Goal: Find contact information: Find contact information

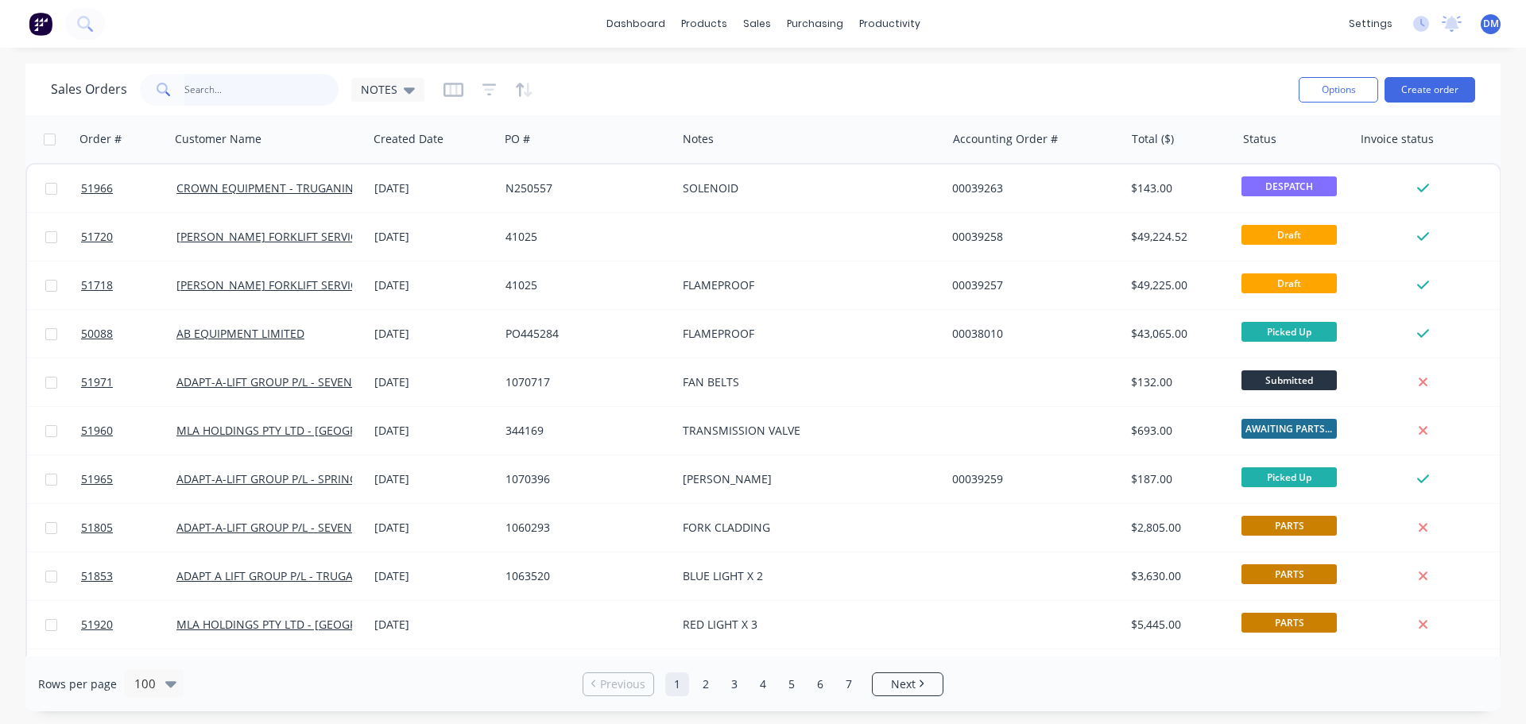
click at [211, 87] on input "text" at bounding box center [261, 90] width 155 height 32
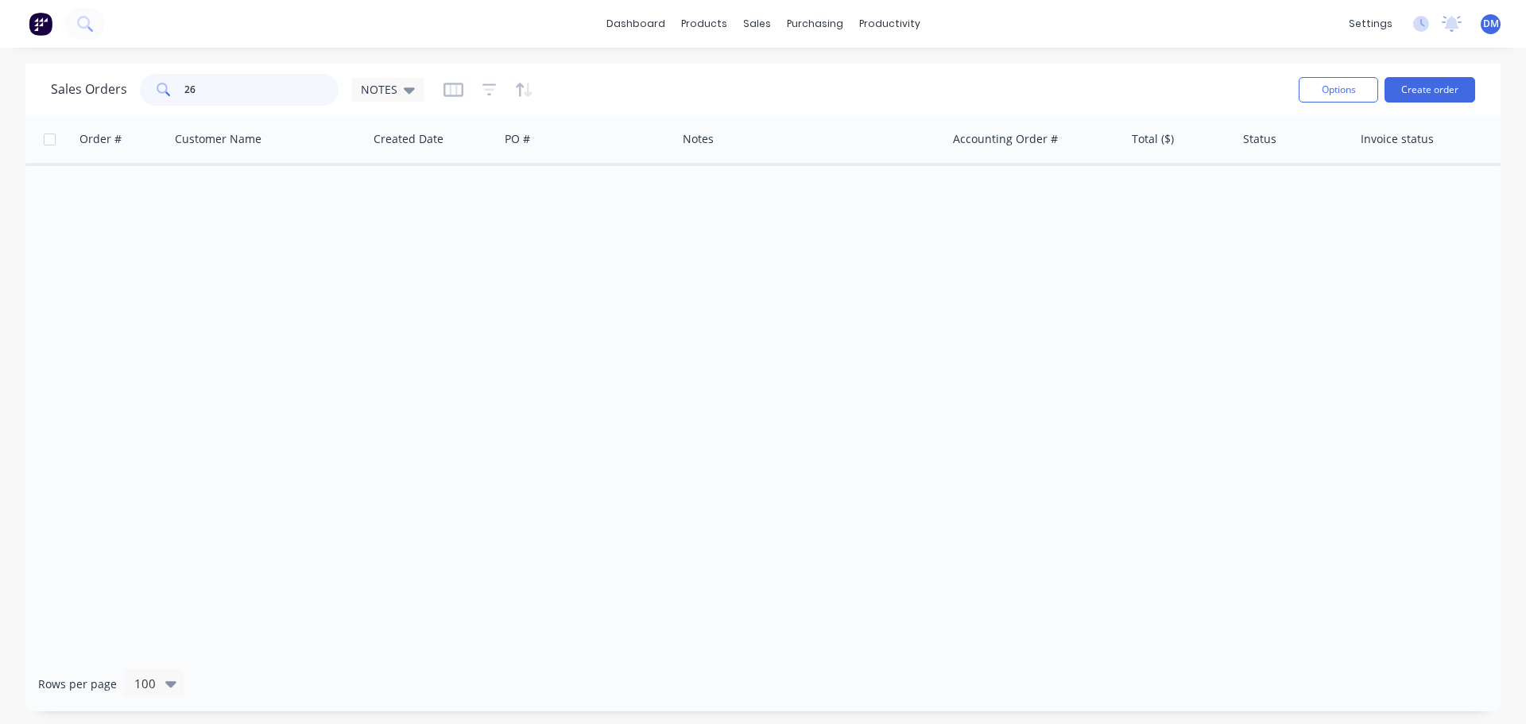
type input "2"
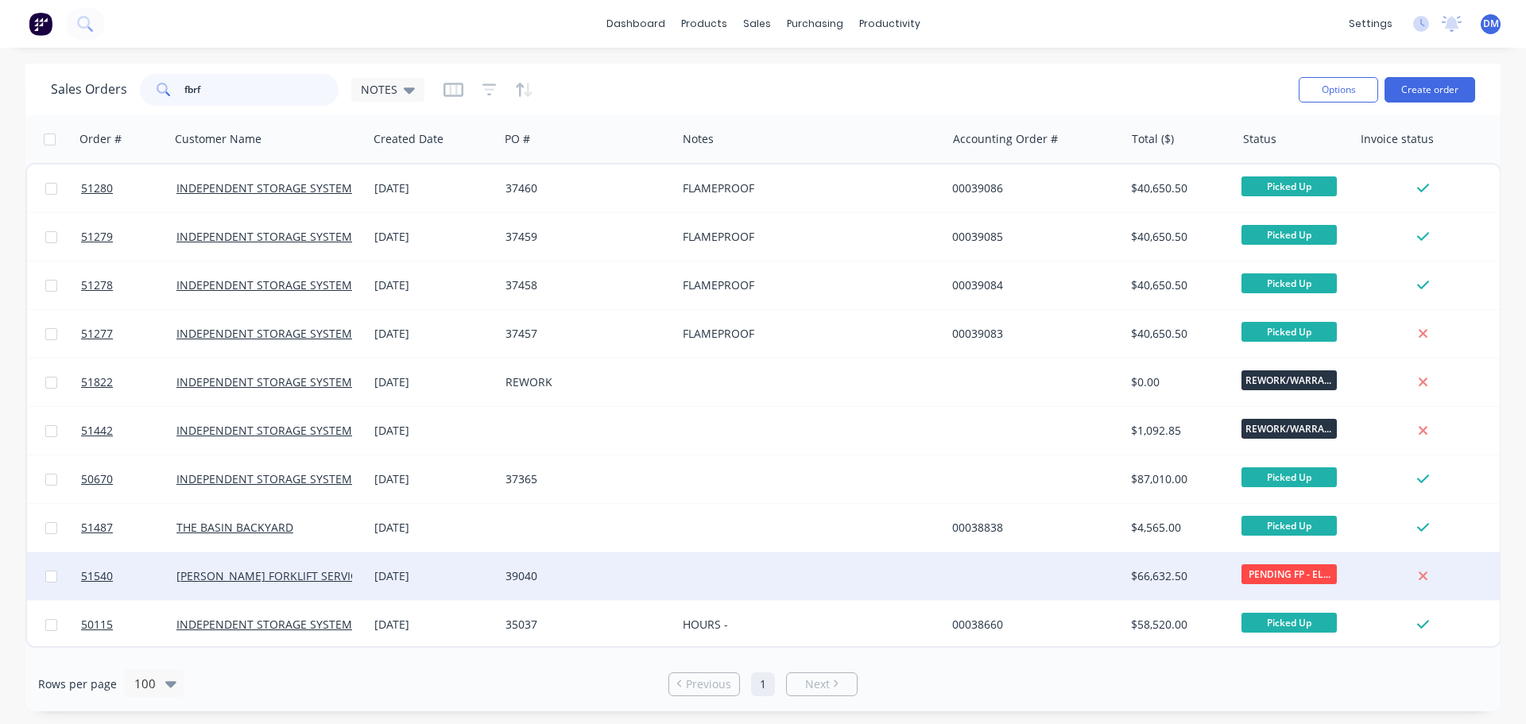
type input "fbrf"
click at [468, 577] on div "[DATE]" at bounding box center [433, 576] width 118 height 16
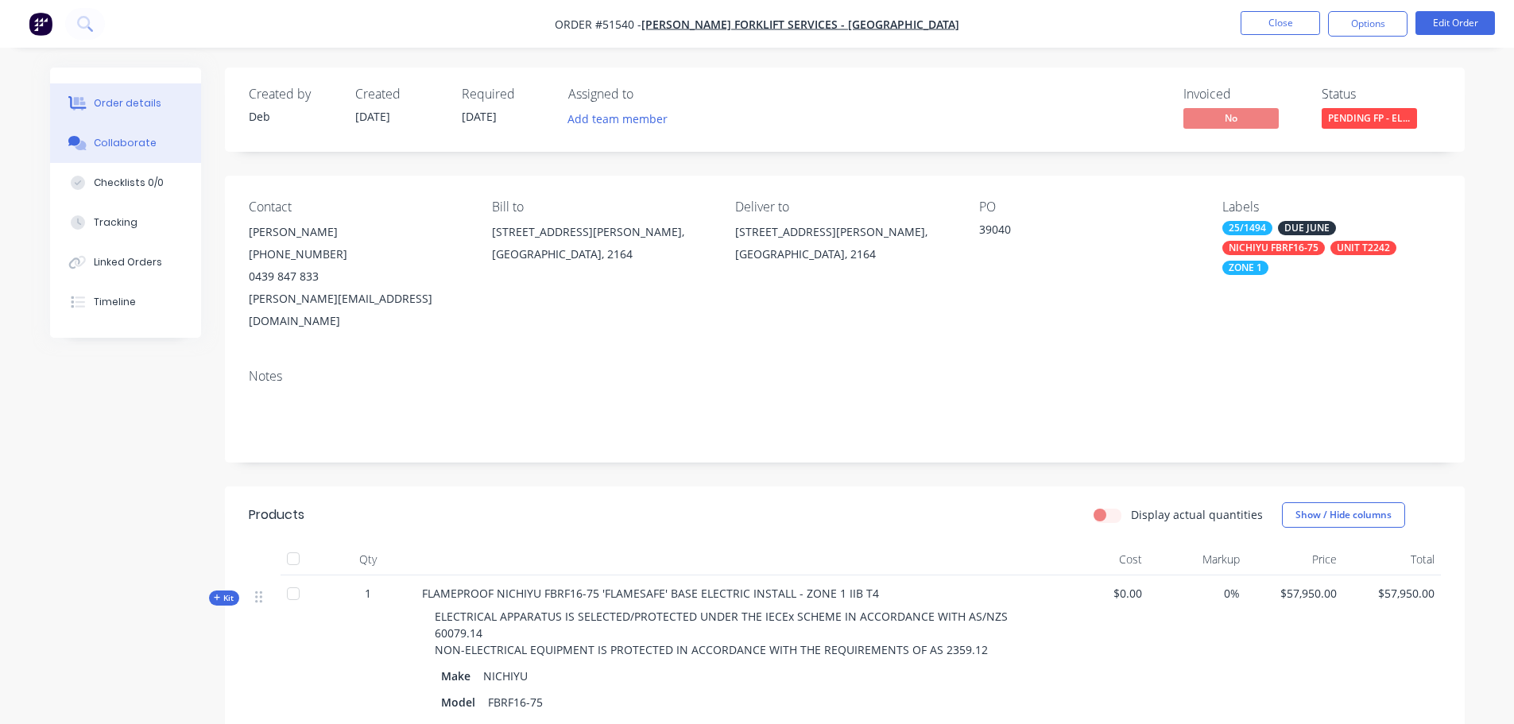
click at [117, 141] on div "Collaborate" at bounding box center [125, 143] width 63 height 14
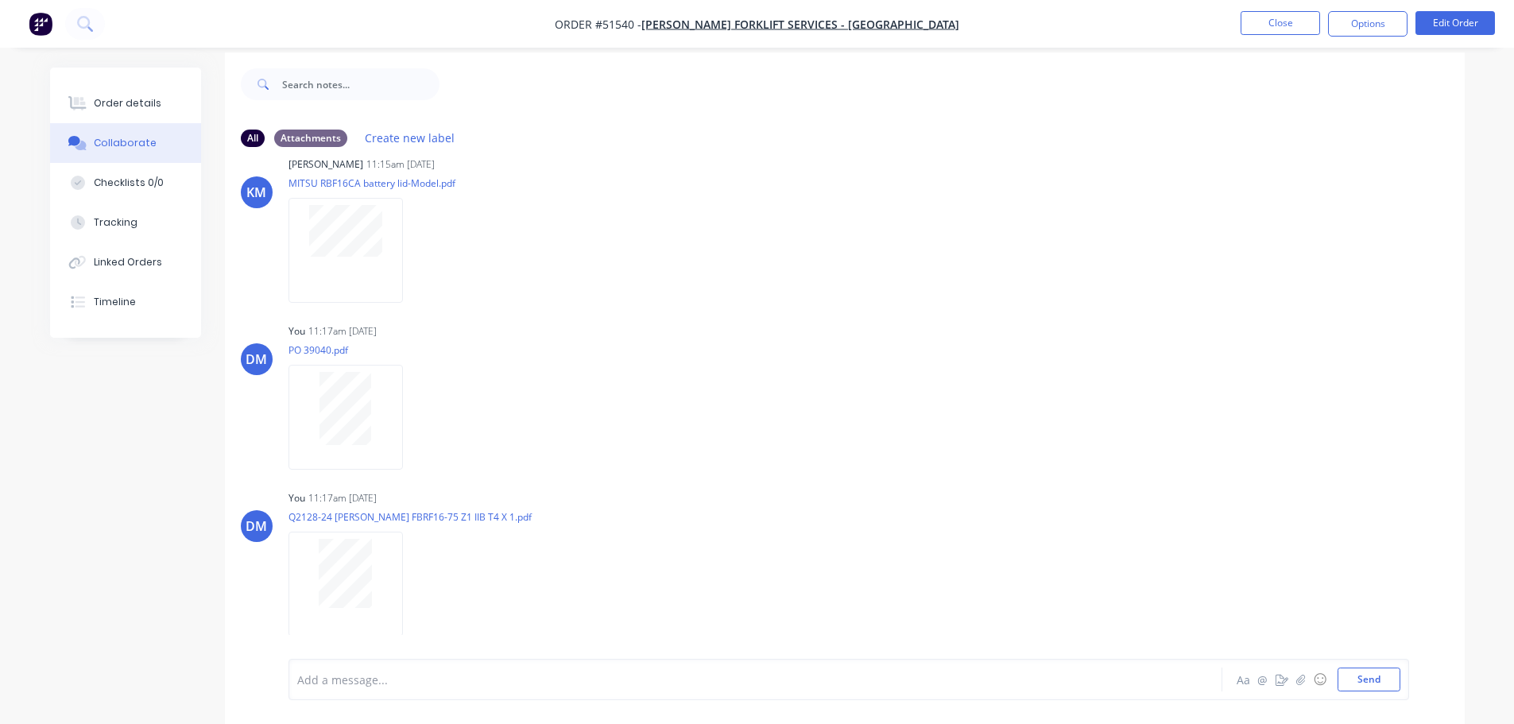
scroll to position [24, 0]
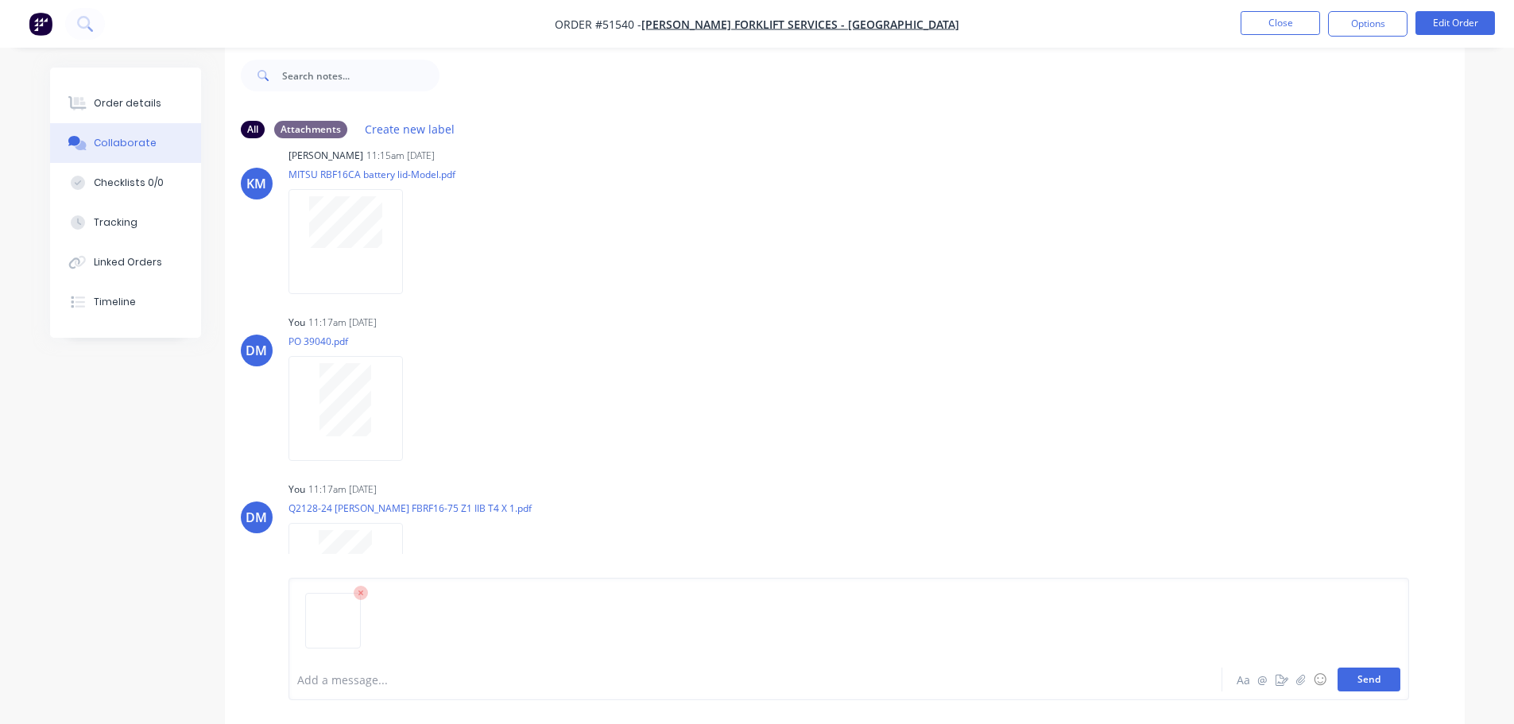
click at [1360, 684] on button "Send" at bounding box center [1369, 680] width 63 height 24
click at [137, 110] on div "Order details" at bounding box center [128, 103] width 68 height 14
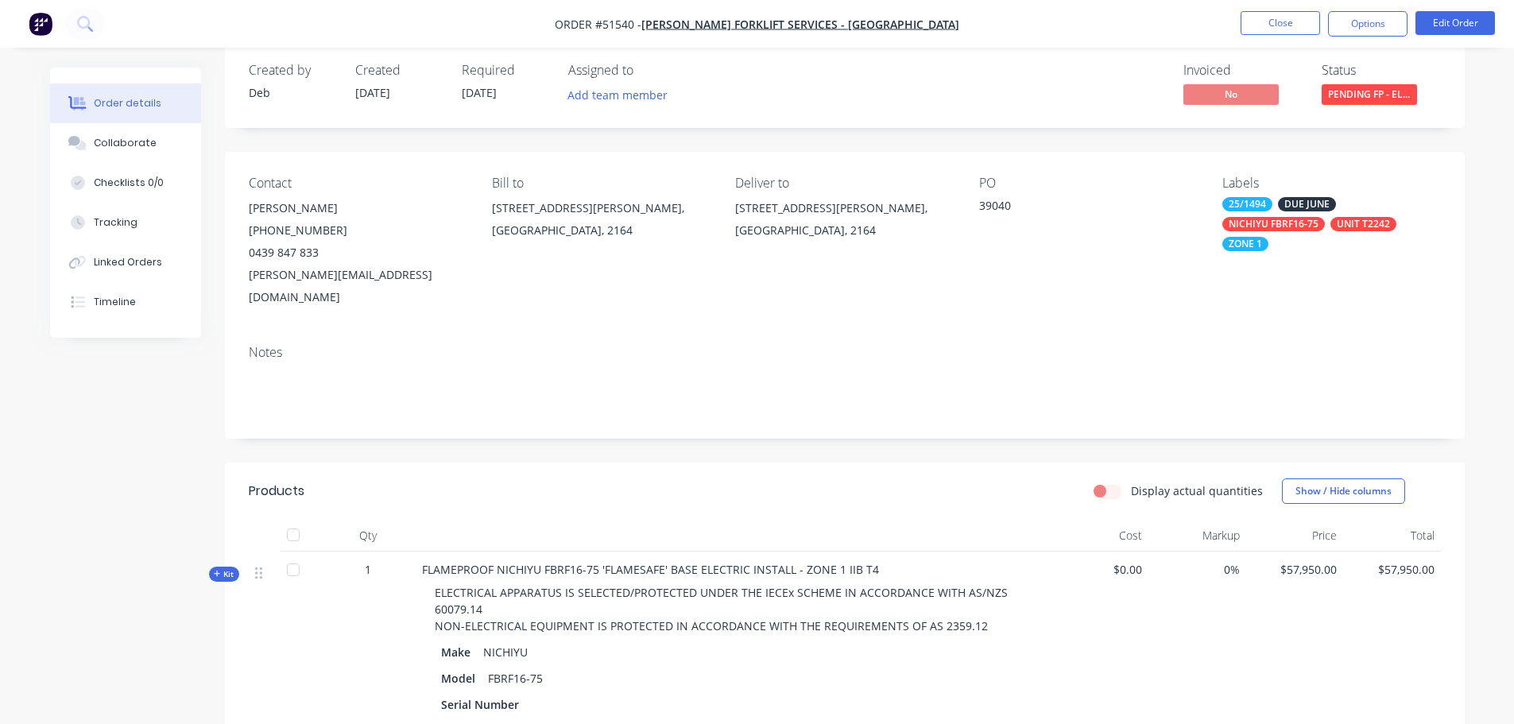
click at [1315, 227] on div "NICHIYU FBRF16-75" at bounding box center [1274, 224] width 103 height 14
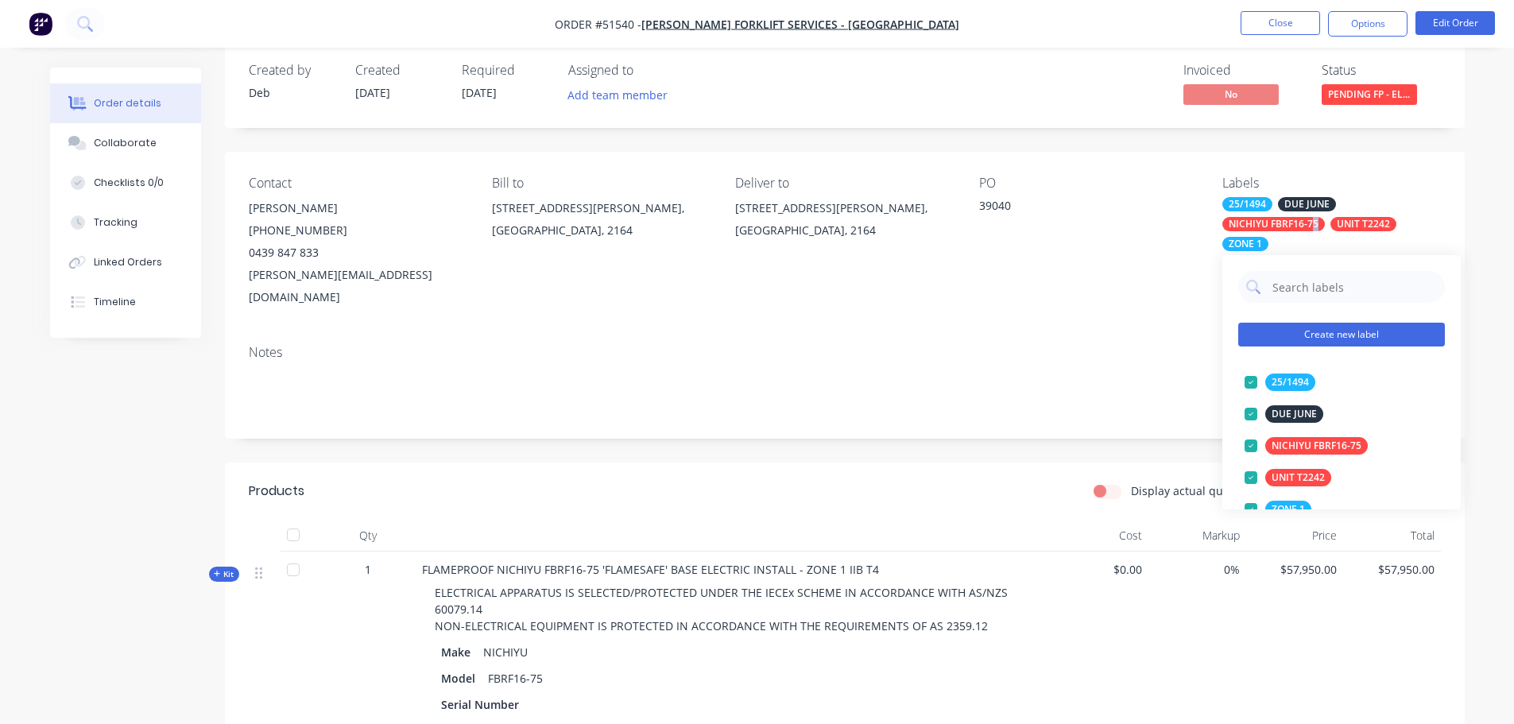
click at [1335, 339] on button "Create new label" at bounding box center [1342, 335] width 207 height 24
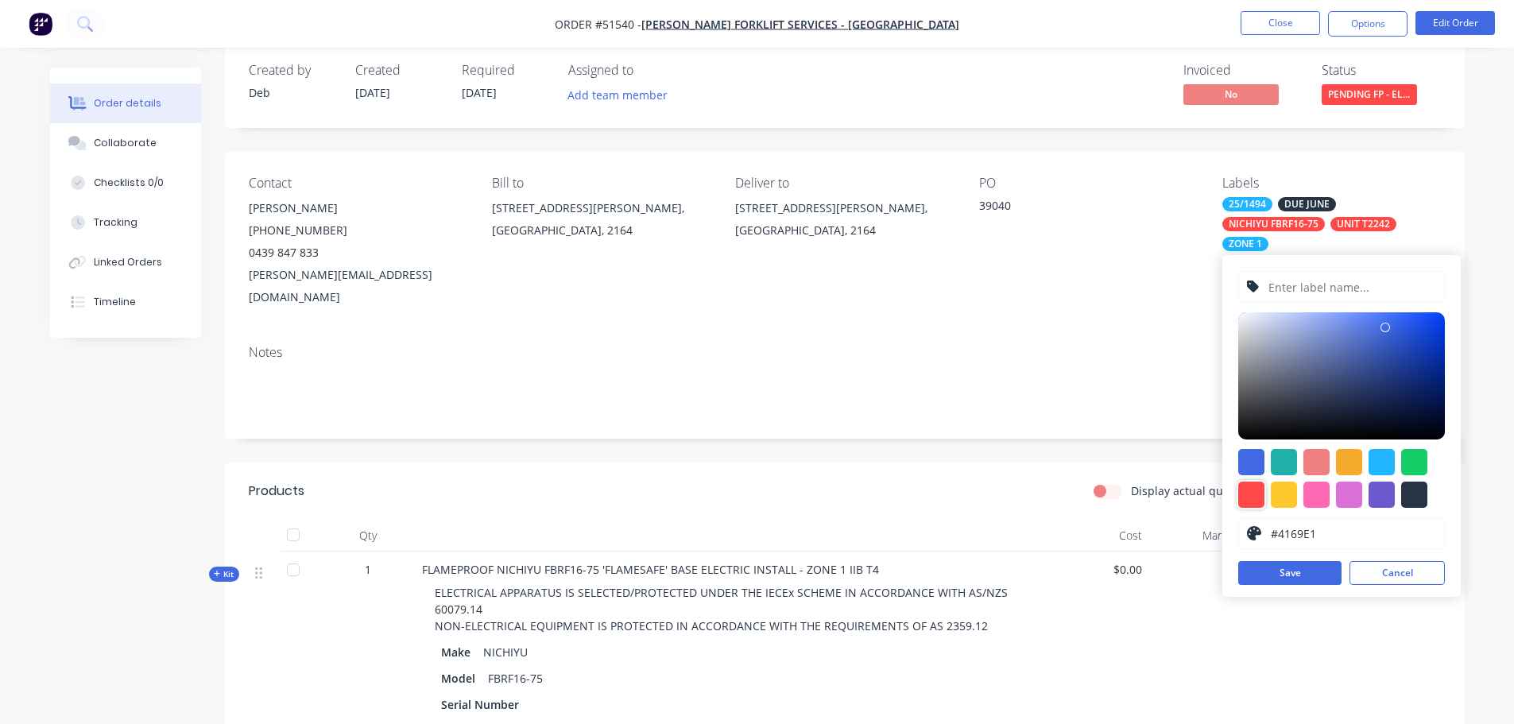
click at [1254, 496] on div at bounding box center [1252, 495] width 26 height 26
type input "#FF4949"
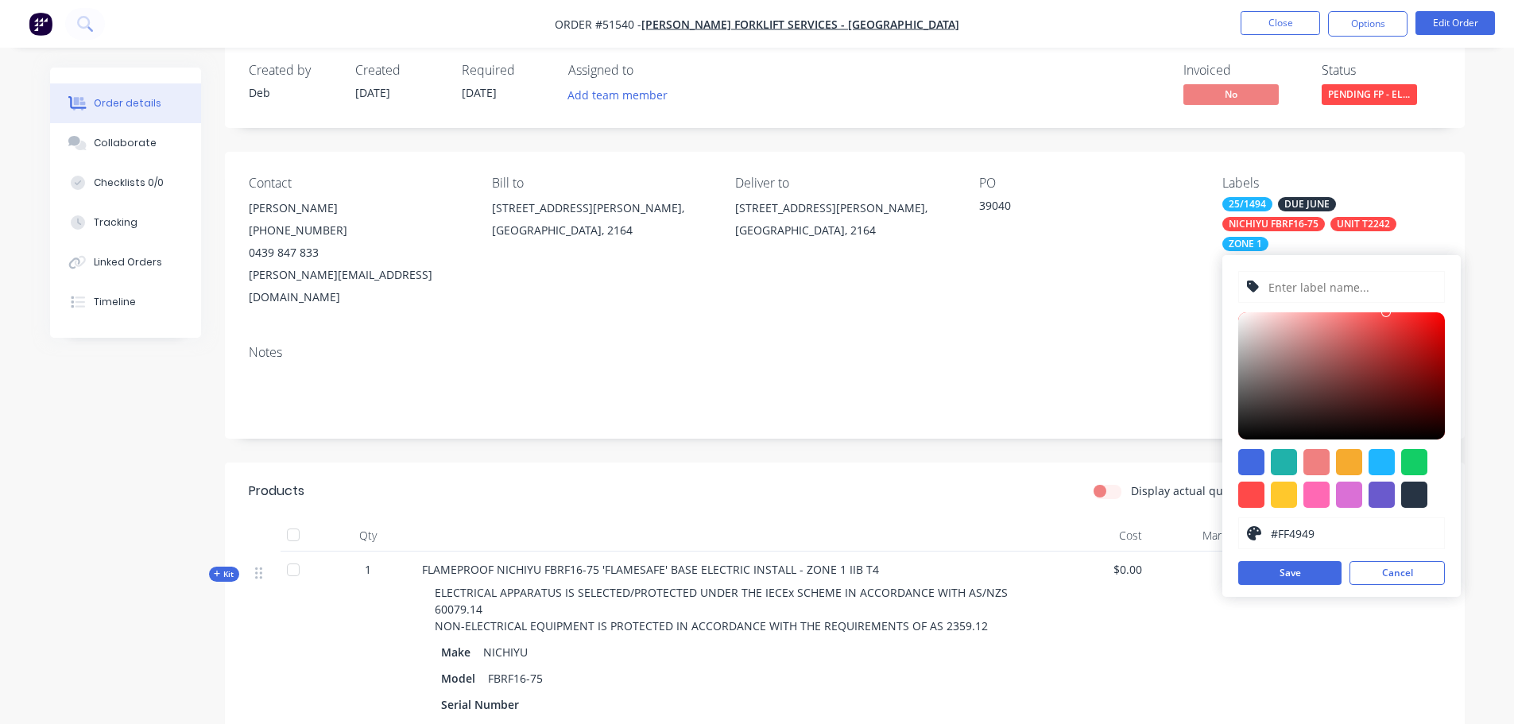
click at [1284, 287] on input "text" at bounding box center [1351, 287] width 169 height 30
type input "s"
type input "S/N 157ZF-2652"
drag, startPoint x: 1328, startPoint y: 576, endPoint x: 506, endPoint y: 493, distance: 826.1
click at [1328, 576] on button "Save" at bounding box center [1290, 573] width 103 height 24
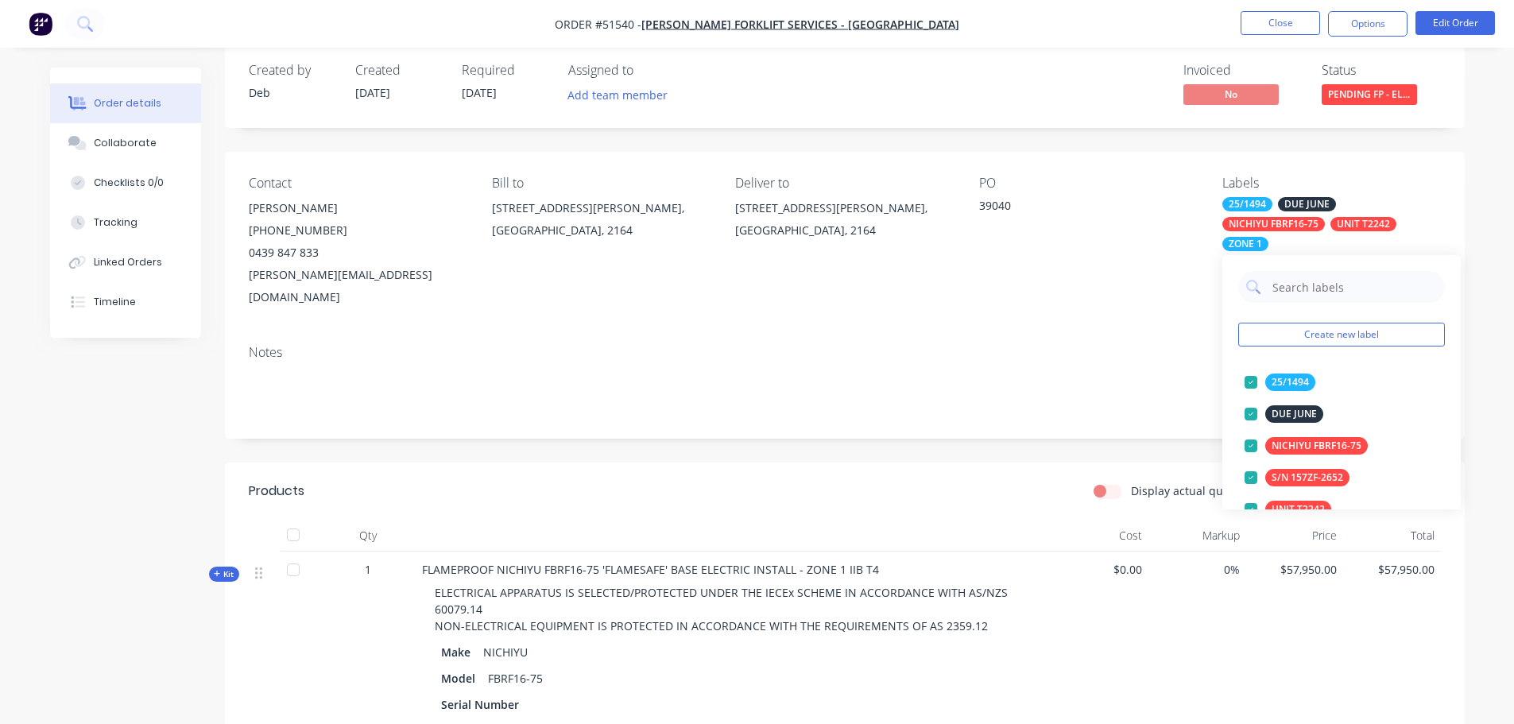
drag, startPoint x: 1105, startPoint y: 276, endPoint x: 1130, endPoint y: 220, distance: 60.9
click at [1105, 273] on div "PO 39040" at bounding box center [1088, 242] width 218 height 133
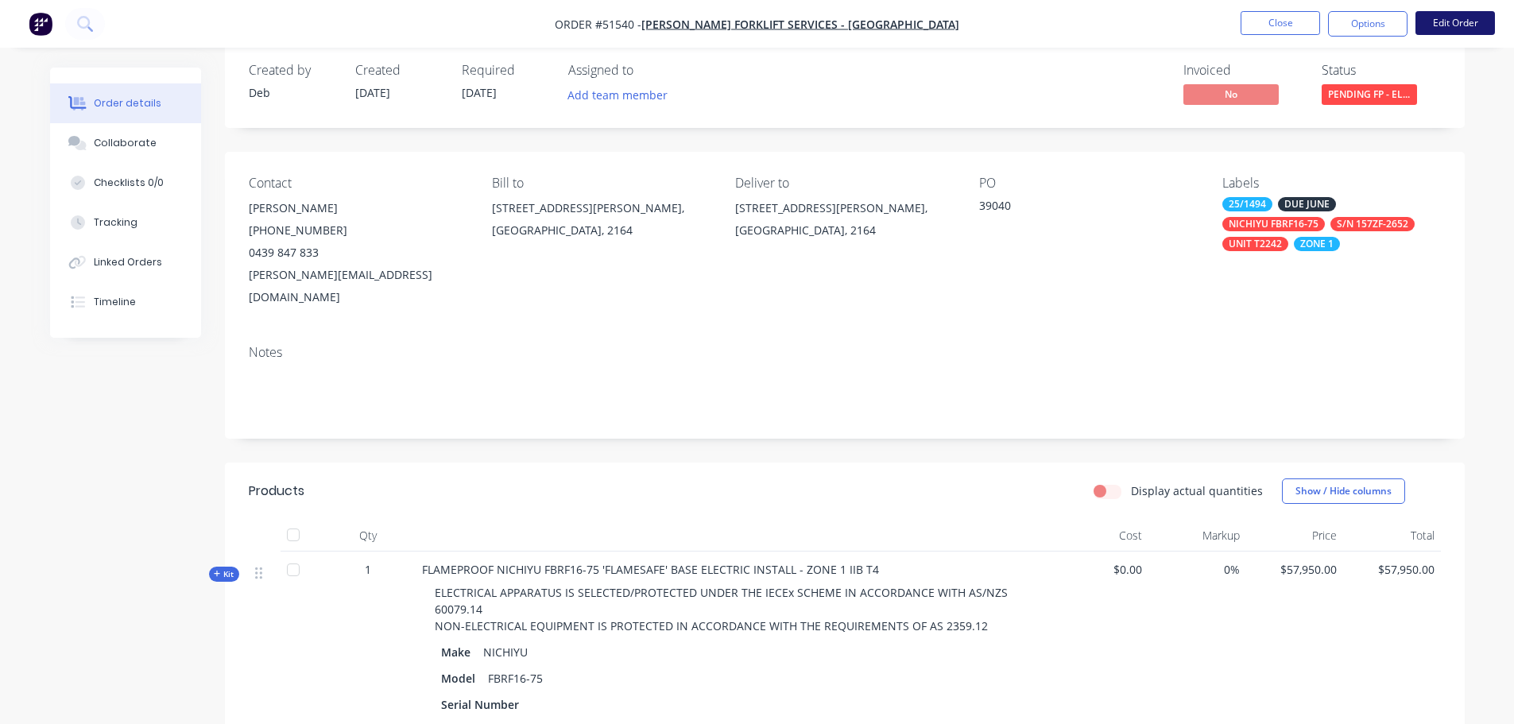
click at [1443, 19] on button "Edit Order" at bounding box center [1455, 23] width 79 height 24
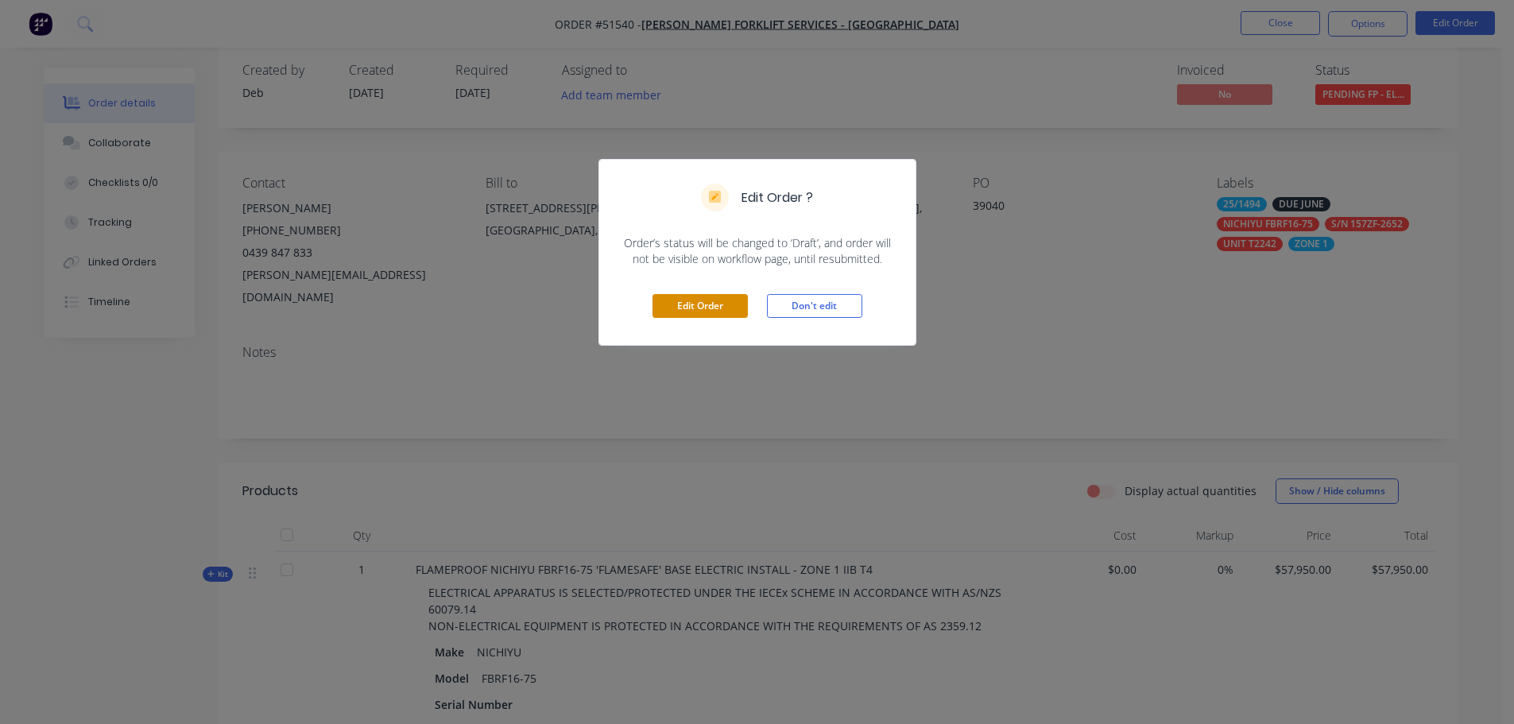
click at [672, 303] on button "Edit Order" at bounding box center [700, 306] width 95 height 24
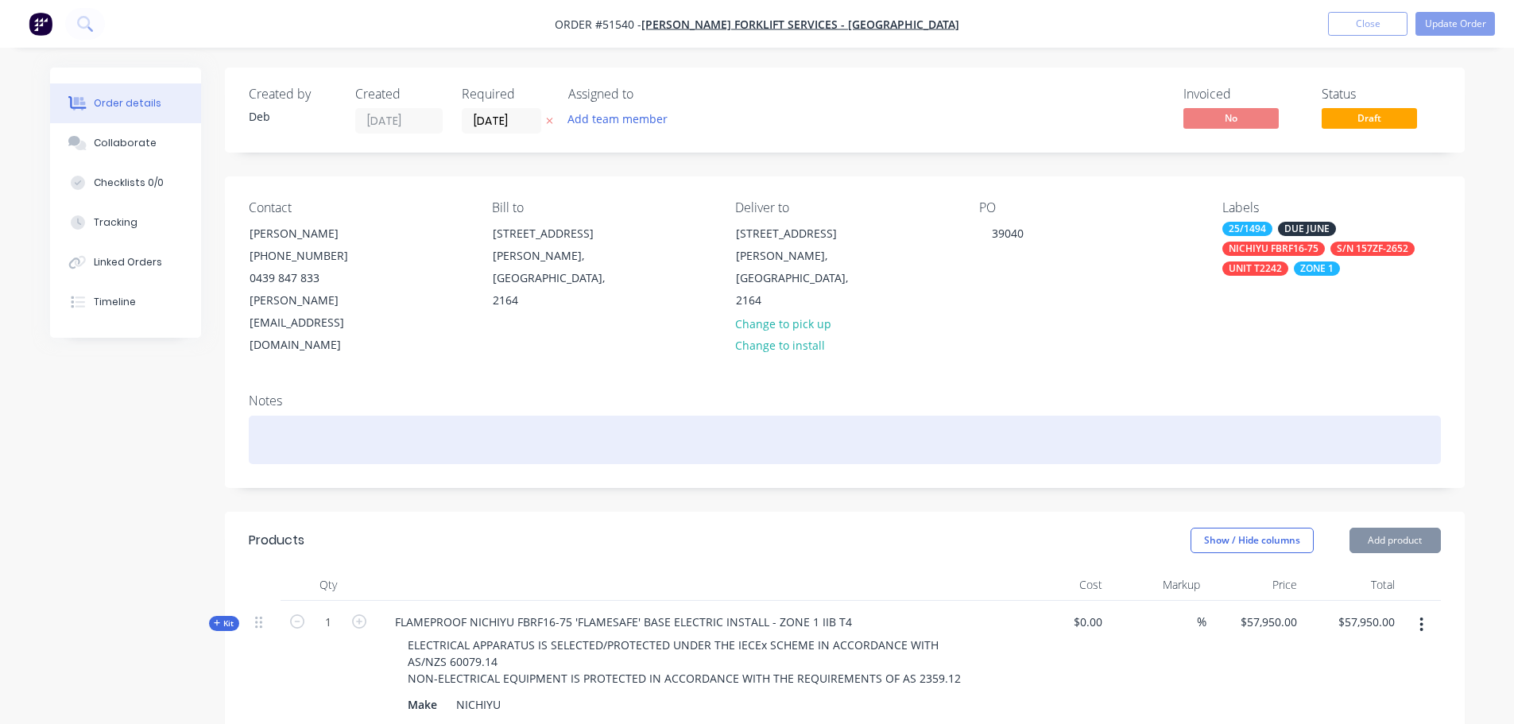
drag, startPoint x: 268, startPoint y: 384, endPoint x: 26, endPoint y: 584, distance: 313.9
click at [268, 416] on div at bounding box center [845, 440] width 1192 height 48
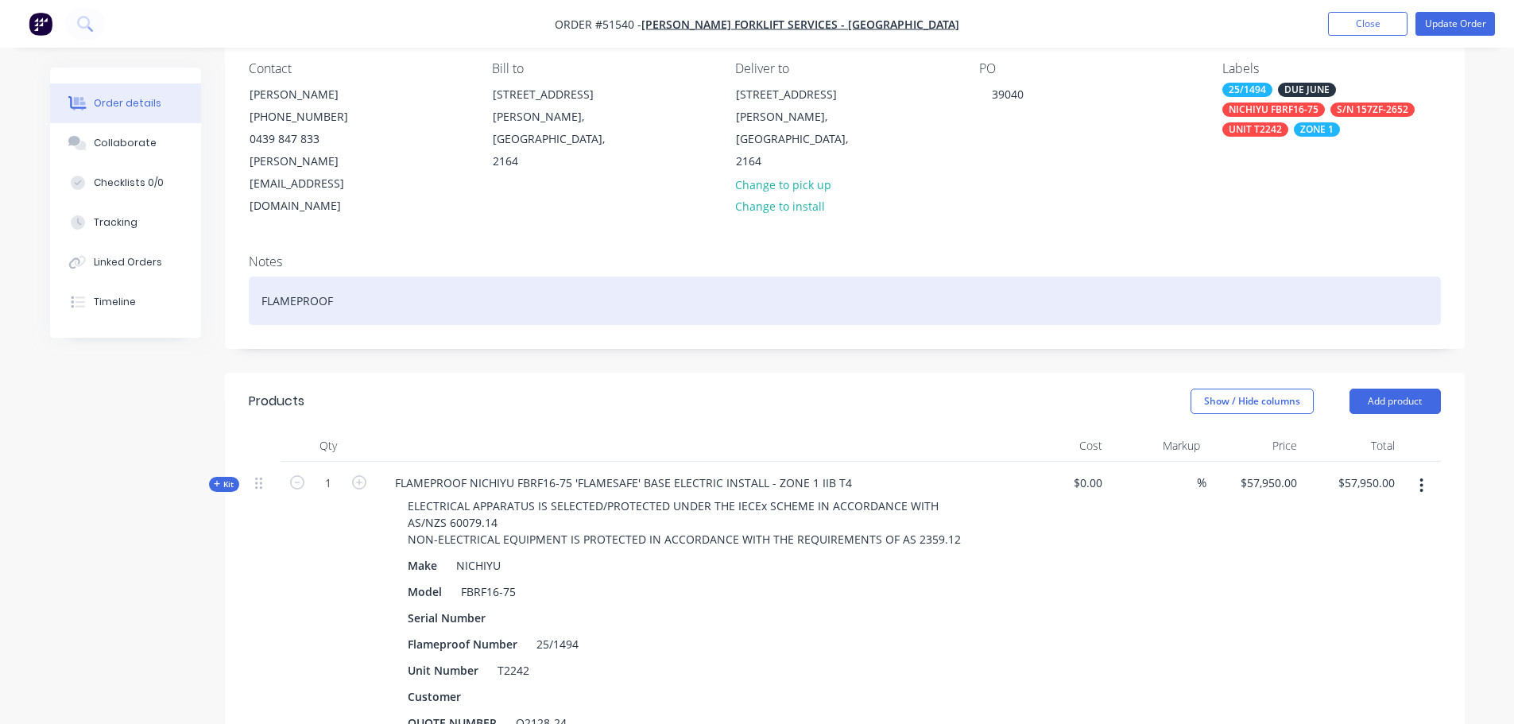
scroll to position [159, 0]
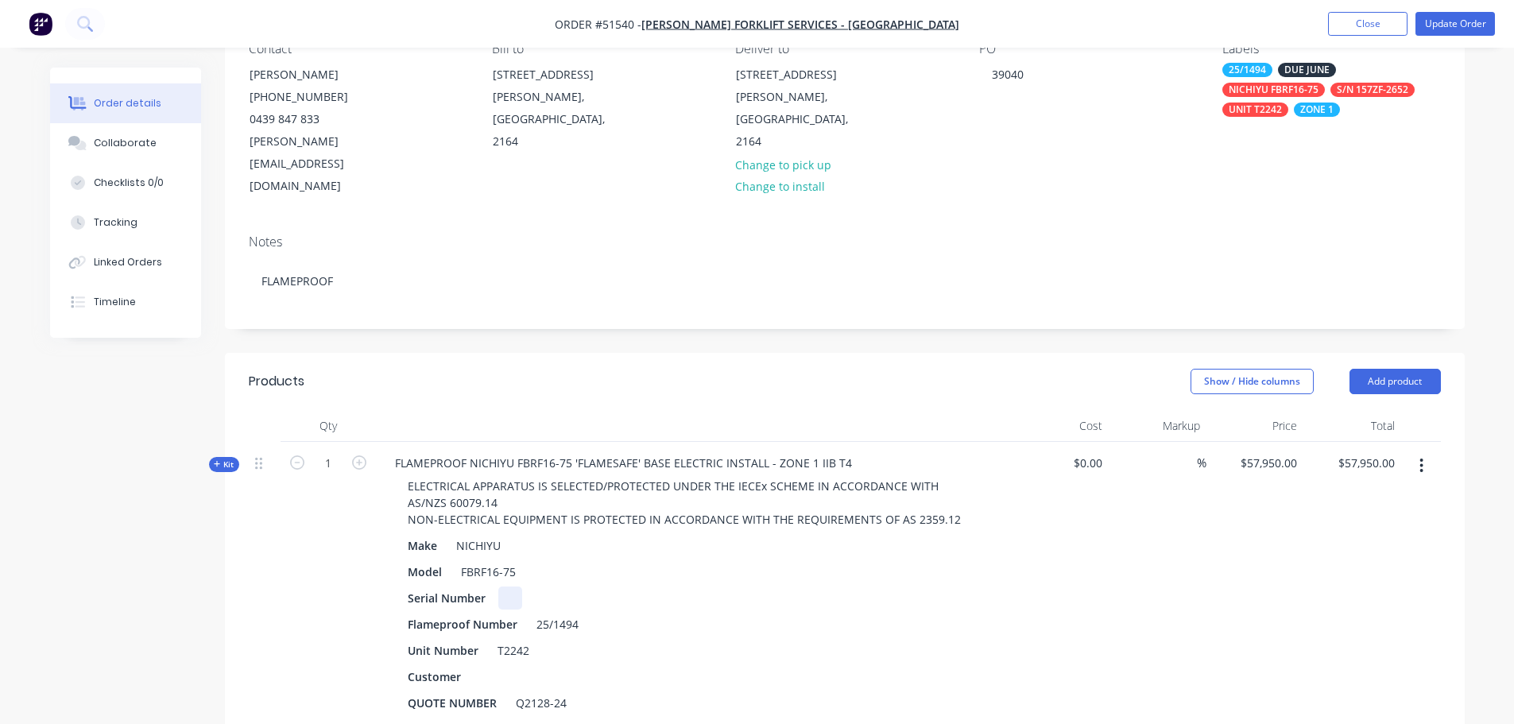
click at [514, 587] on div at bounding box center [510, 598] width 24 height 23
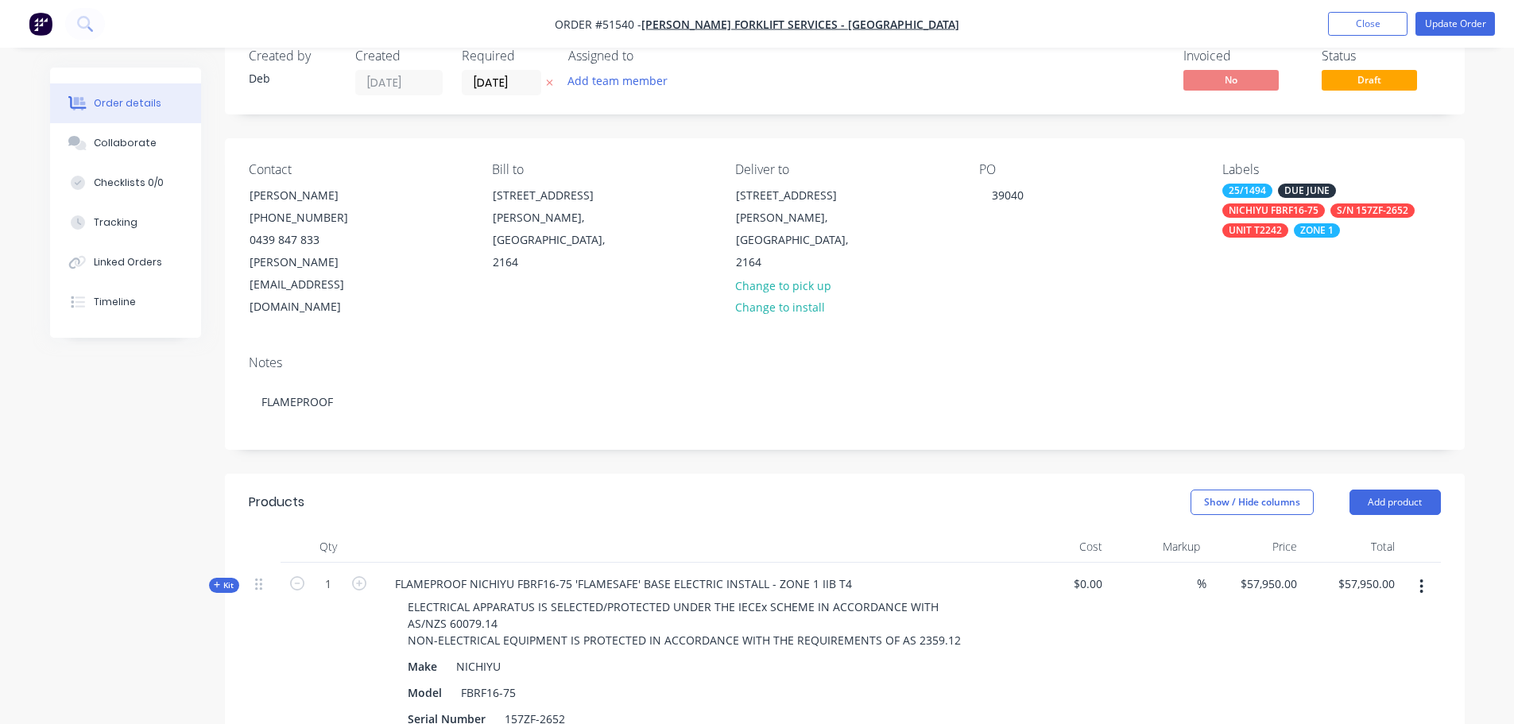
scroll to position [0, 0]
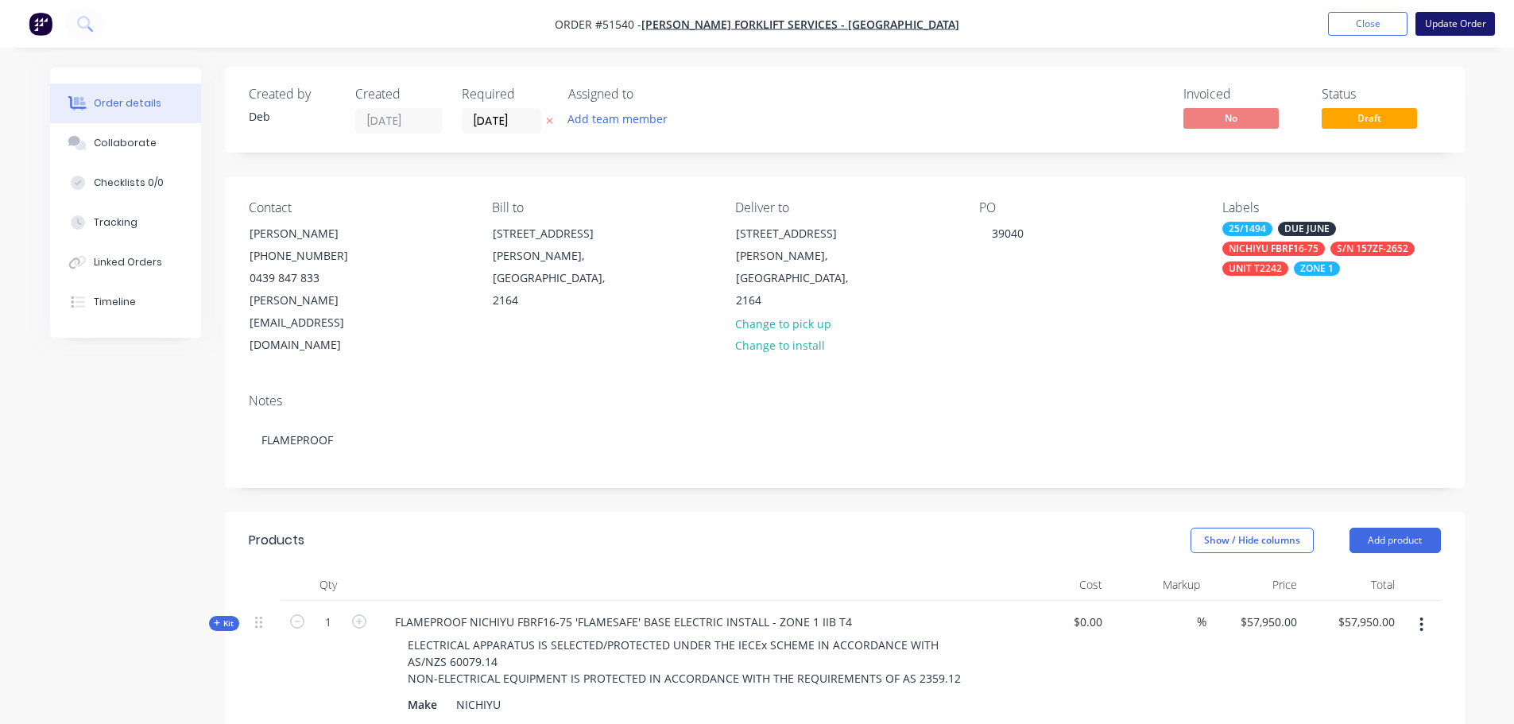
click at [1467, 24] on button "Update Order" at bounding box center [1455, 24] width 79 height 24
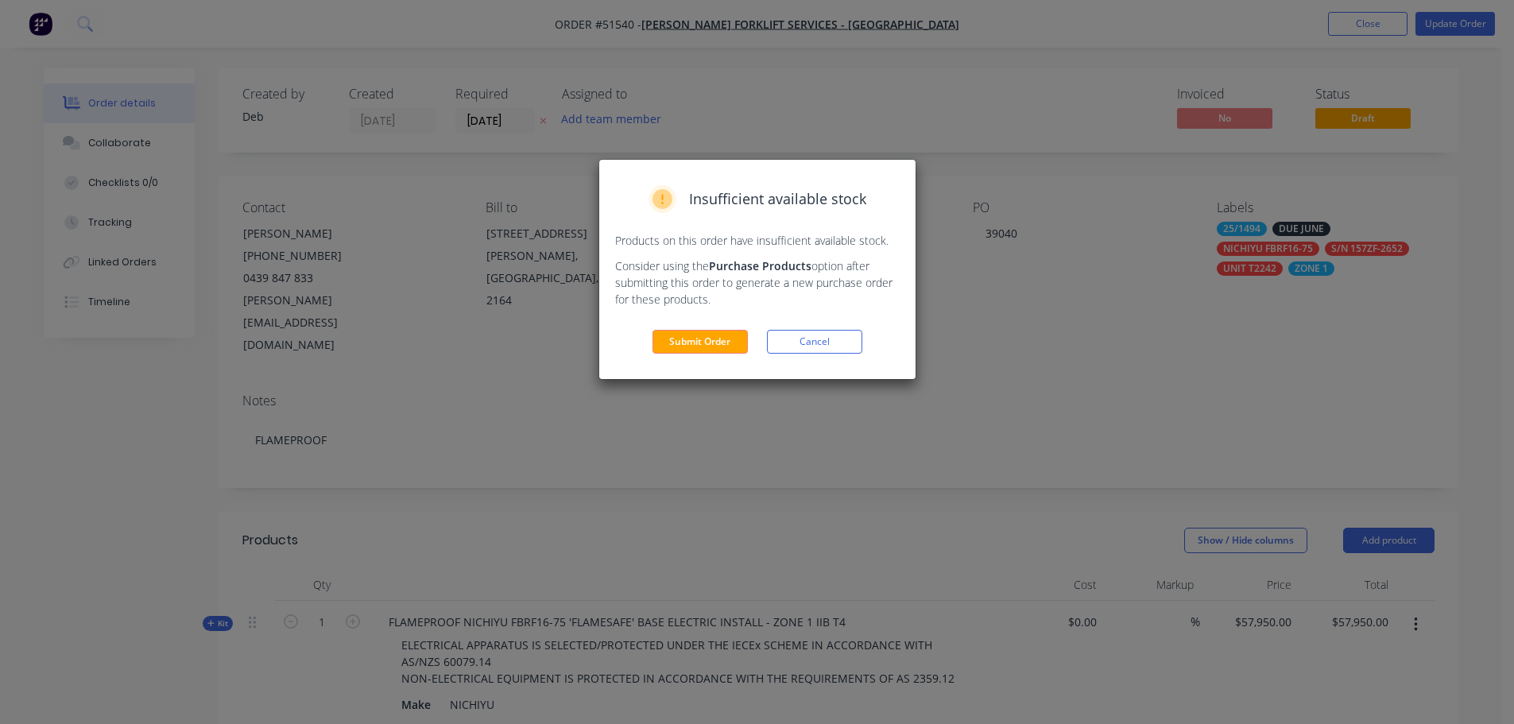
click at [694, 335] on button "Submit Order" at bounding box center [700, 342] width 95 height 24
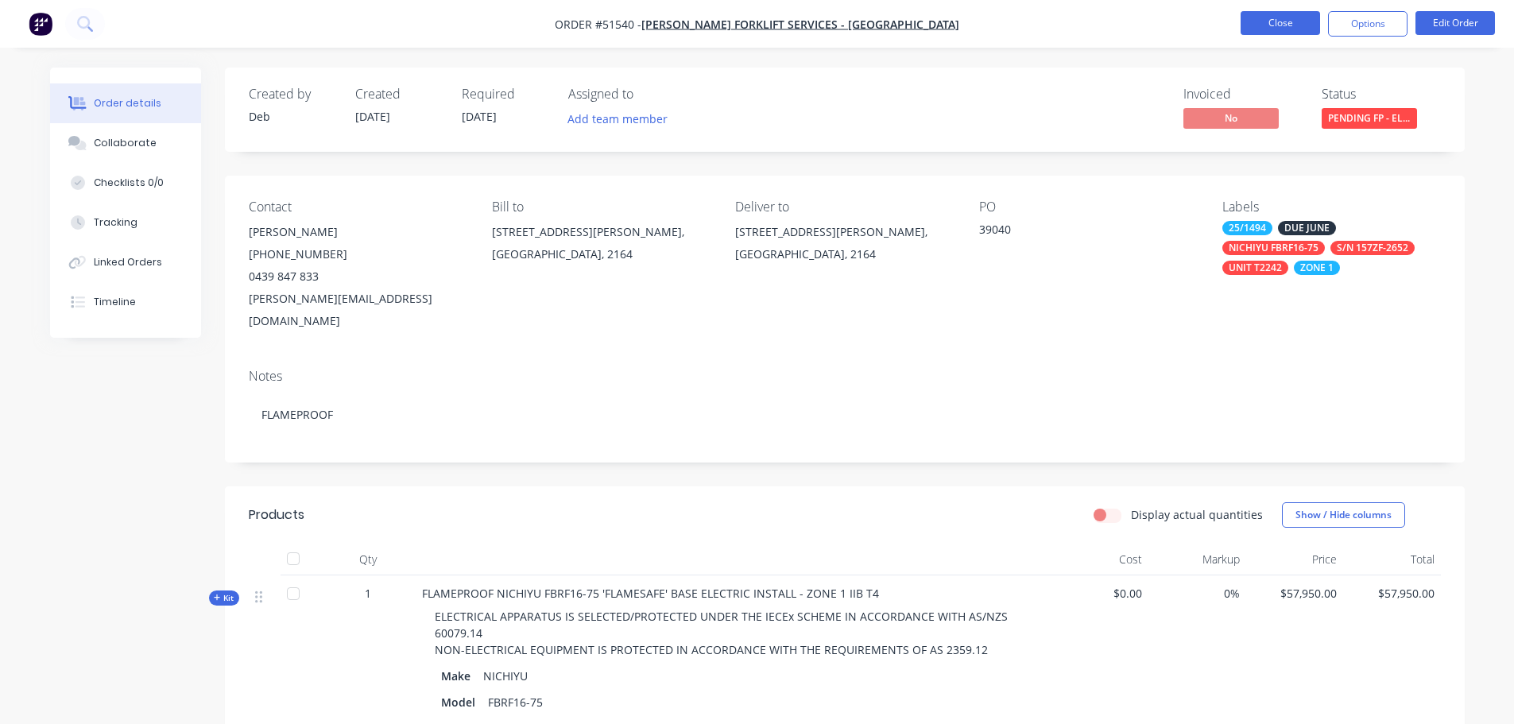
click at [1281, 26] on button "Close" at bounding box center [1280, 23] width 79 height 24
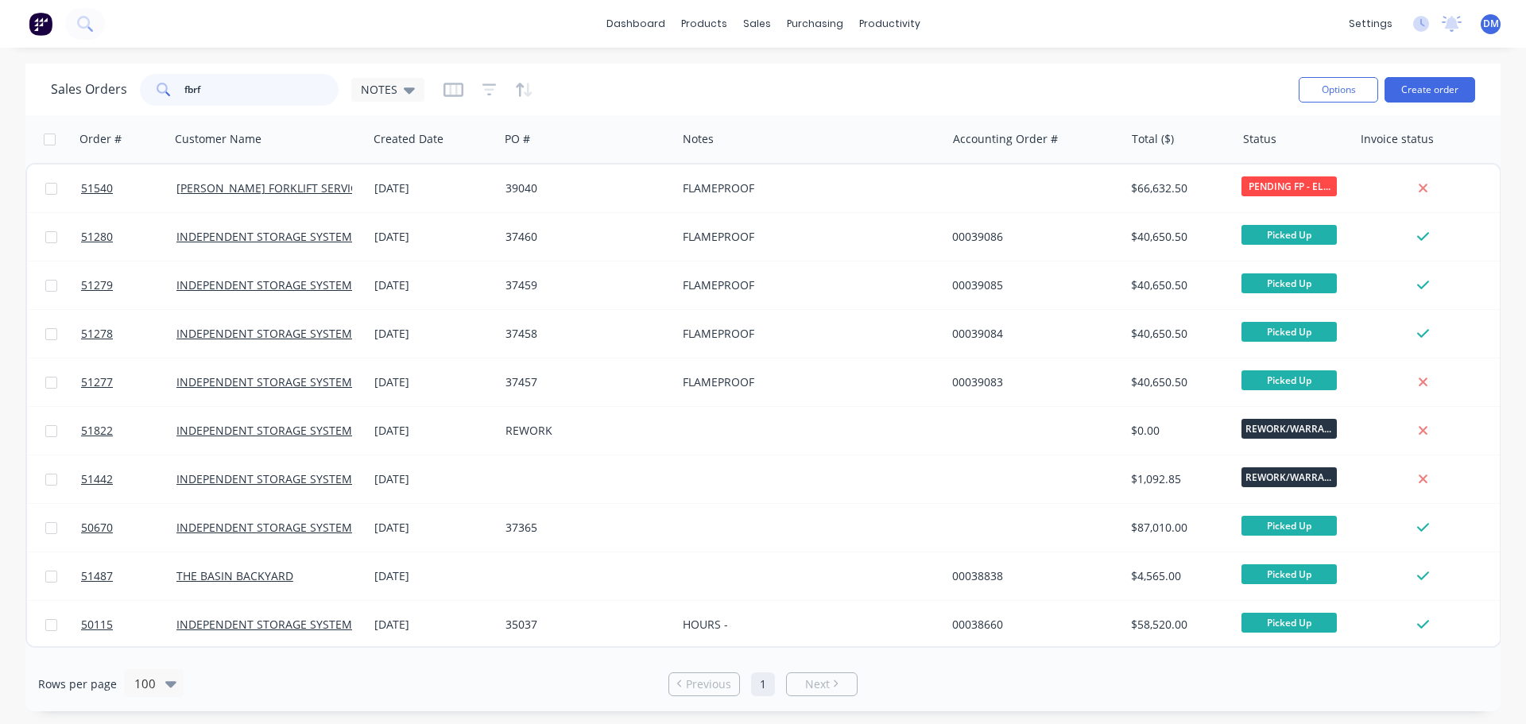
drag, startPoint x: 231, startPoint y: 77, endPoint x: 68, endPoint y: 98, distance: 164.3
click at [87, 90] on div "Sales Orders fbrf NOTES" at bounding box center [238, 90] width 374 height 32
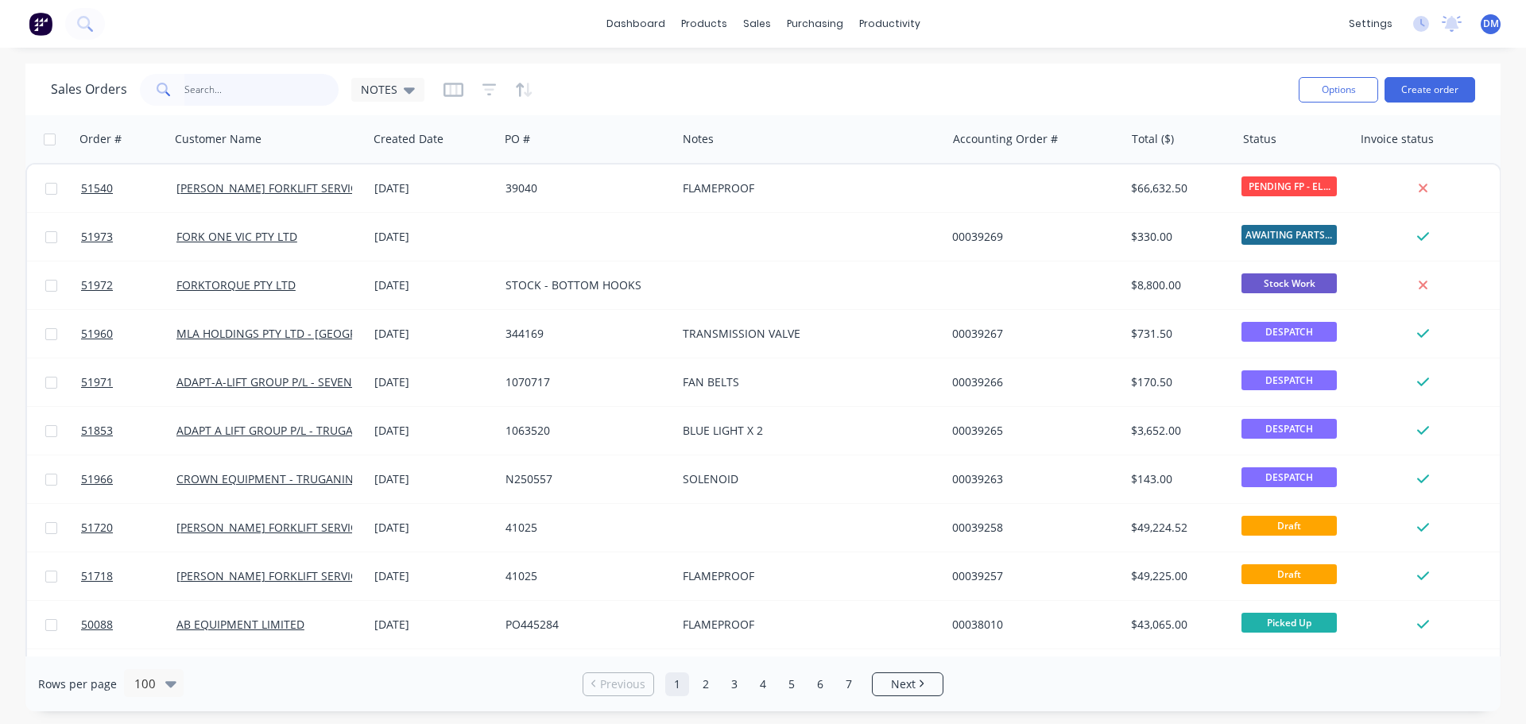
click at [227, 92] on input "text" at bounding box center [261, 90] width 155 height 32
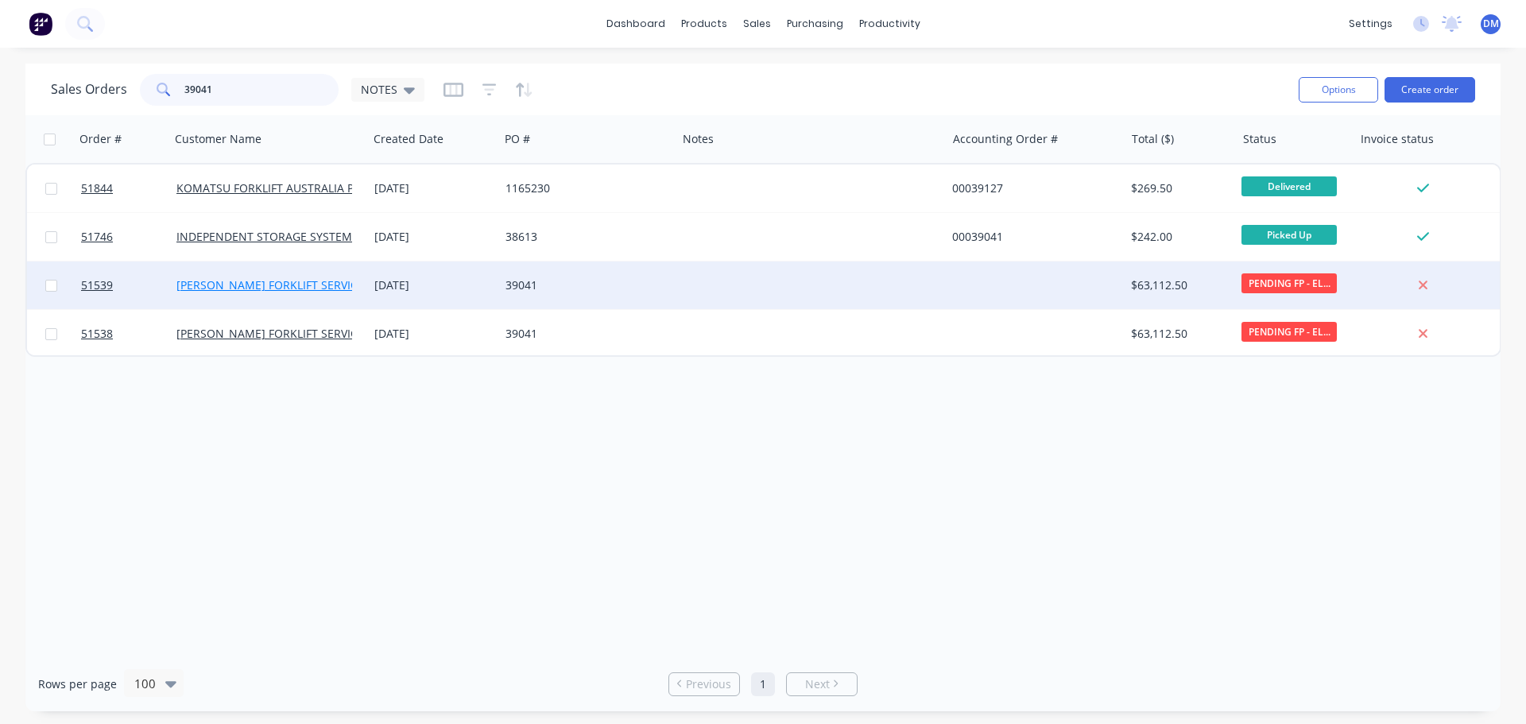
type input "39041"
click at [247, 289] on link "TARA FORKLIFT SERVICES - WETHERILL PARK" at bounding box center [333, 284] width 314 height 15
click at [556, 289] on div "39041" at bounding box center [584, 285] width 157 height 16
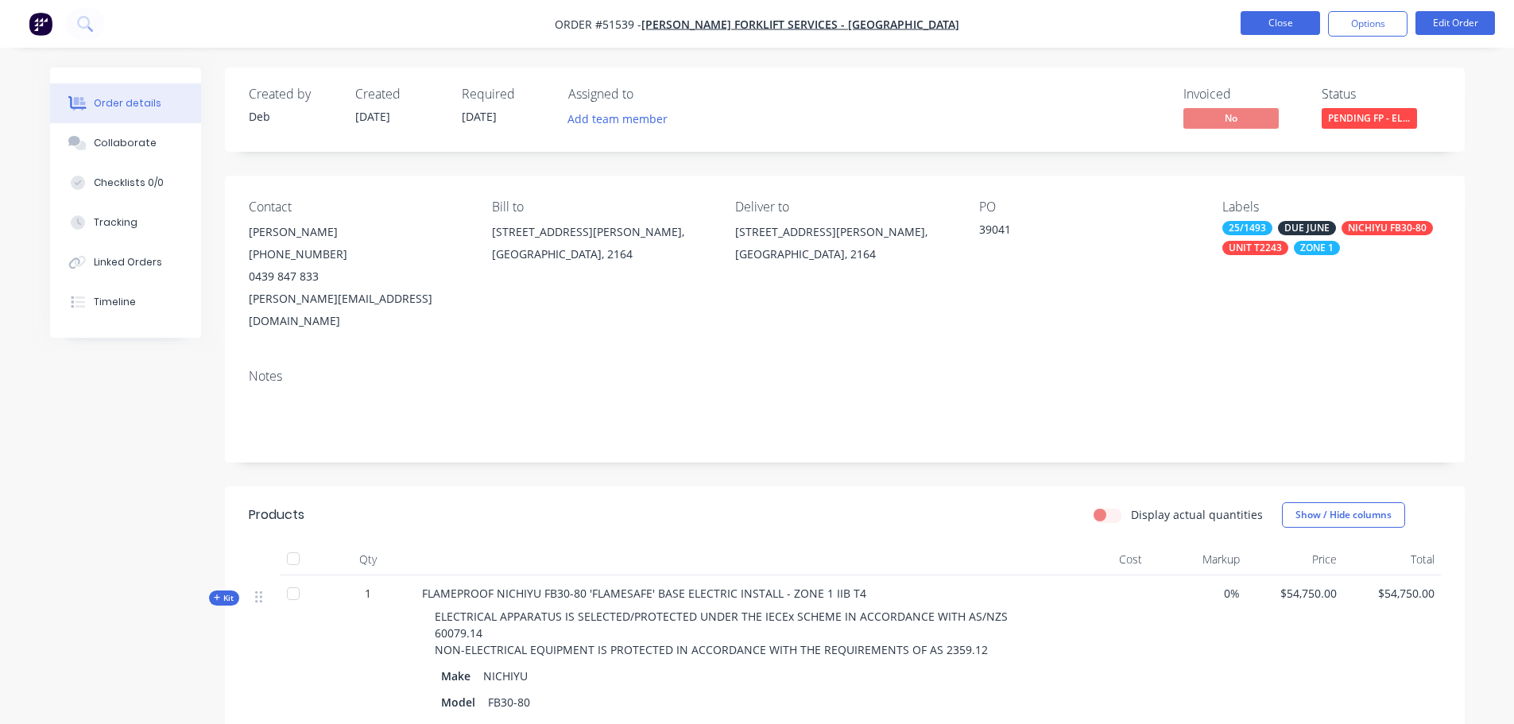
click at [1287, 25] on button "Close" at bounding box center [1280, 23] width 79 height 24
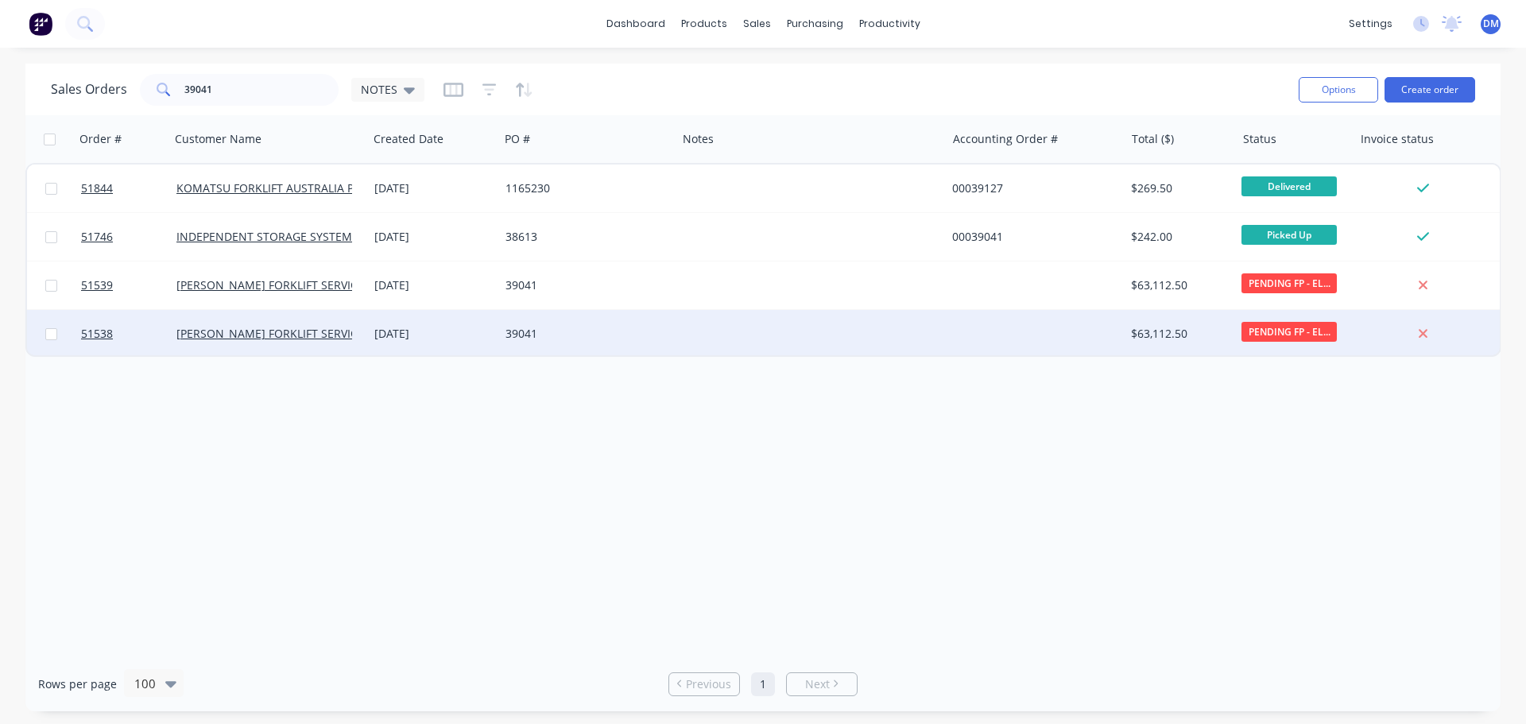
click at [355, 332] on div "TARA FORKLIFT SERVICES - WETHERILL PARK" at bounding box center [268, 334] width 185 height 16
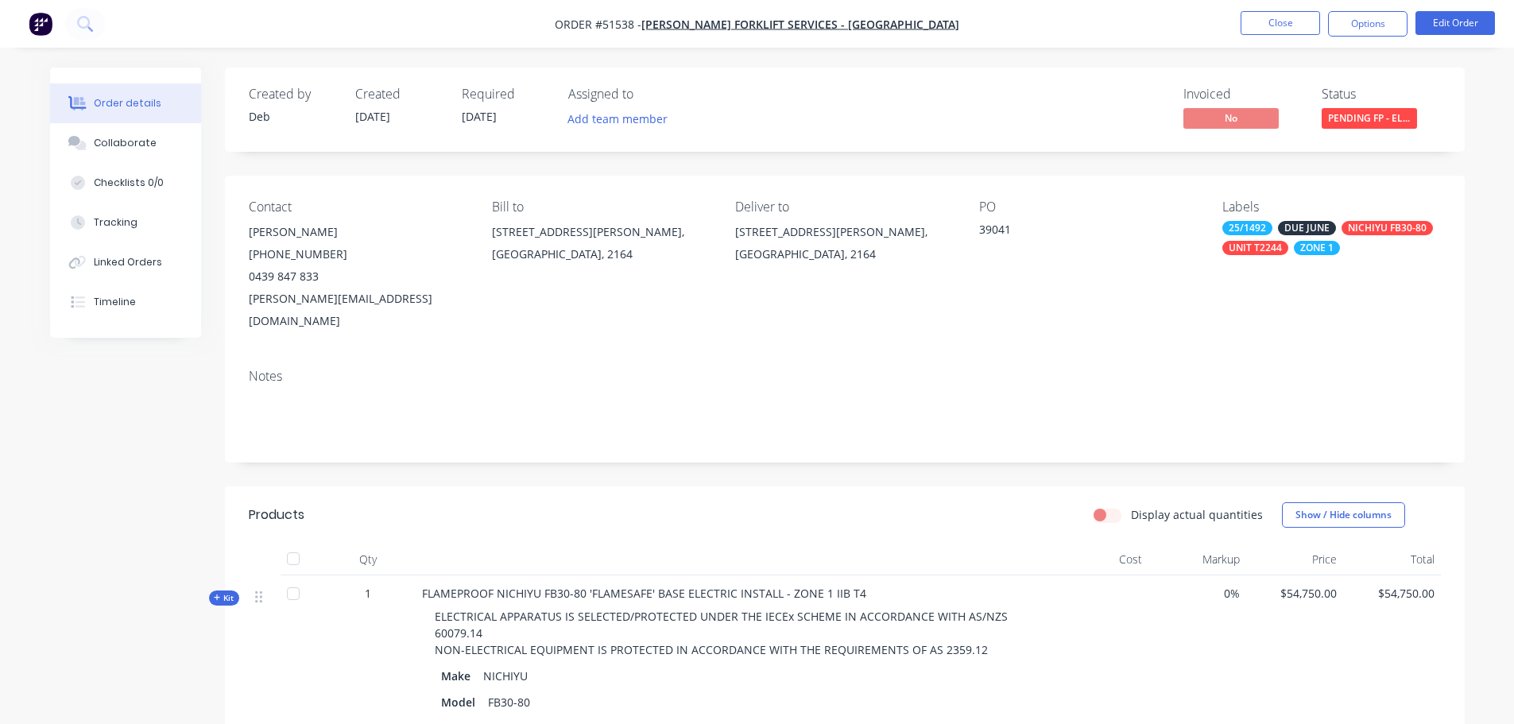
click at [1278, 230] on div "DUE JUNE" at bounding box center [1307, 228] width 58 height 14
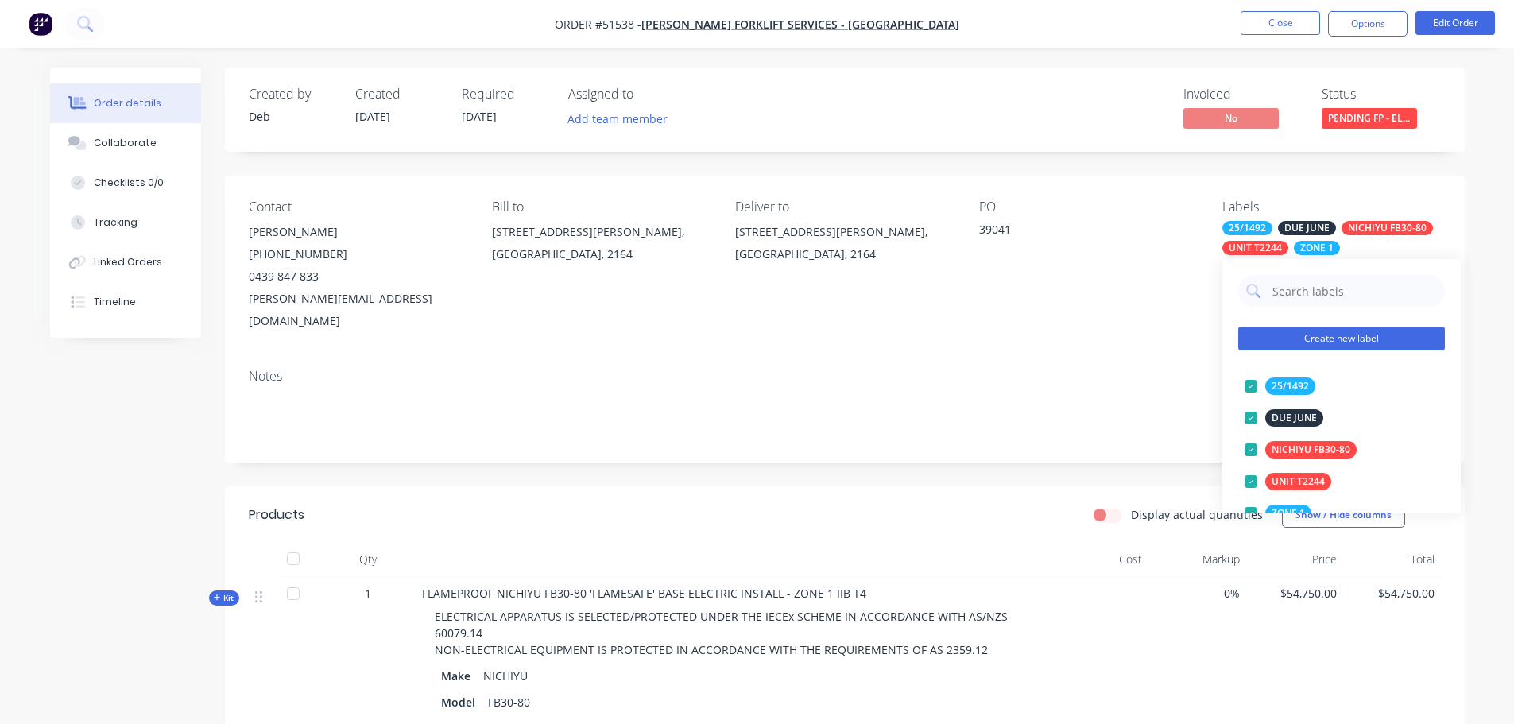
click at [1355, 344] on button "Create new label" at bounding box center [1342, 339] width 207 height 24
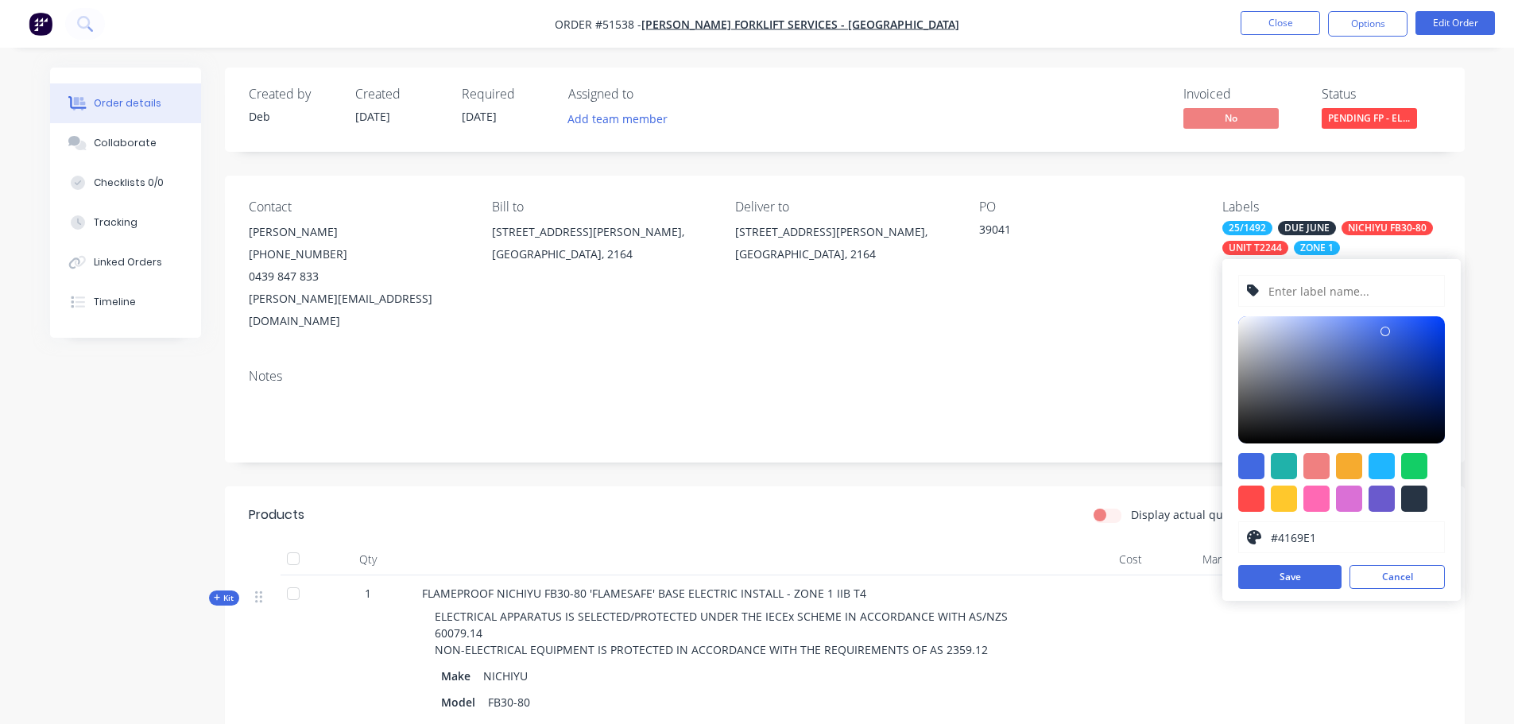
click at [1287, 290] on input "text" at bounding box center [1351, 291] width 169 height 30
click at [1254, 494] on div at bounding box center [1252, 499] width 26 height 26
type input "#FF4949"
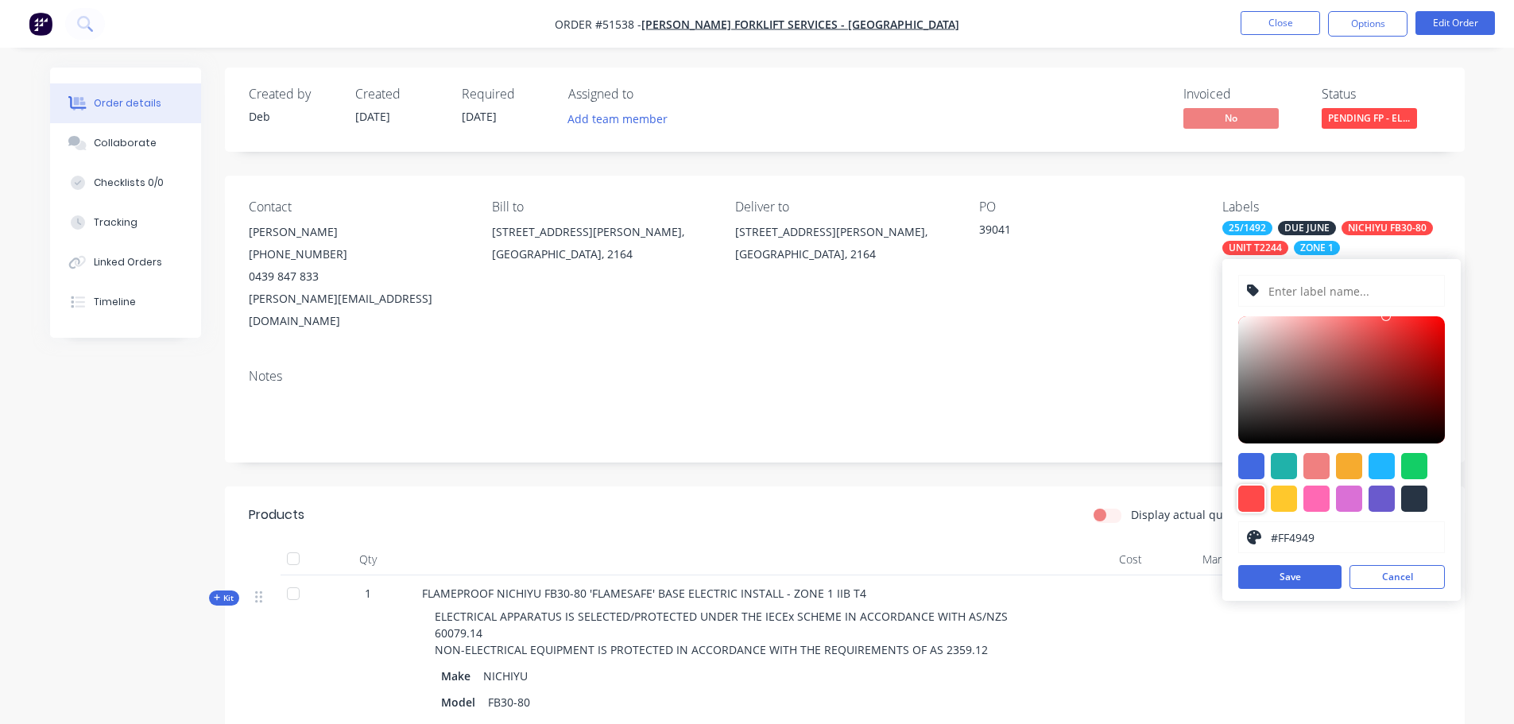
click at [1282, 292] on input "text" at bounding box center [1351, 291] width 169 height 30
click at [1322, 290] on input "S/N 25" at bounding box center [1351, 291] width 169 height 30
type input "S/N 258A01350"
click at [1313, 576] on button "Save" at bounding box center [1290, 577] width 103 height 24
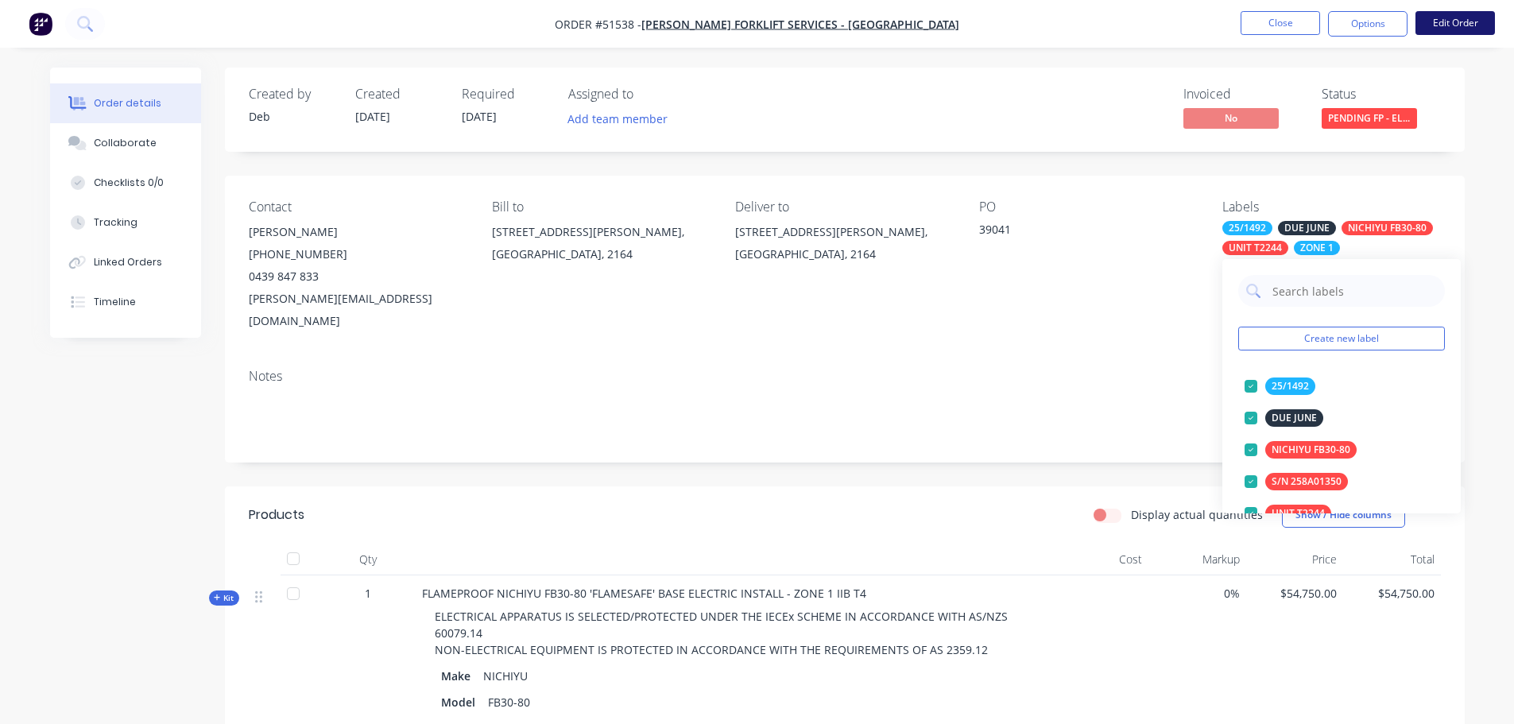
click at [1452, 20] on button "Edit Order" at bounding box center [1455, 23] width 79 height 24
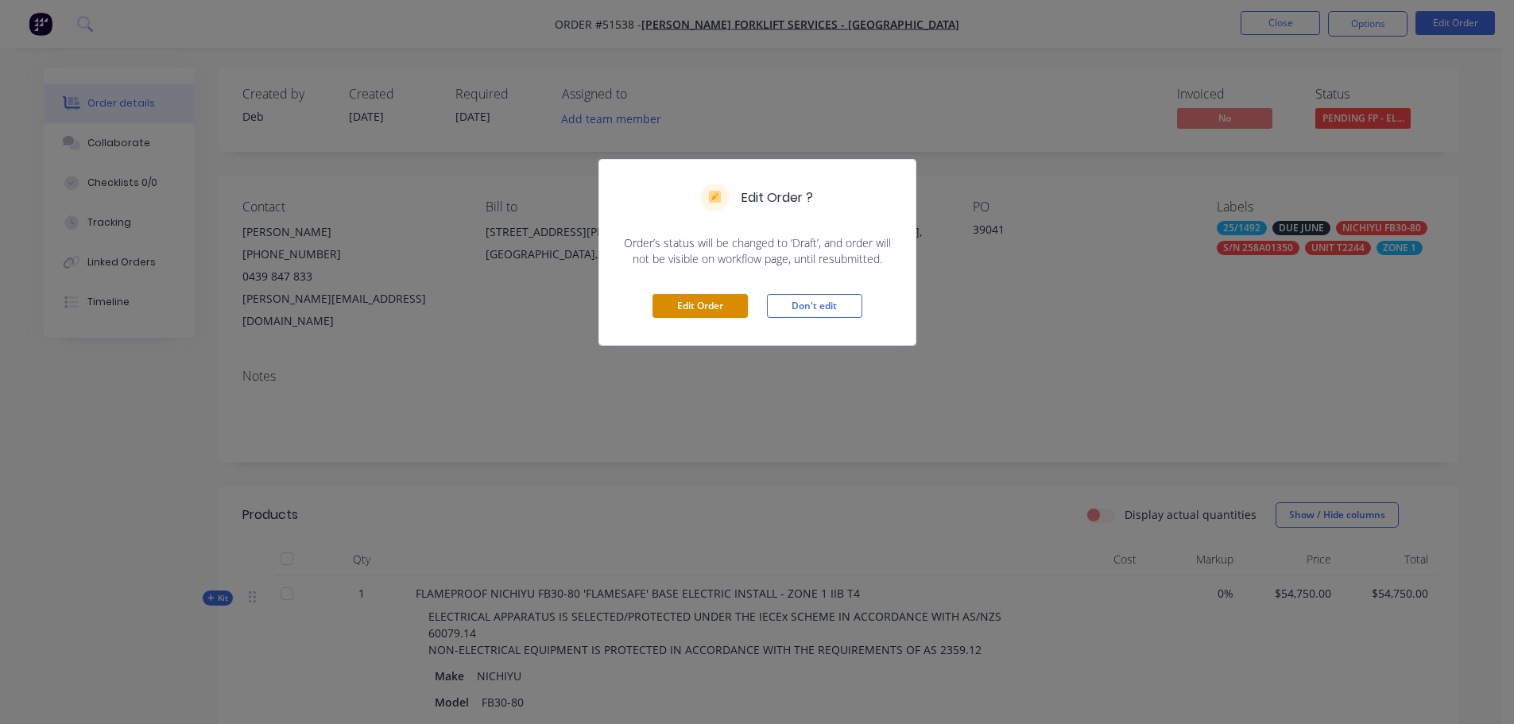
click at [685, 312] on button "Edit Order" at bounding box center [700, 306] width 95 height 24
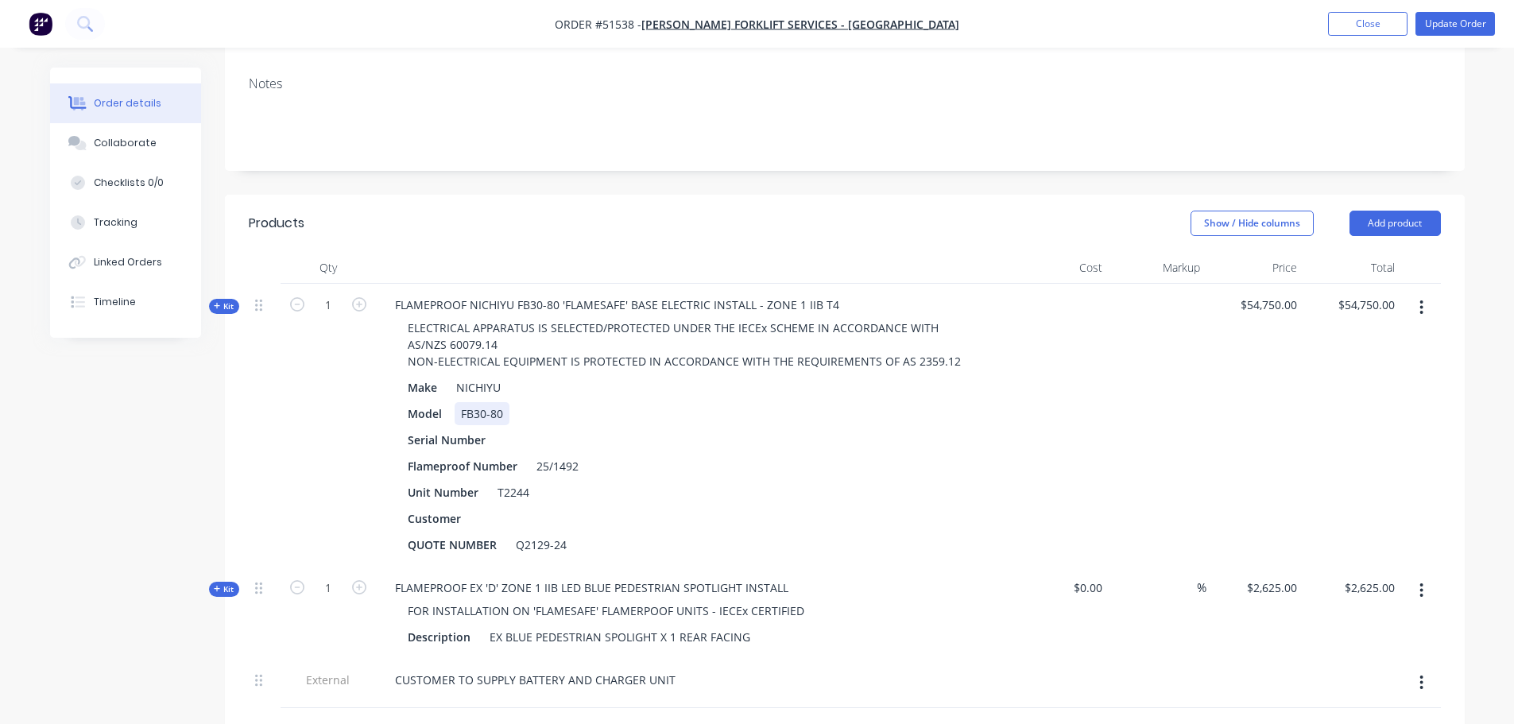
scroll to position [318, 0]
click at [506, 428] on div at bounding box center [510, 439] width 24 height 23
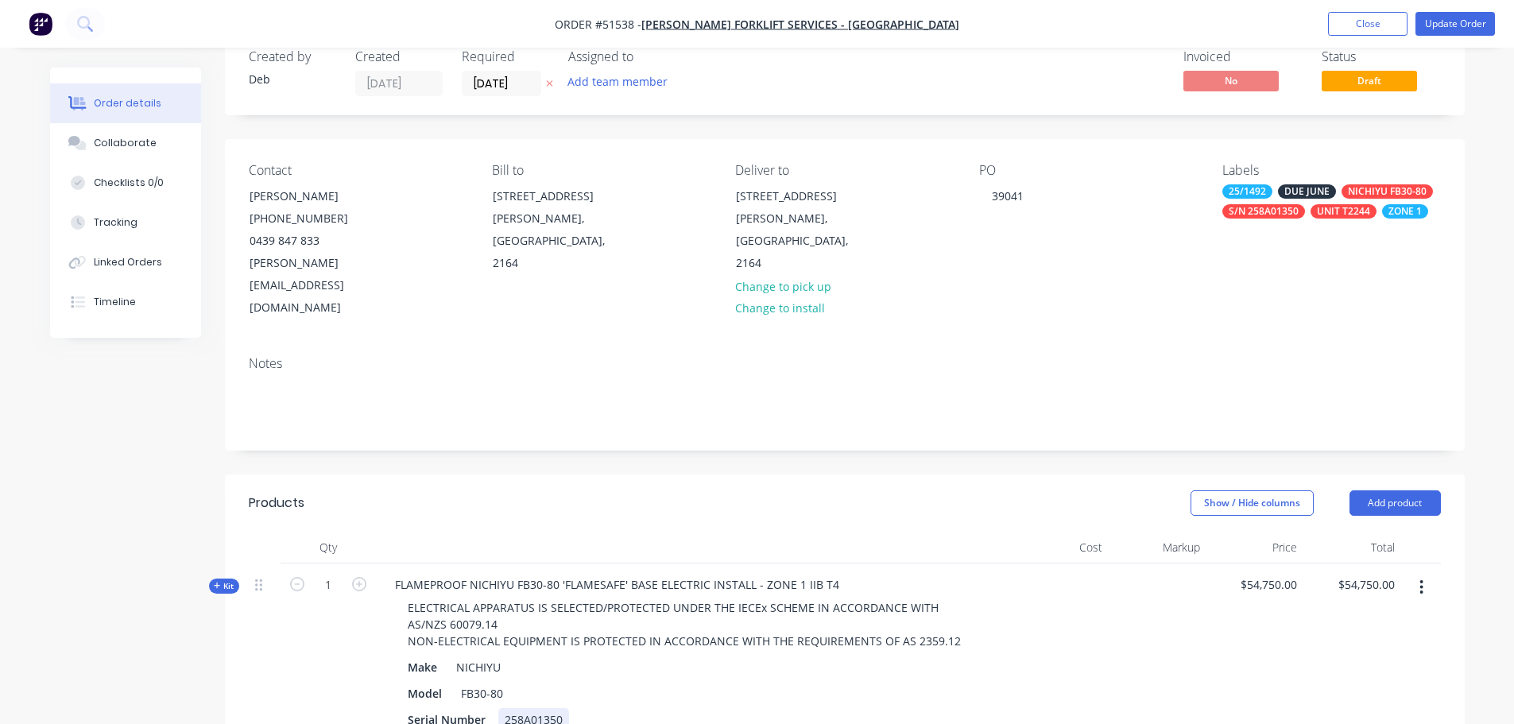
scroll to position [0, 0]
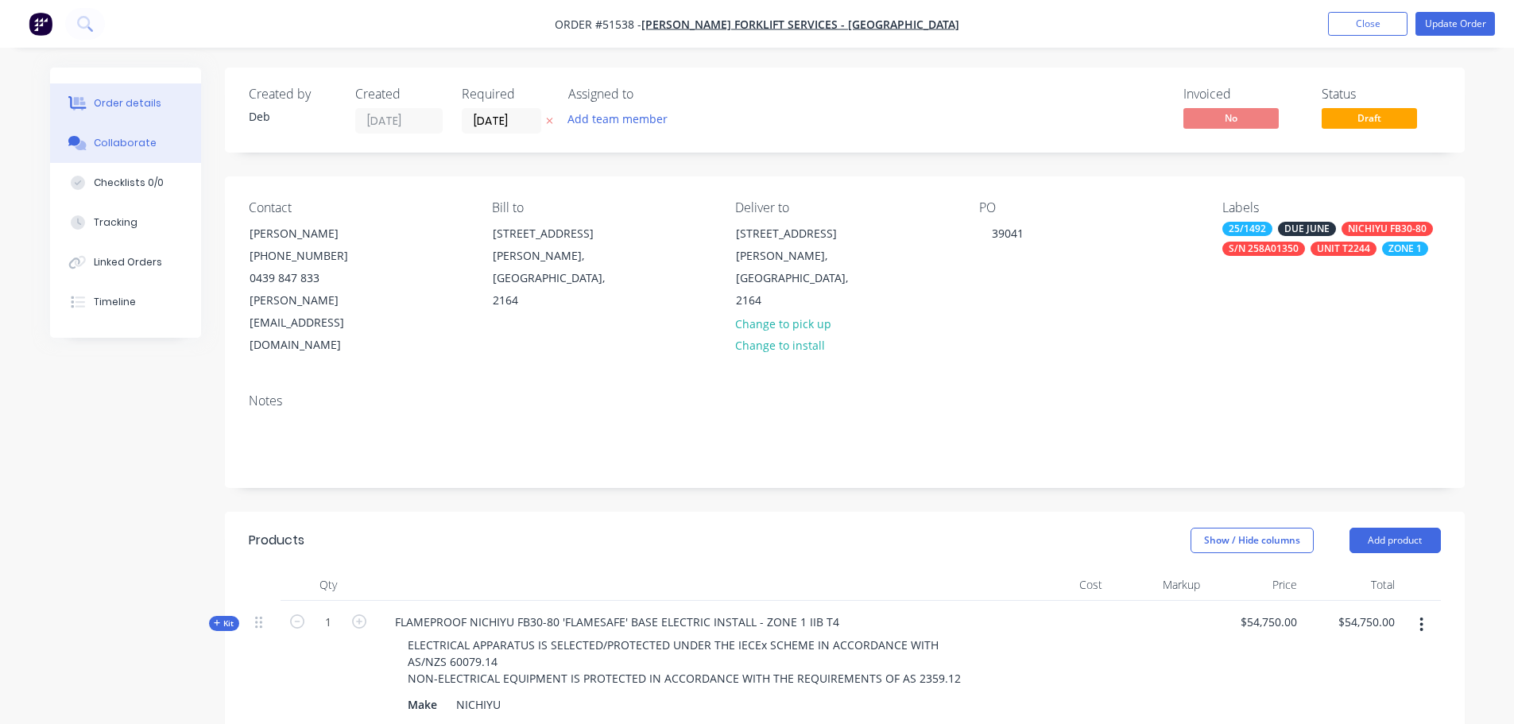
click at [121, 145] on div "Collaborate" at bounding box center [125, 143] width 63 height 14
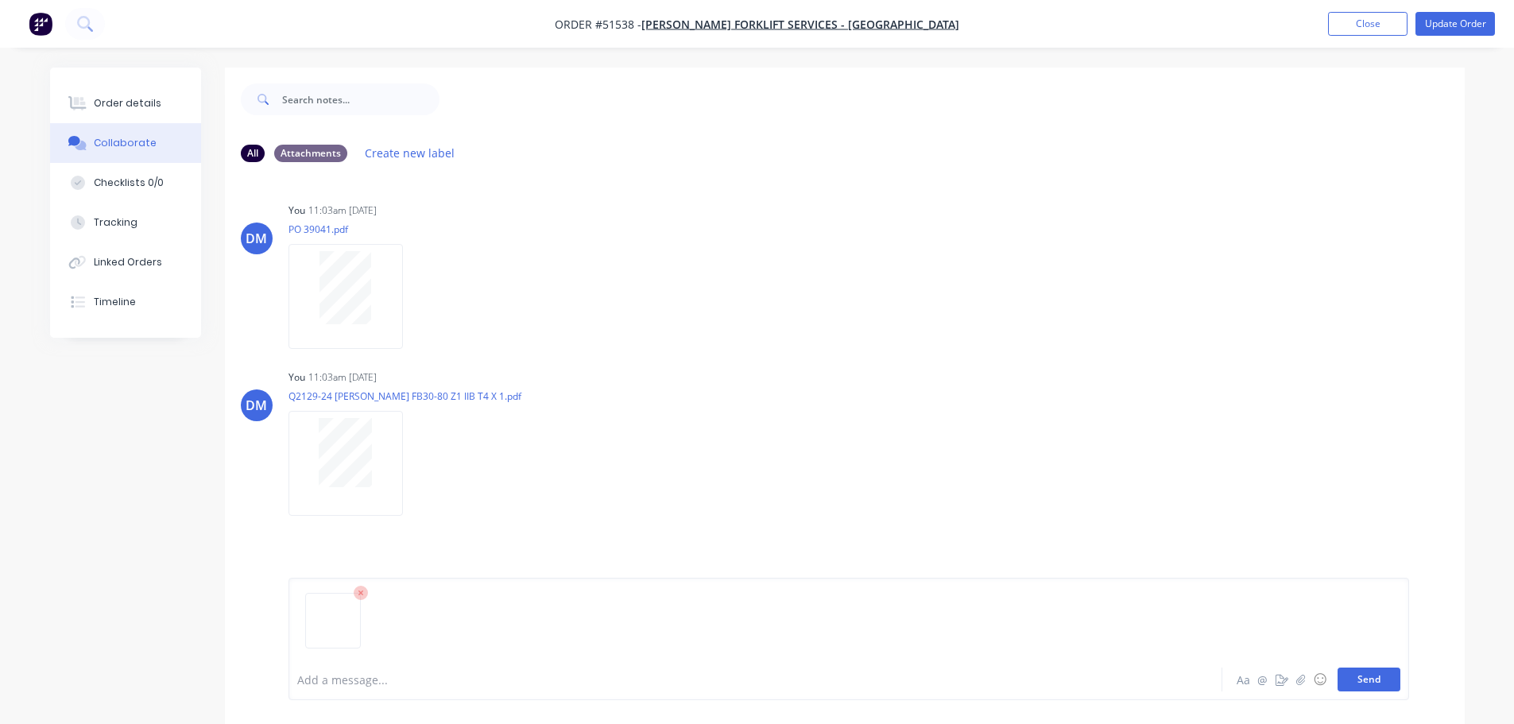
click at [1351, 678] on button "Send" at bounding box center [1369, 680] width 63 height 24
click at [112, 107] on div "Order details" at bounding box center [128, 103] width 68 height 14
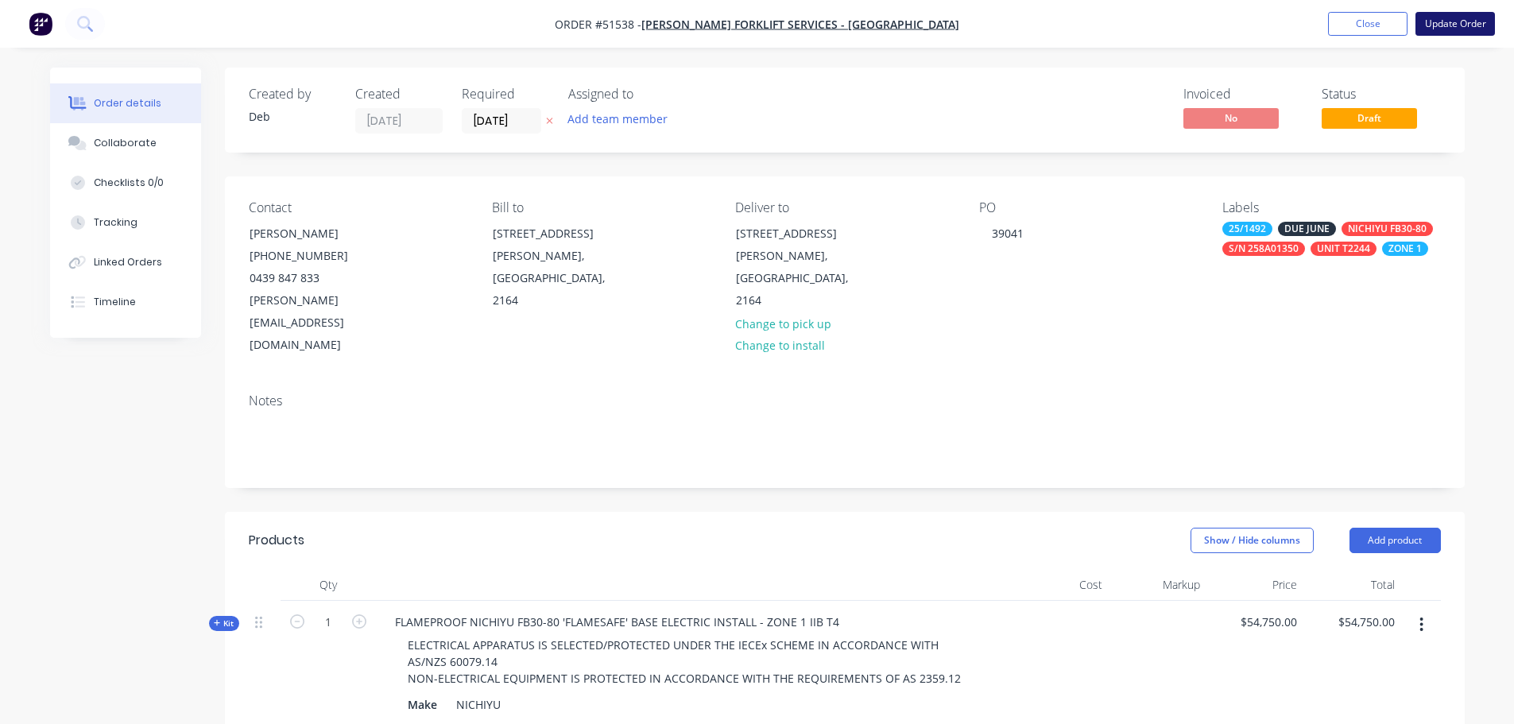
click at [1469, 21] on button "Update Order" at bounding box center [1455, 24] width 79 height 24
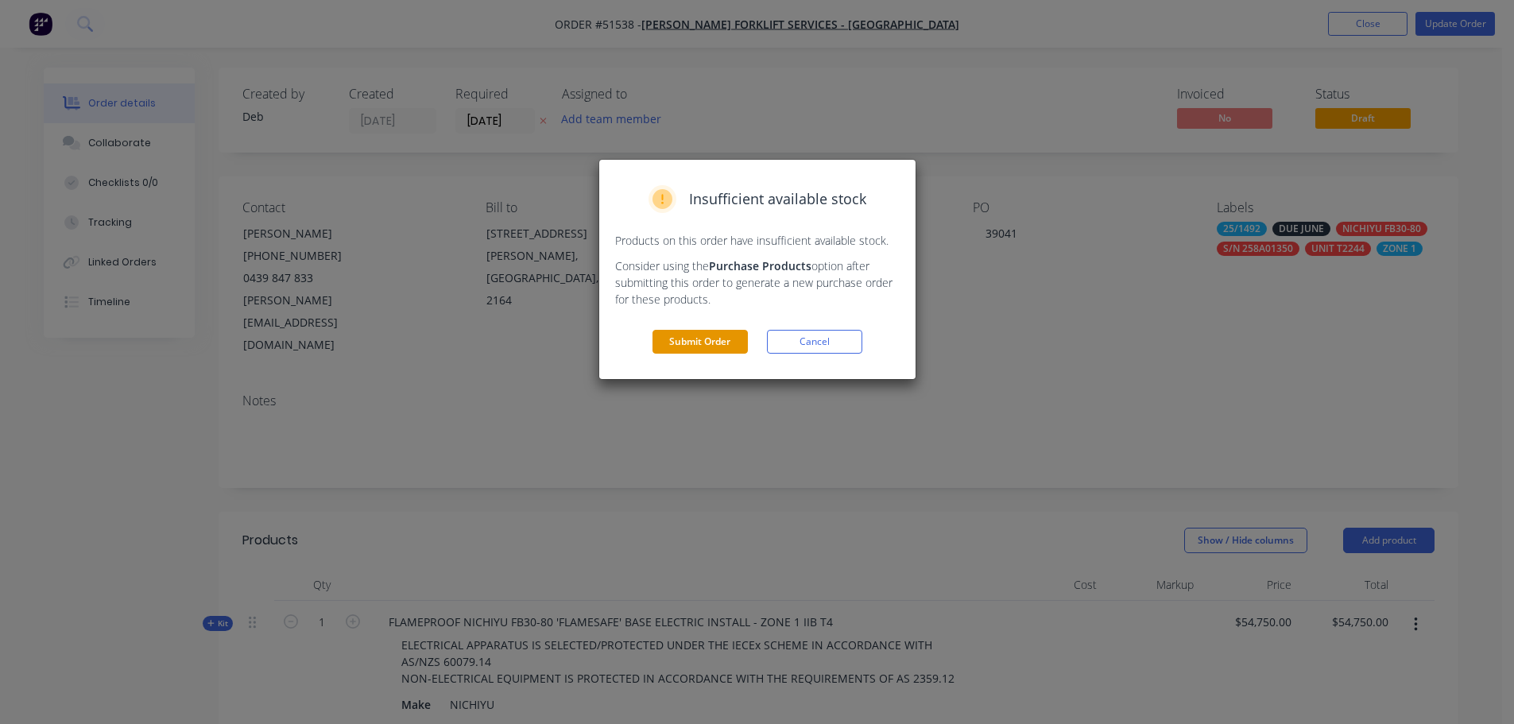
click at [712, 332] on button "Submit Order" at bounding box center [700, 342] width 95 height 24
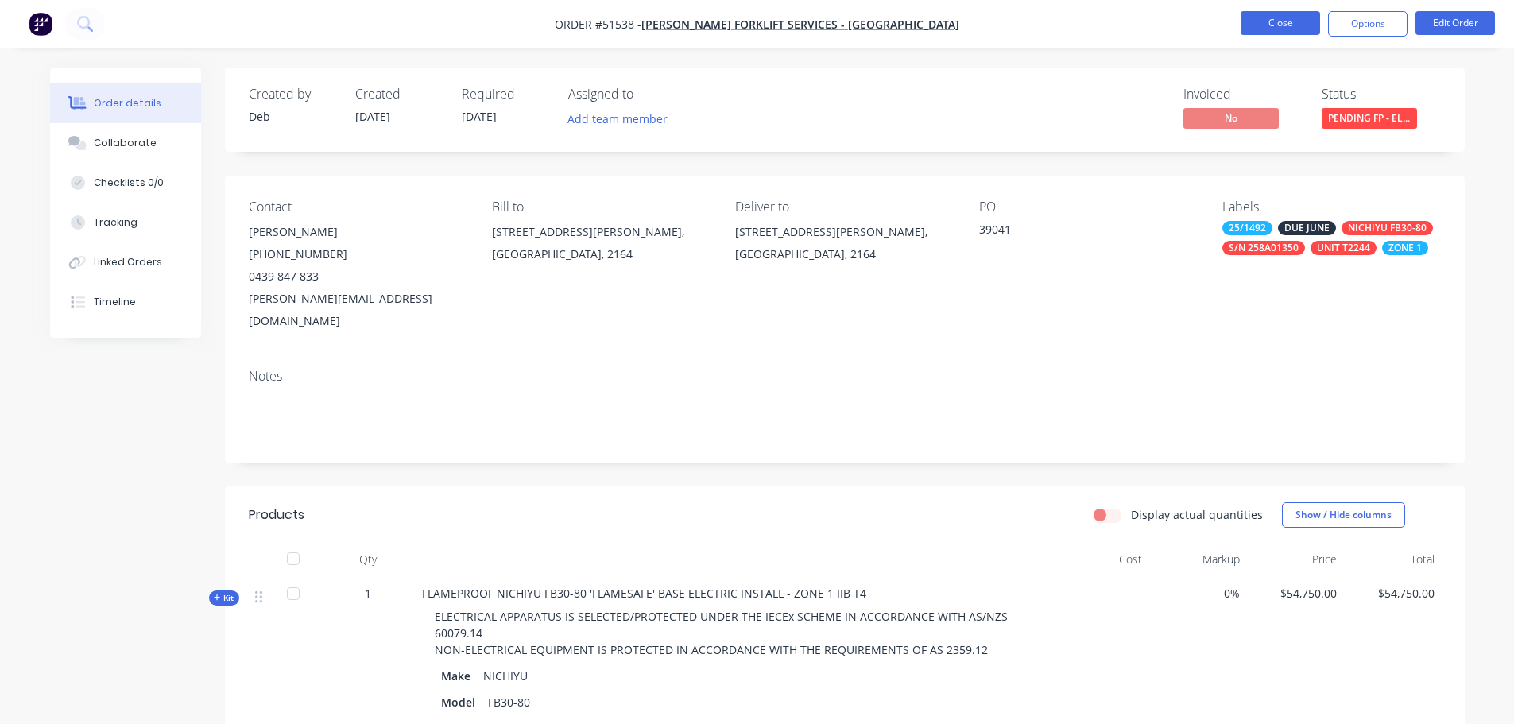
click at [1266, 24] on button "Close" at bounding box center [1280, 23] width 79 height 24
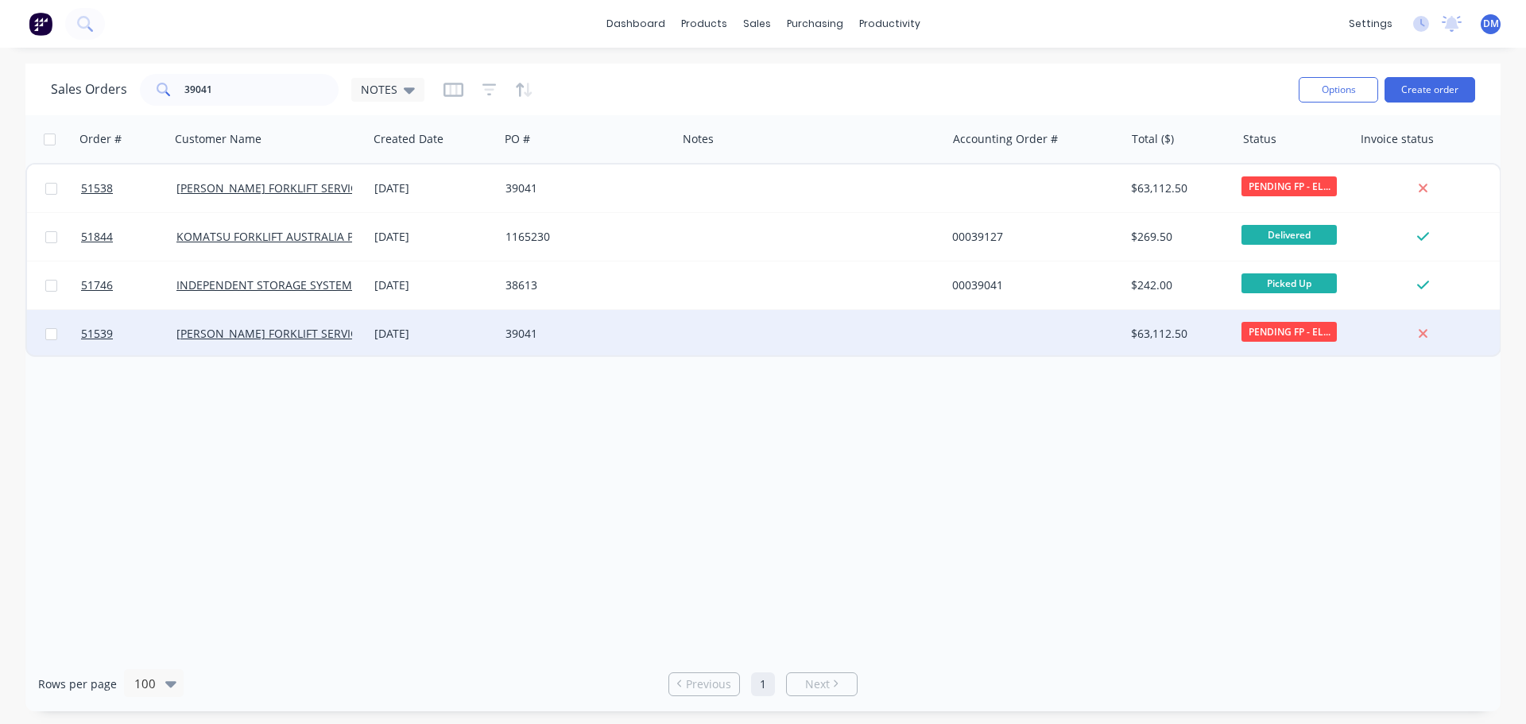
click at [451, 325] on div "14 Jan 2025" at bounding box center [433, 334] width 131 height 48
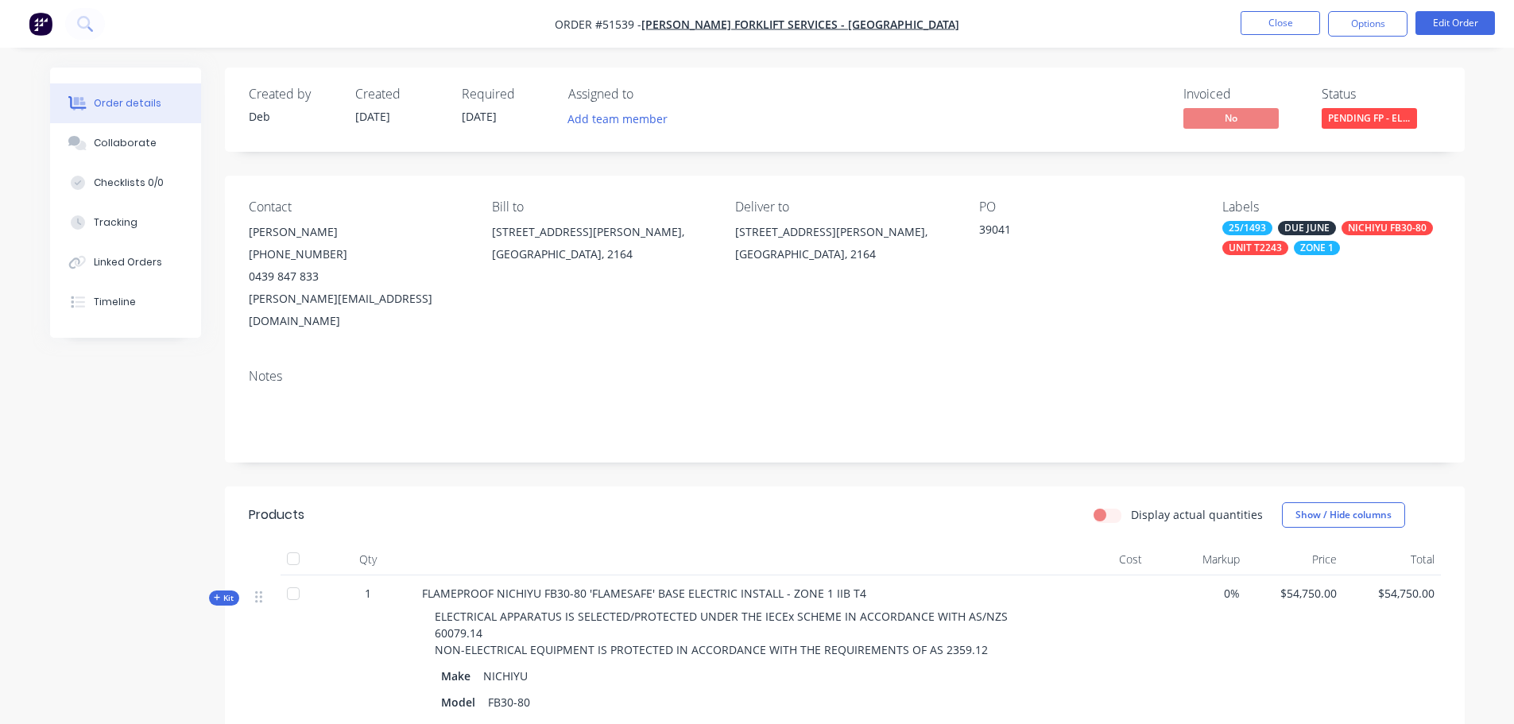
click at [1277, 247] on div "UNIT T2243" at bounding box center [1256, 248] width 66 height 14
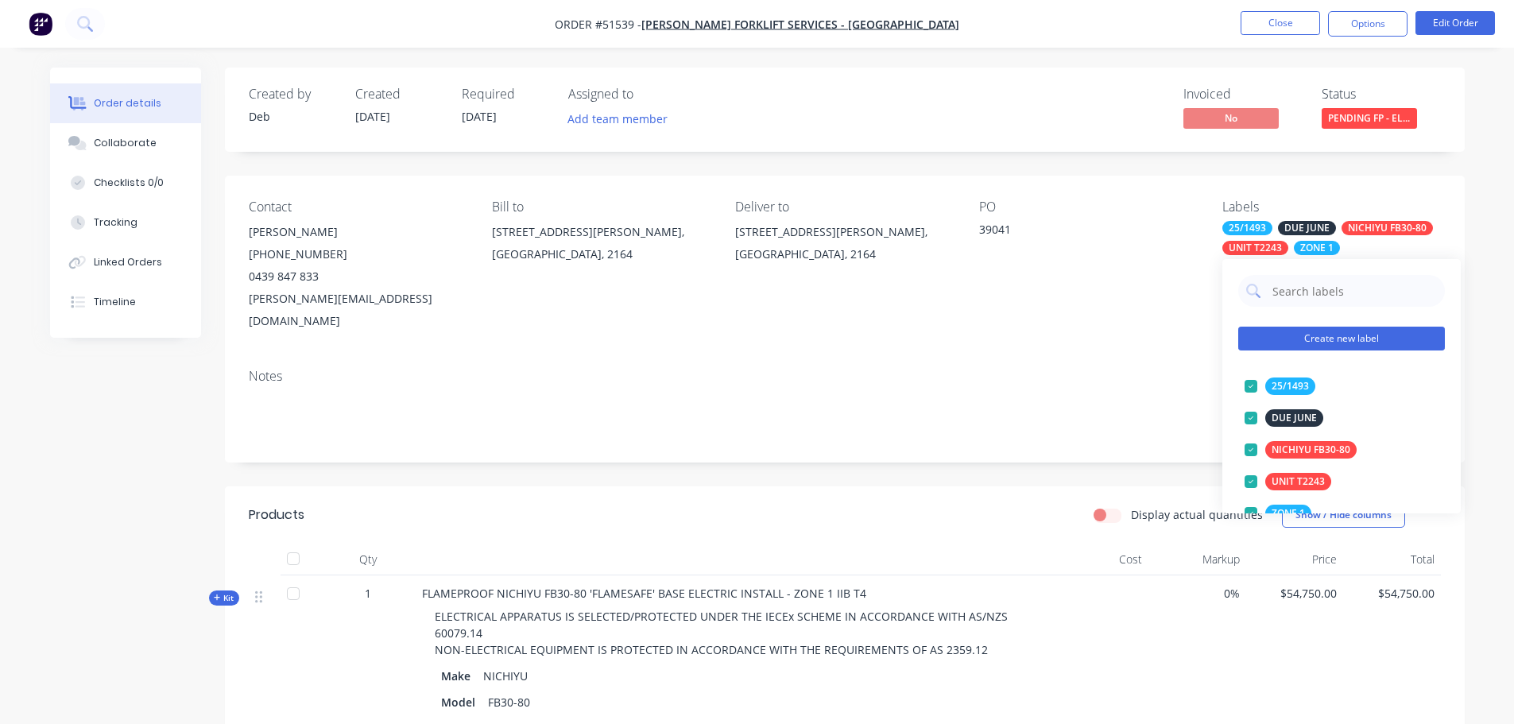
click at [1319, 336] on button "Create new label" at bounding box center [1342, 339] width 207 height 24
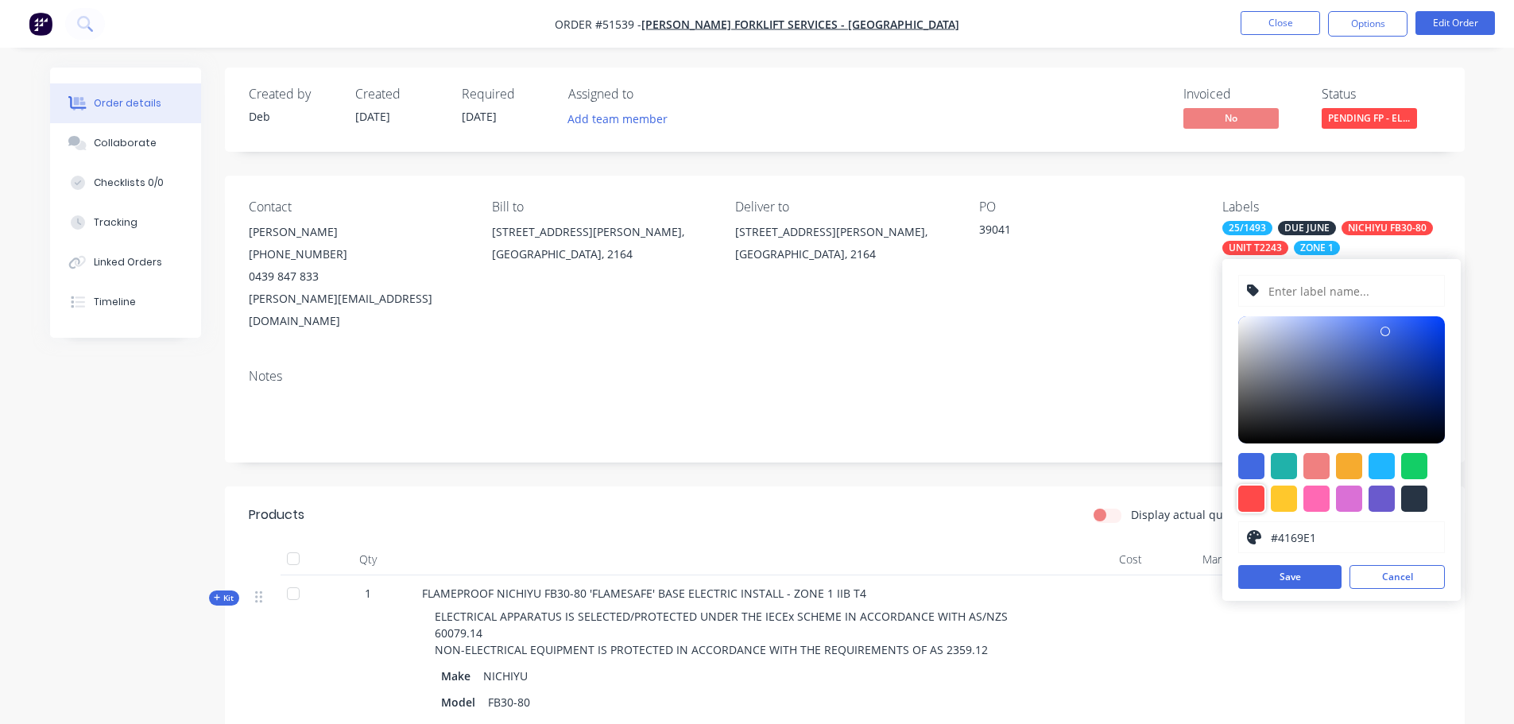
drag, startPoint x: 1248, startPoint y: 497, endPoint x: 1281, endPoint y: 364, distance: 136.9
click at [1248, 494] on div at bounding box center [1252, 499] width 26 height 26
type input "#FF4949"
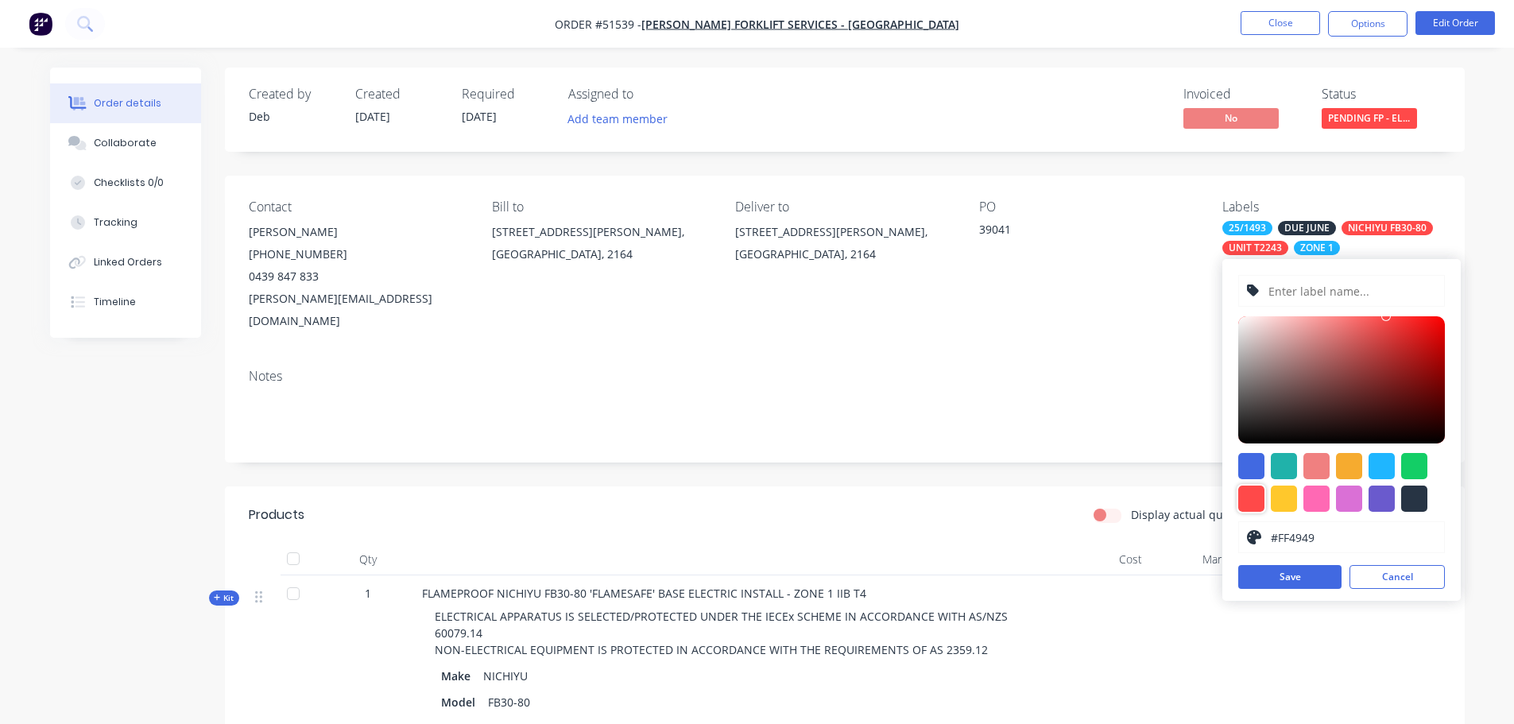
click at [1285, 296] on input "text" at bounding box center [1351, 291] width 169 height 30
type input "S/N 258A01351"
click at [1297, 582] on button "Save" at bounding box center [1290, 577] width 103 height 24
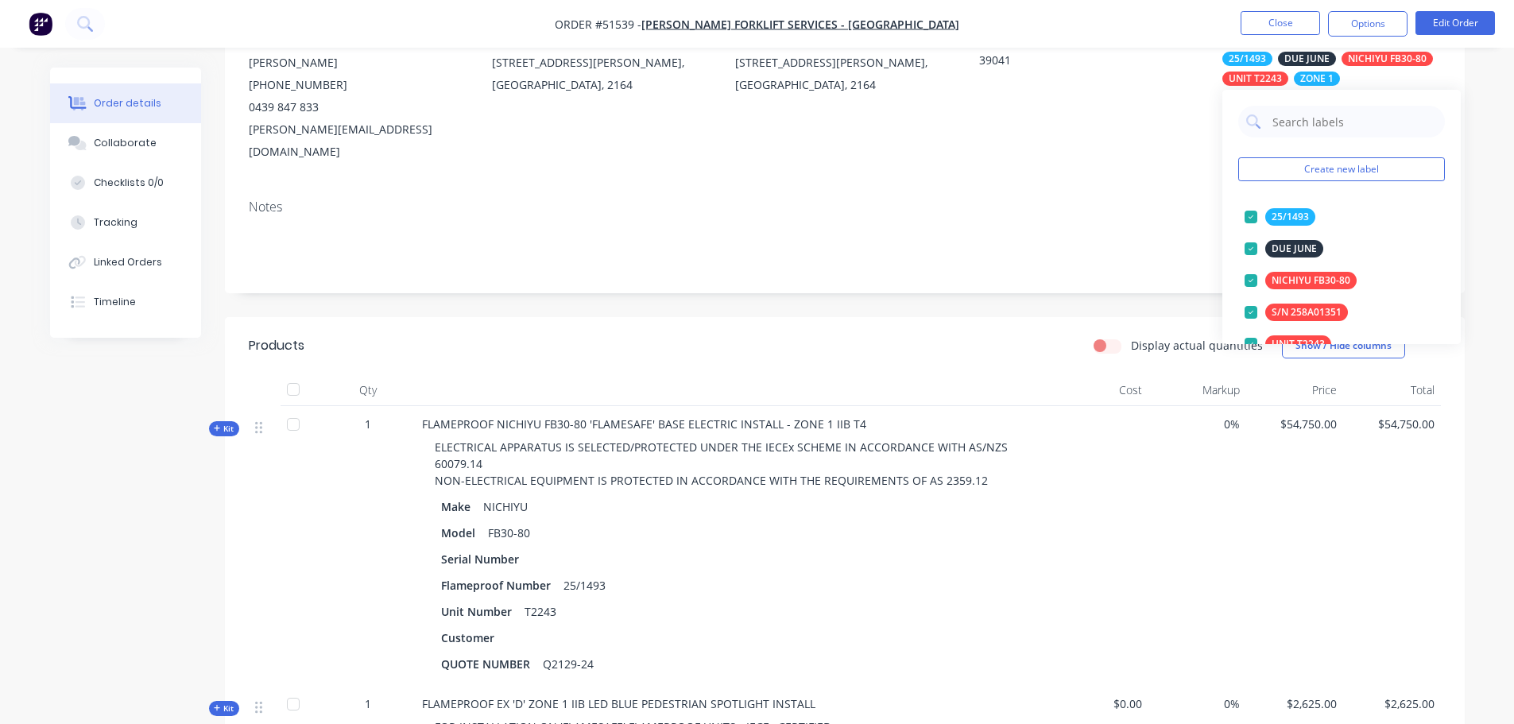
scroll to position [238, 0]
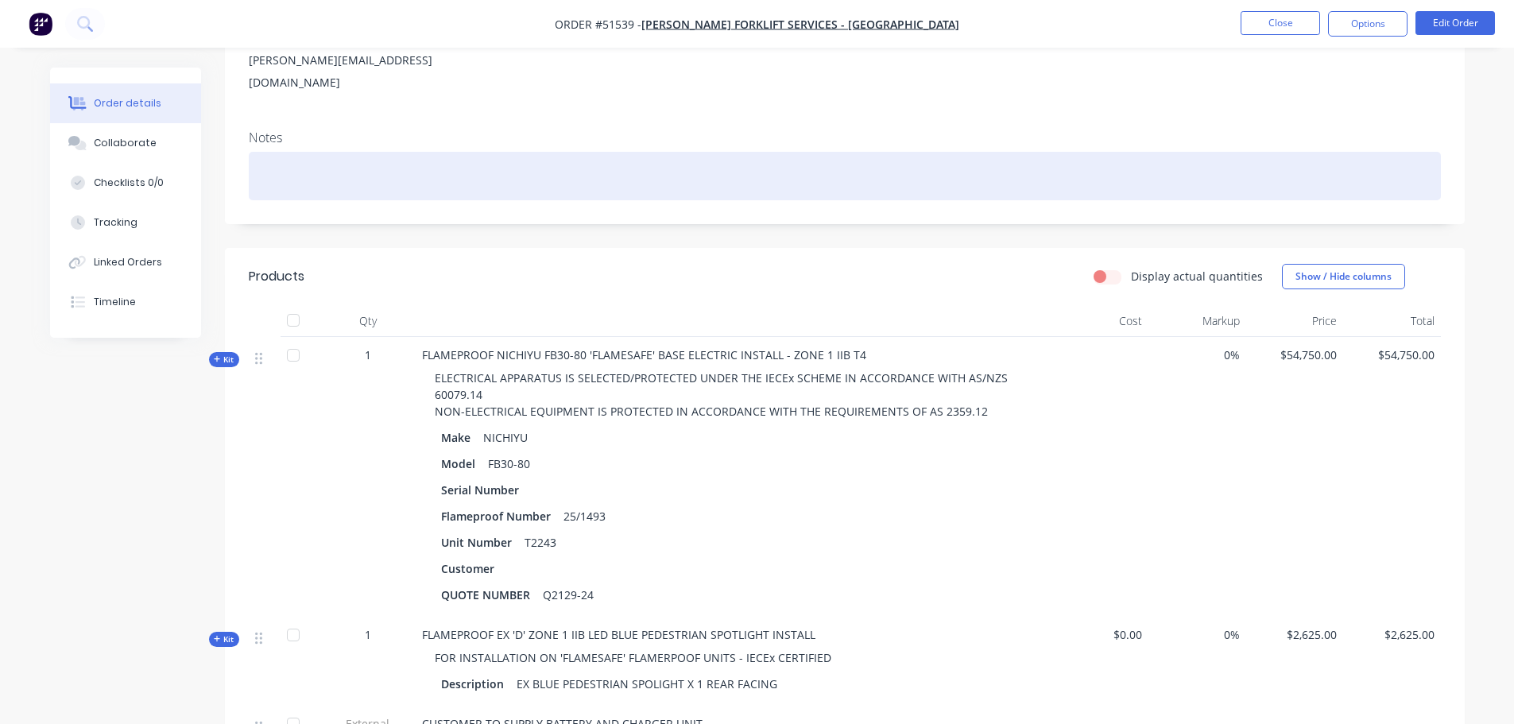
click at [937, 163] on div at bounding box center [845, 176] width 1192 height 48
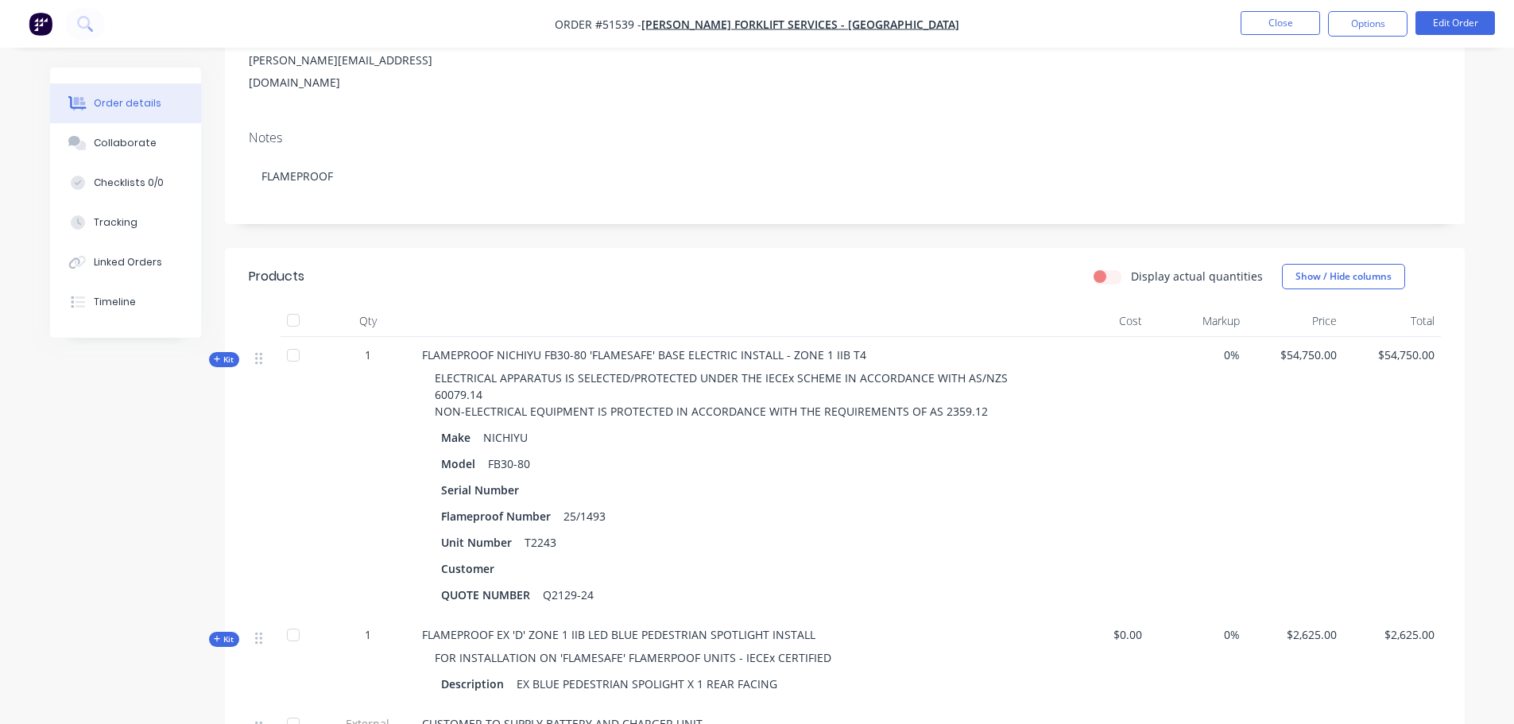
click at [541, 479] on div "Serial Number" at bounding box center [733, 490] width 585 height 23
click at [525, 479] on div "Serial Number" at bounding box center [733, 490] width 585 height 23
click at [523, 479] on div "Serial Number" at bounding box center [483, 490] width 84 height 23
click at [1441, 25] on button "Edit Order" at bounding box center [1455, 23] width 79 height 24
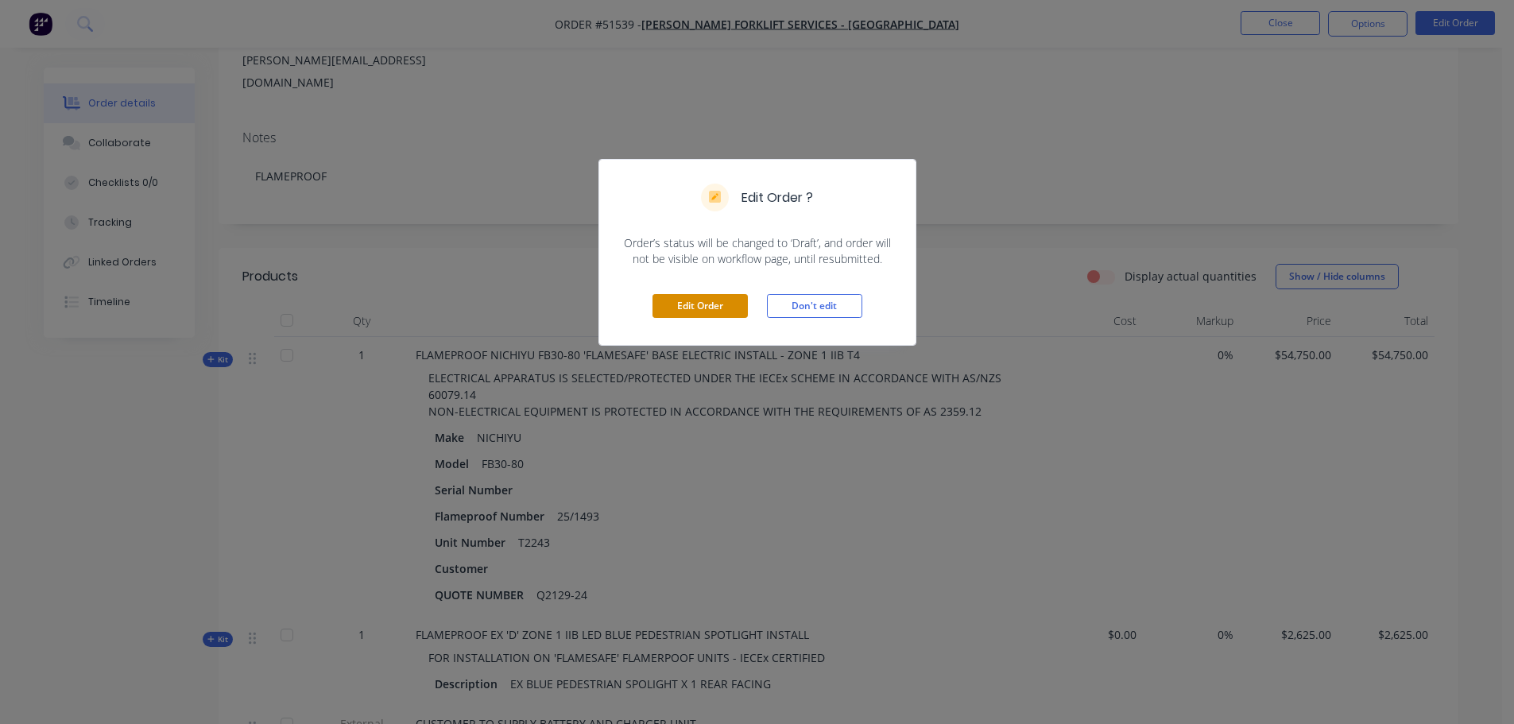
click at [696, 309] on button "Edit Order" at bounding box center [700, 306] width 95 height 24
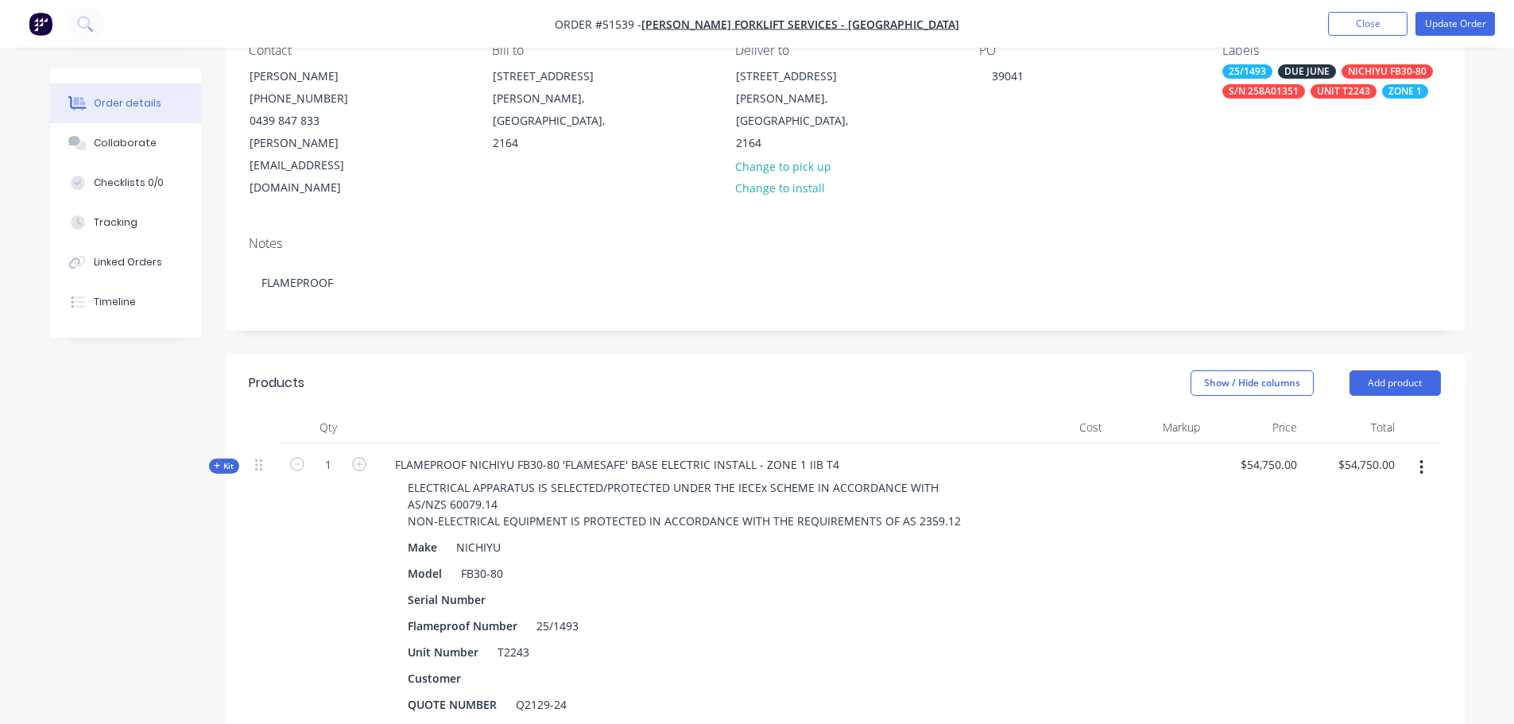
scroll to position [159, 0]
click at [512, 587] on div at bounding box center [510, 598] width 24 height 23
drag, startPoint x: 111, startPoint y: 136, endPoint x: 88, endPoint y: 135, distance: 23.1
click at [110, 136] on div "Collaborate" at bounding box center [125, 143] width 63 height 14
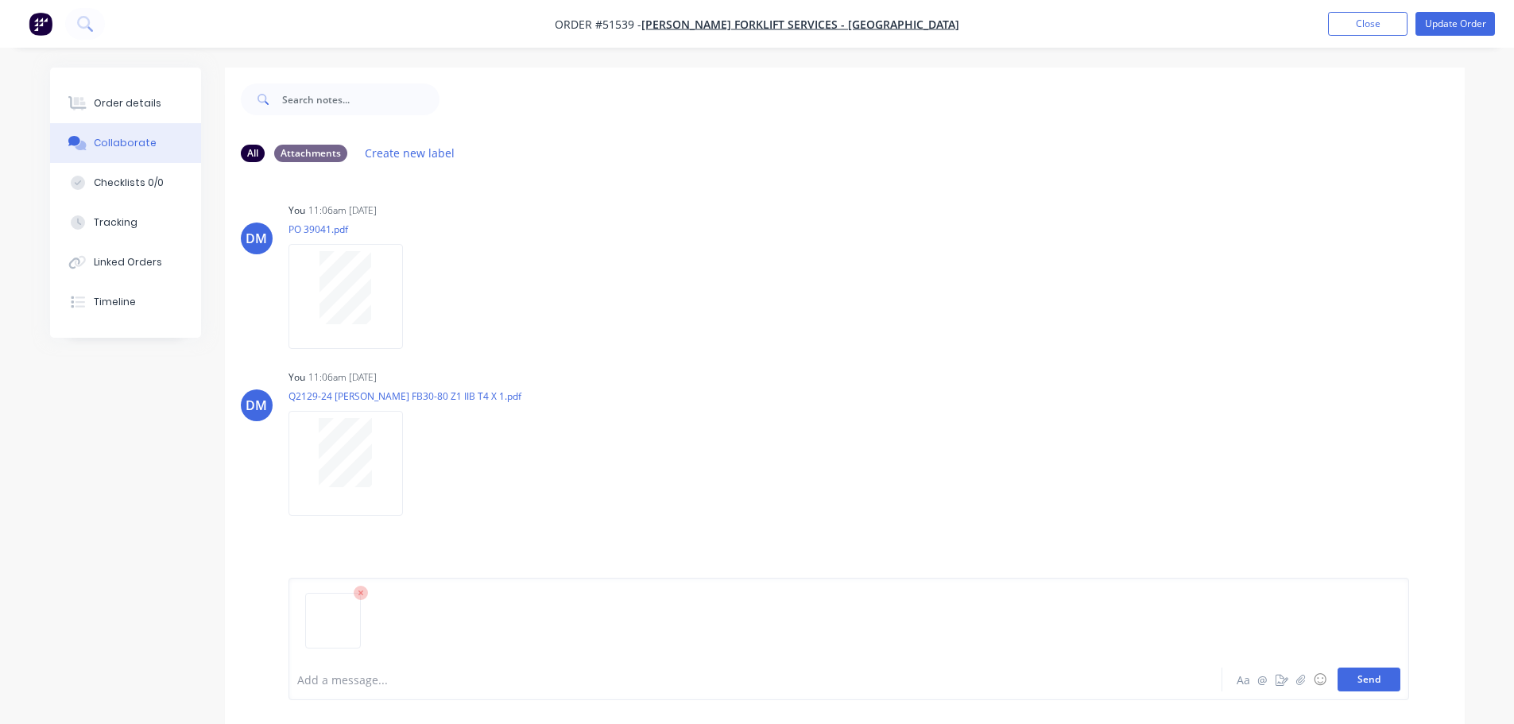
click at [1353, 678] on button "Send" at bounding box center [1369, 680] width 63 height 24
click at [108, 108] on div "Order details" at bounding box center [128, 103] width 68 height 14
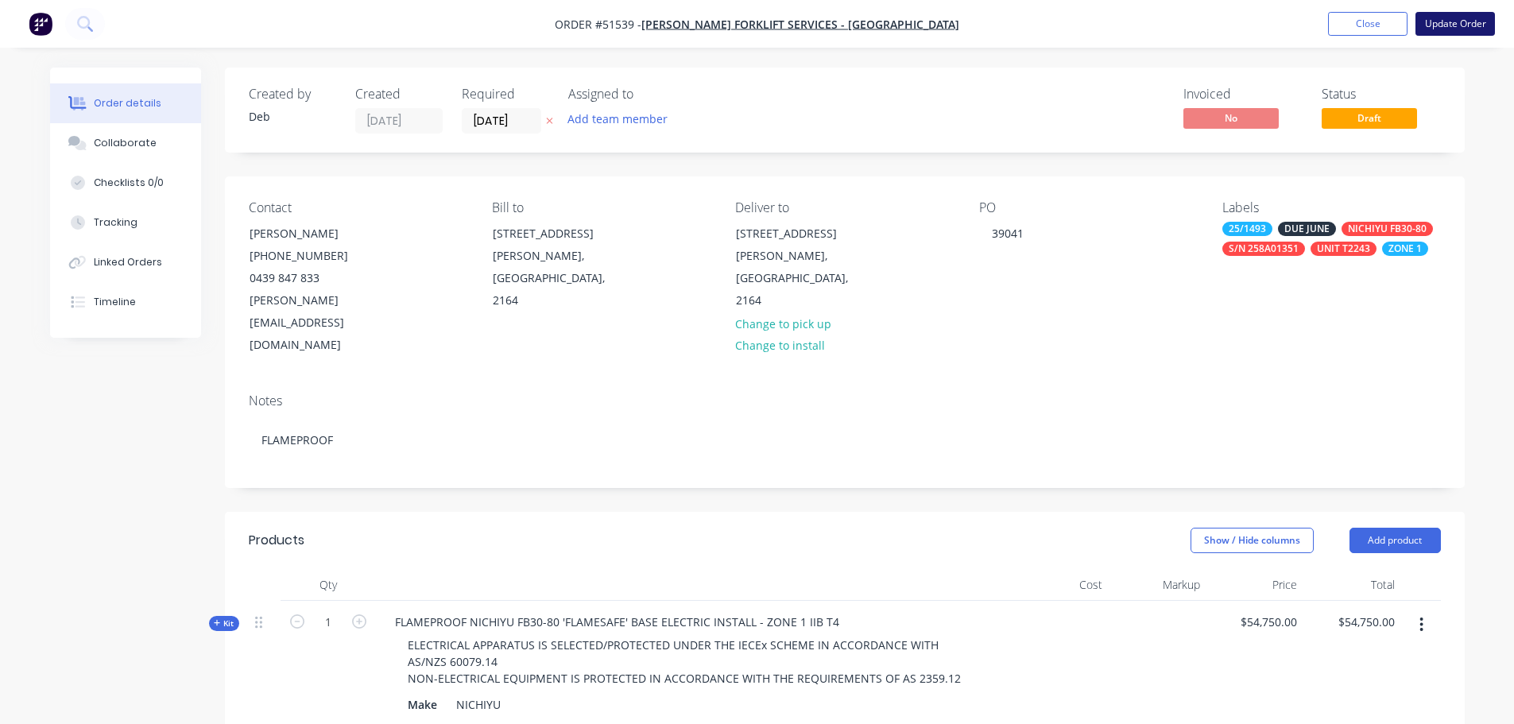
click at [1440, 21] on button "Update Order" at bounding box center [1455, 24] width 79 height 24
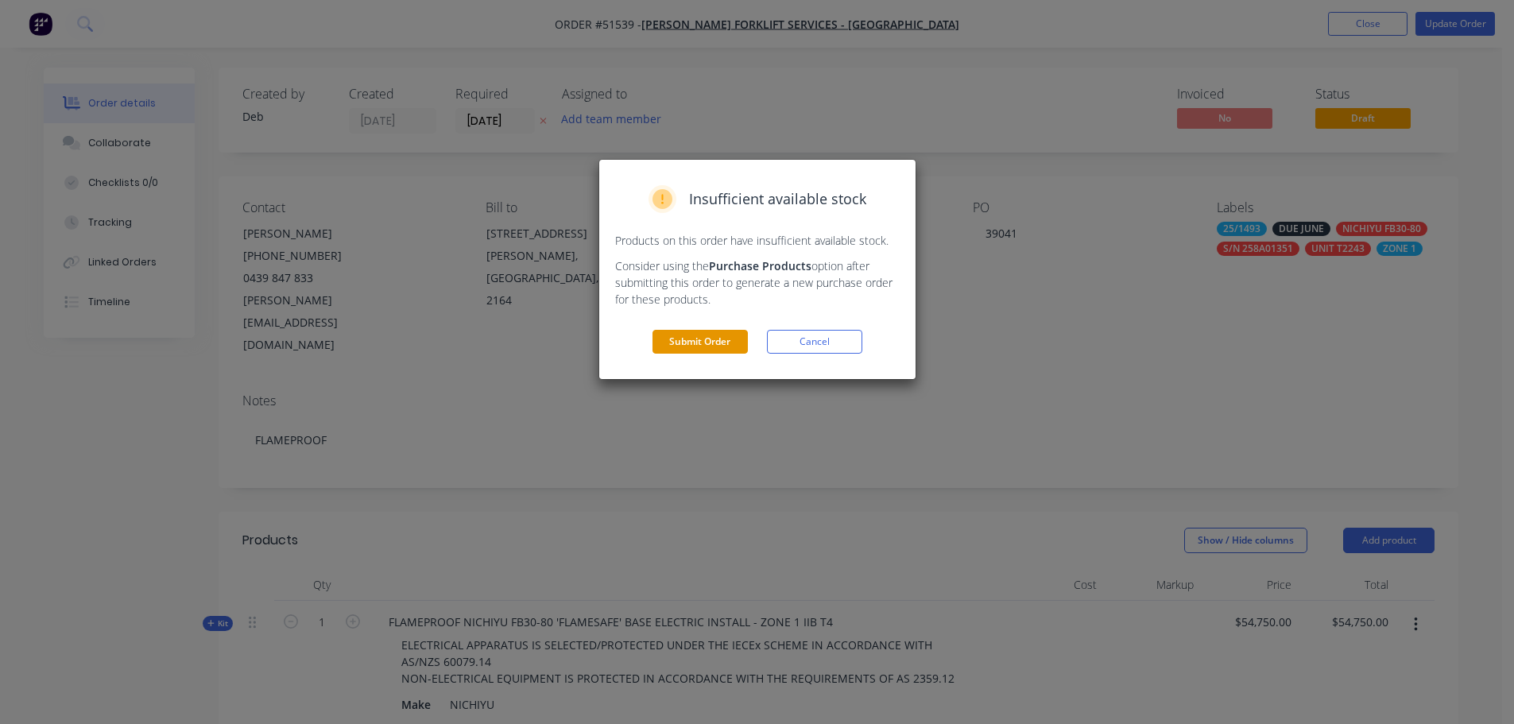
click at [714, 336] on button "Submit Order" at bounding box center [700, 342] width 95 height 24
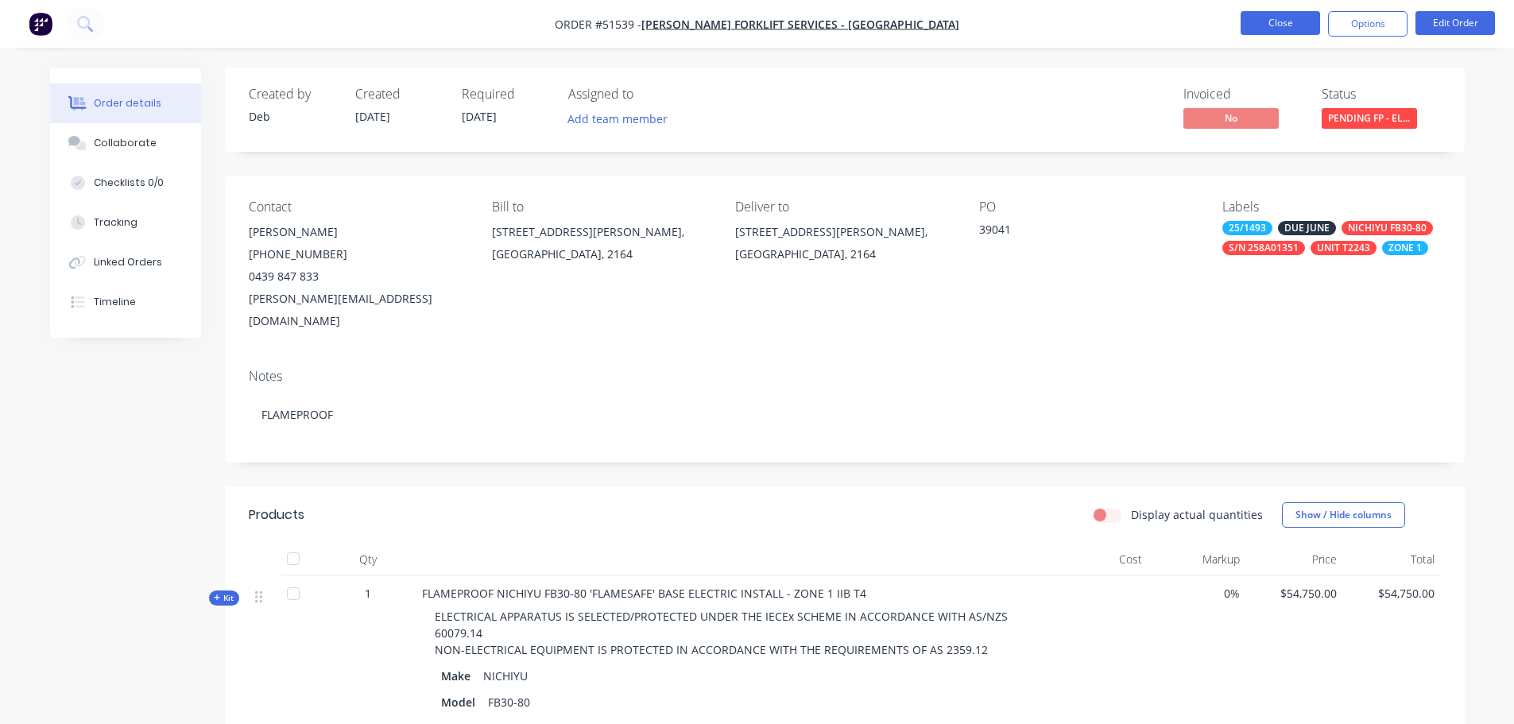
click at [1281, 21] on button "Close" at bounding box center [1280, 23] width 79 height 24
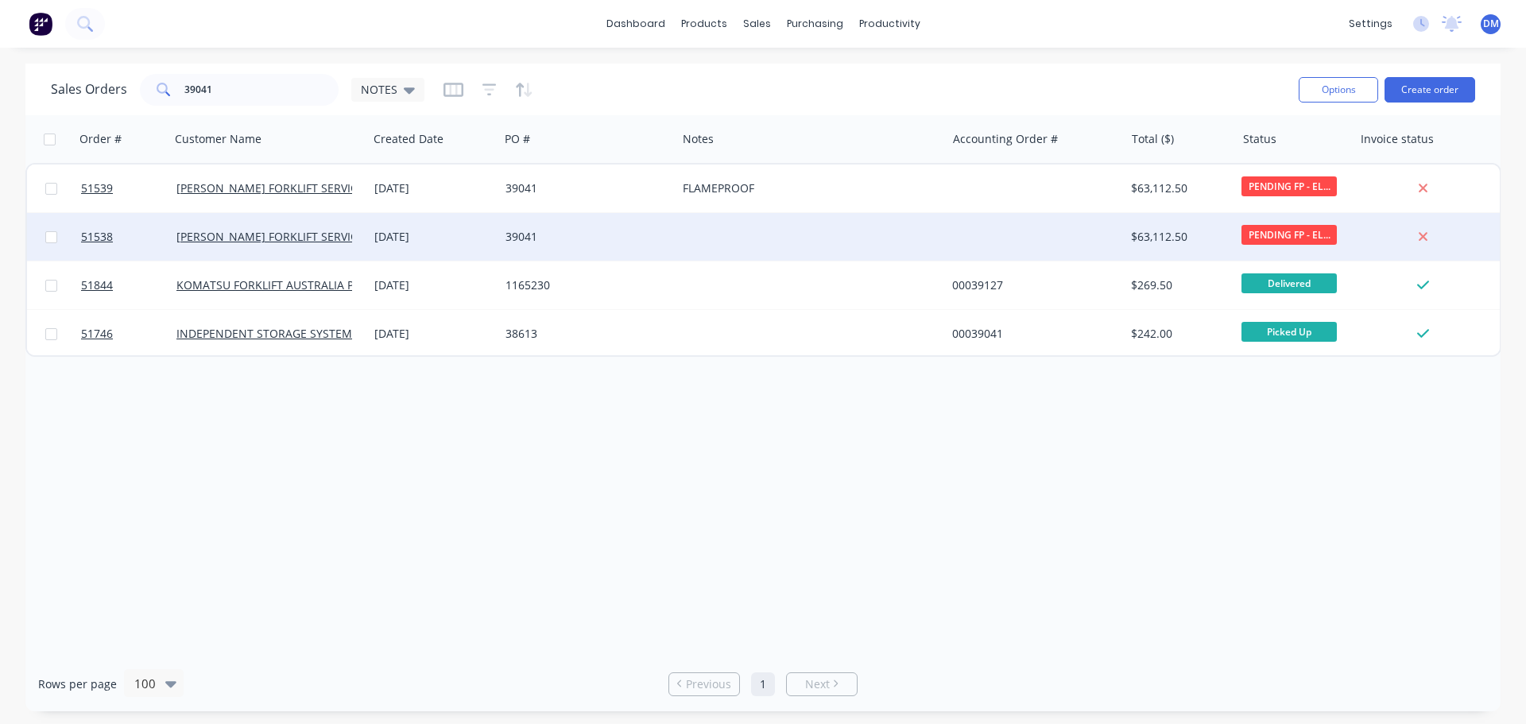
click at [687, 231] on div at bounding box center [811, 237] width 269 height 48
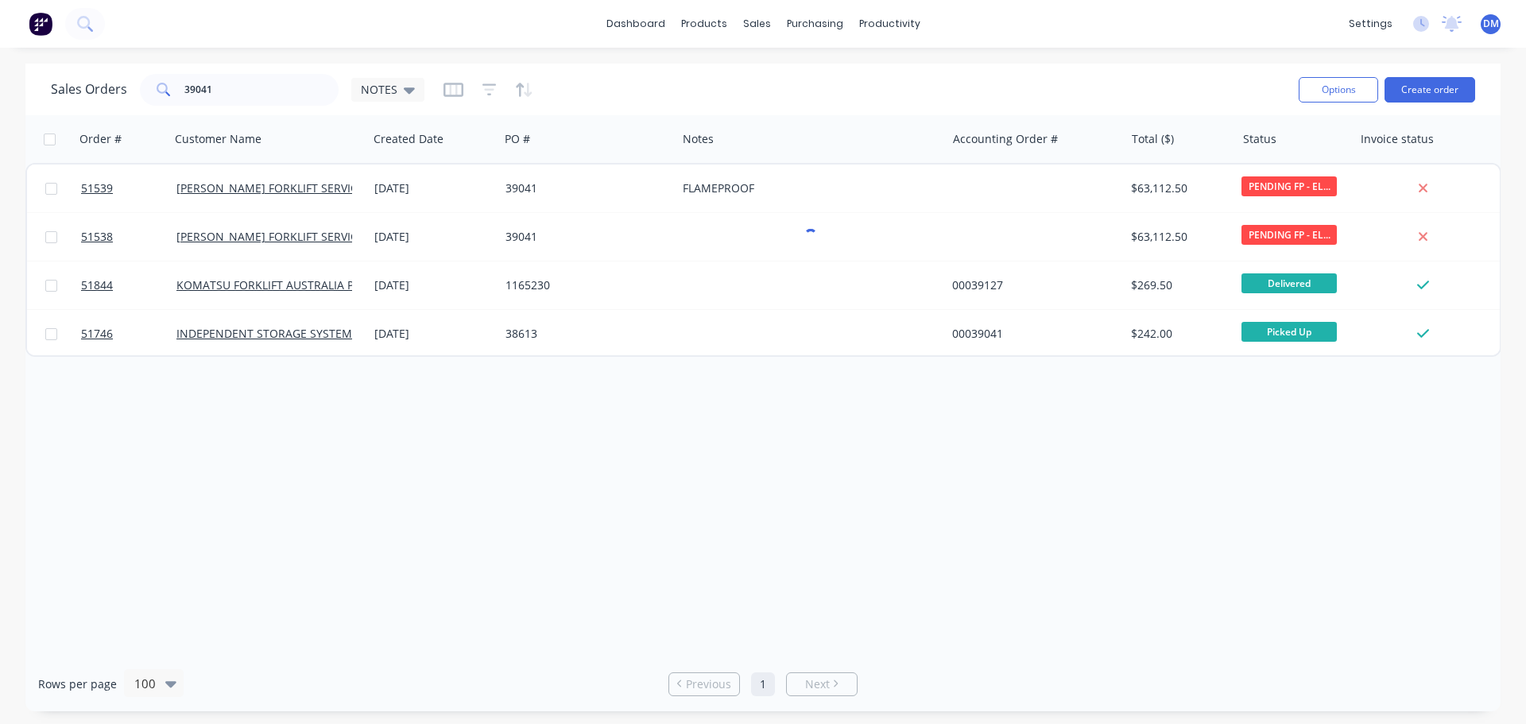
click at [651, 107] on div "Sales Orders 39041 NOTES" at bounding box center [668, 89] width 1235 height 39
drag, startPoint x: 207, startPoint y: 71, endPoint x: 128, endPoint y: 65, distance: 78.9
click at [128, 65] on div "Sales Orders 39041 NOTES Options Create order" at bounding box center [762, 90] width 1475 height 52
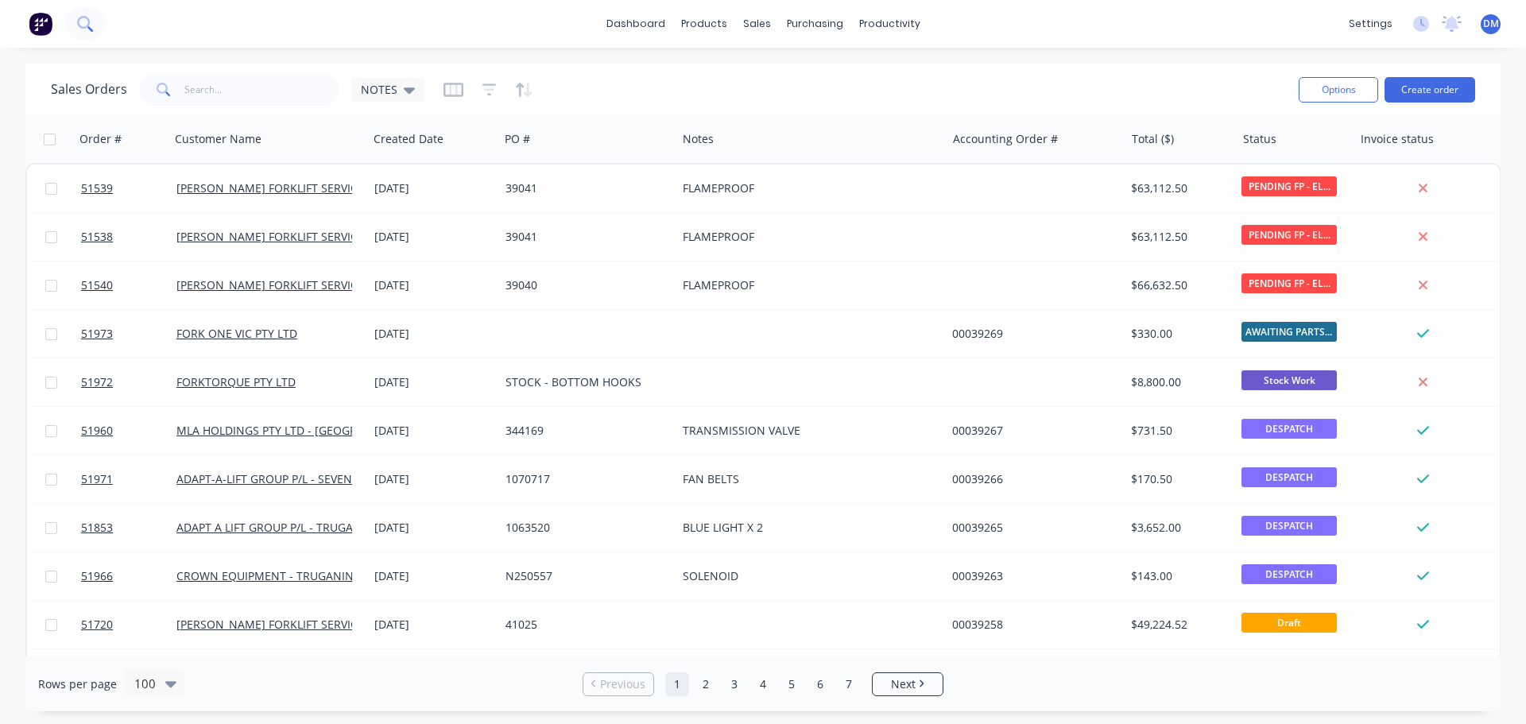
click at [83, 31] on button at bounding box center [85, 24] width 40 height 32
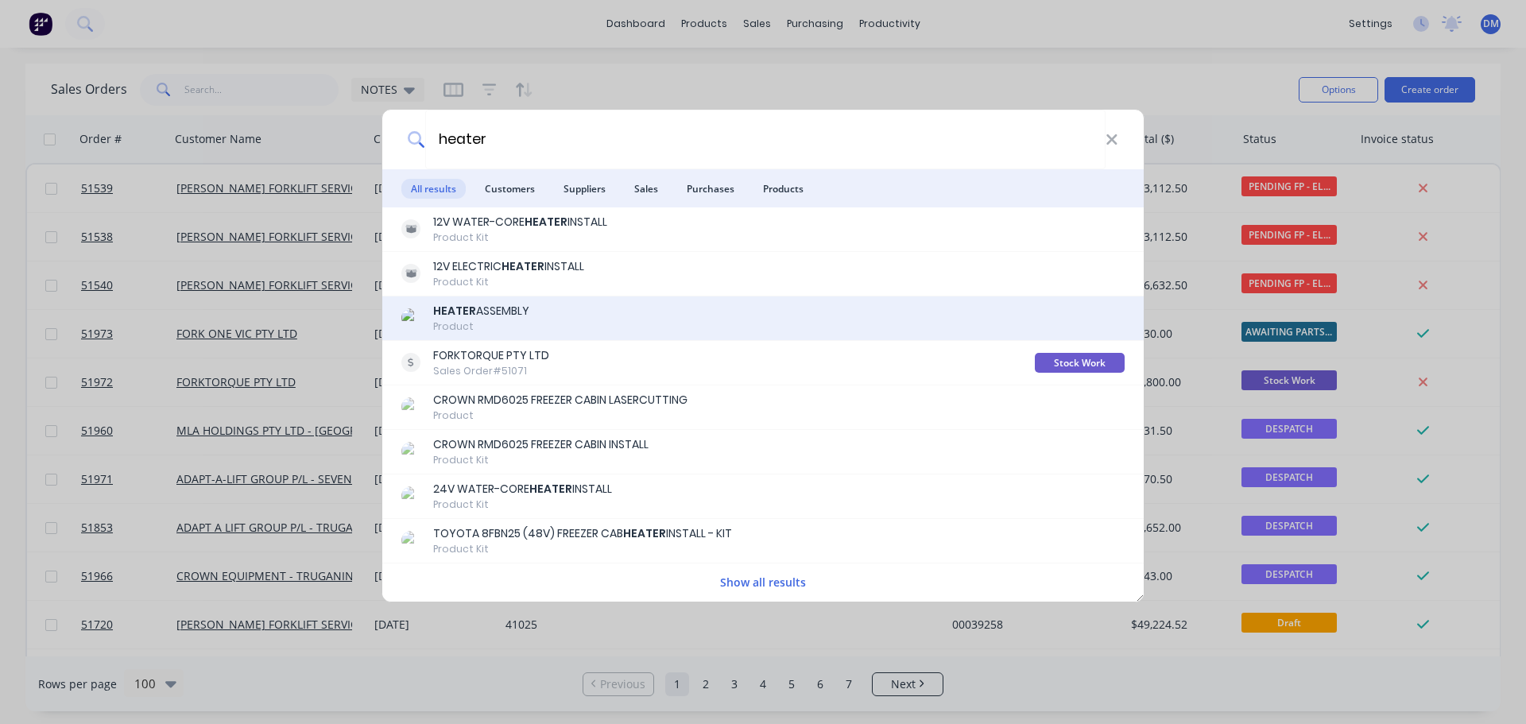
type input "heater"
click at [525, 312] on div "HEATER ASSEMBLY" at bounding box center [481, 311] width 96 height 17
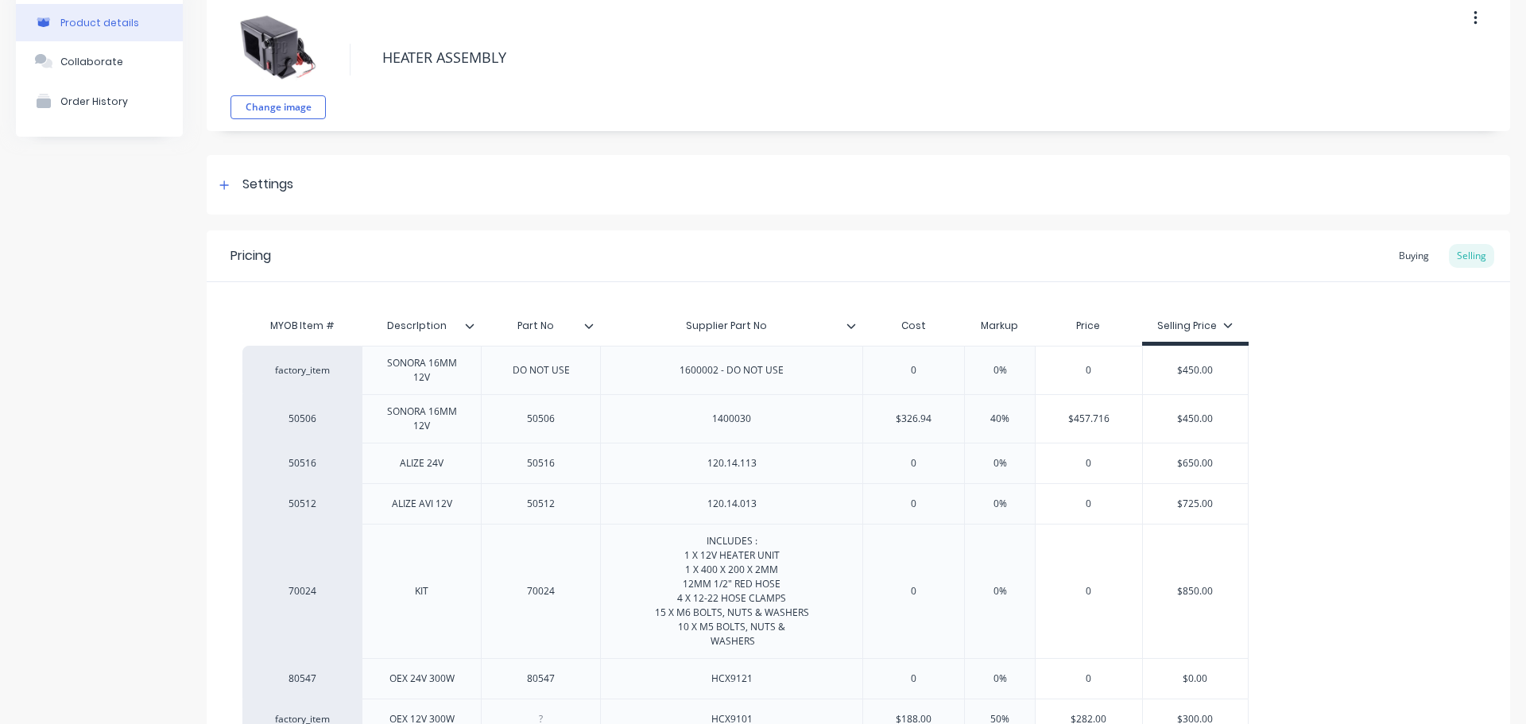
scroll to position [159, 0]
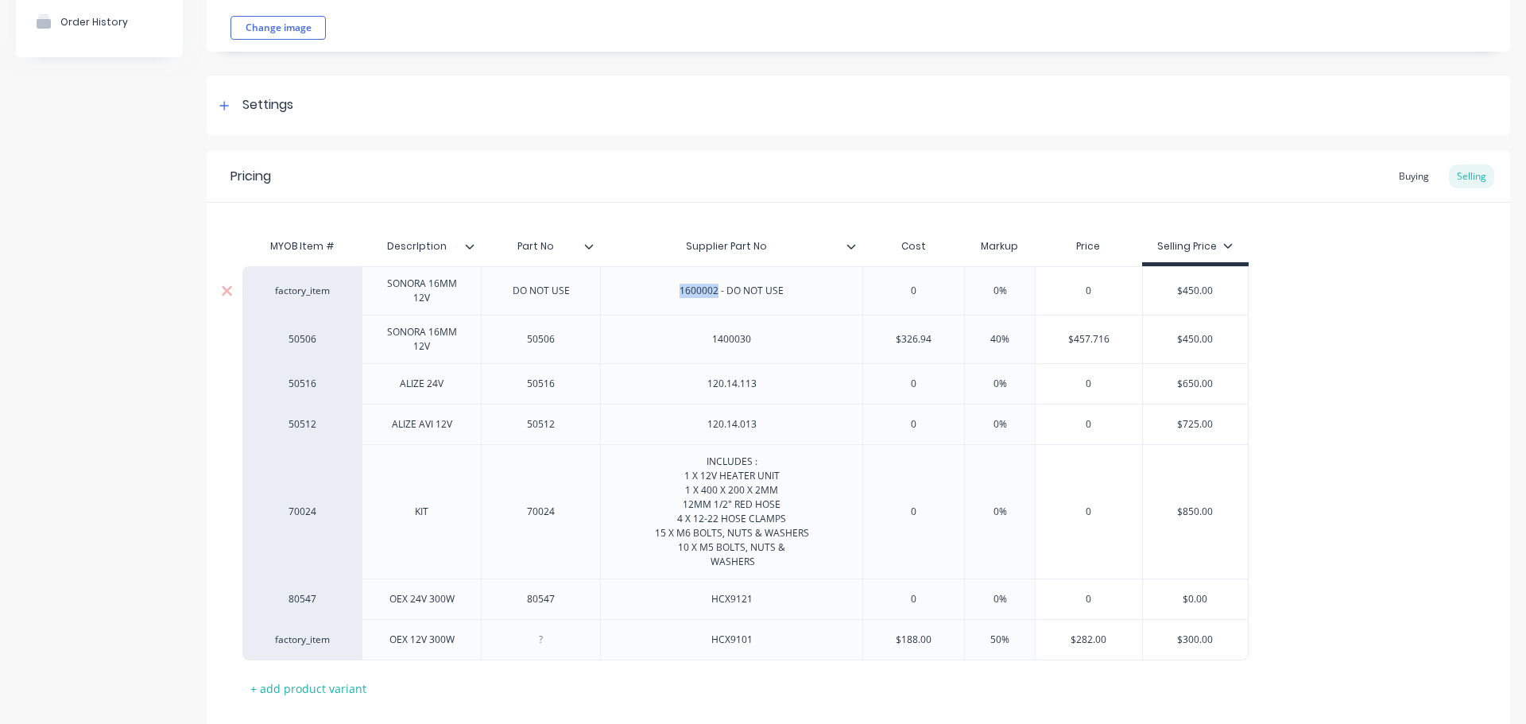
drag, startPoint x: 681, startPoint y: 297, endPoint x: 717, endPoint y: 297, distance: 35.8
click at [717, 297] on div "1600002 - DO NOT USE" at bounding box center [732, 291] width 130 height 21
copy div "1600002"
type textarea "x"
click at [741, 168] on div "Pricing Buying Selling" at bounding box center [859, 177] width 1304 height 52
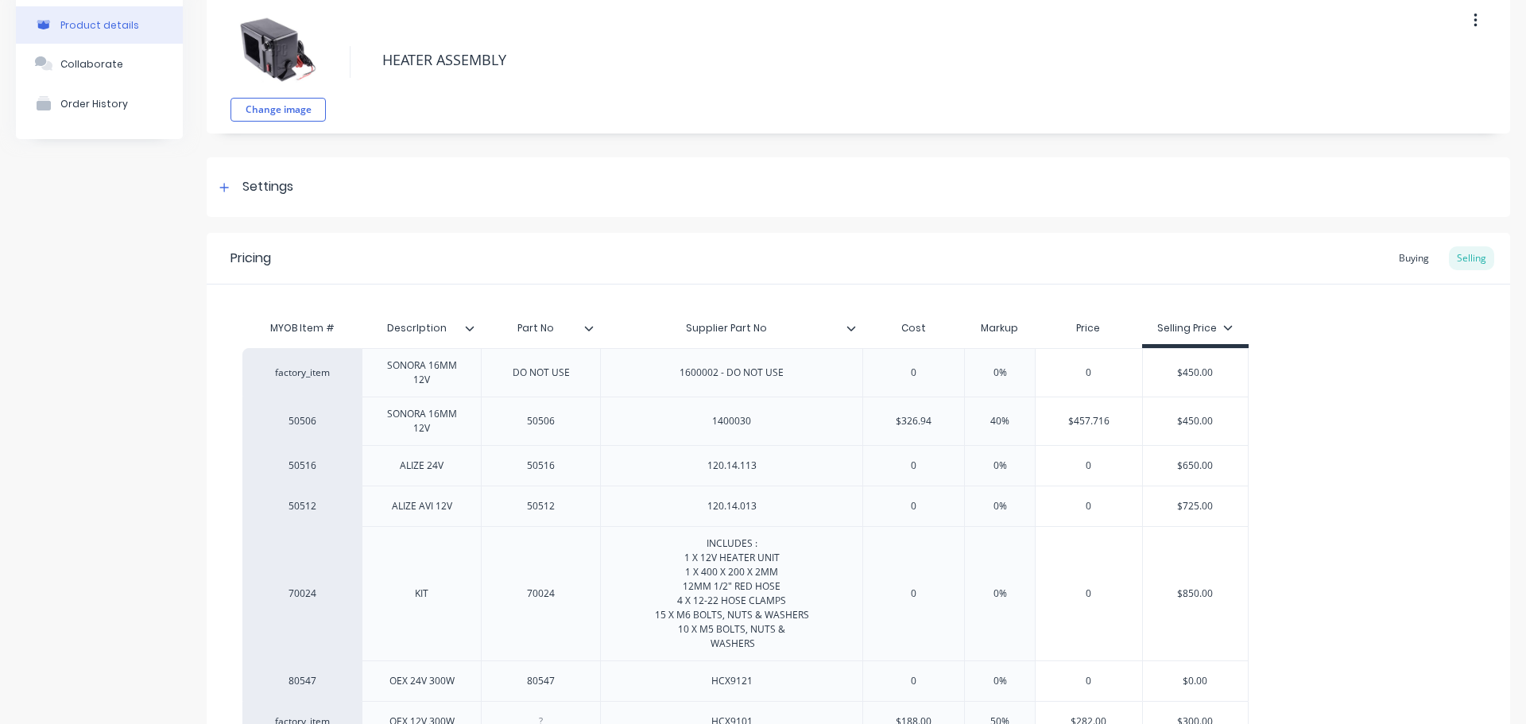
scroll to position [0, 0]
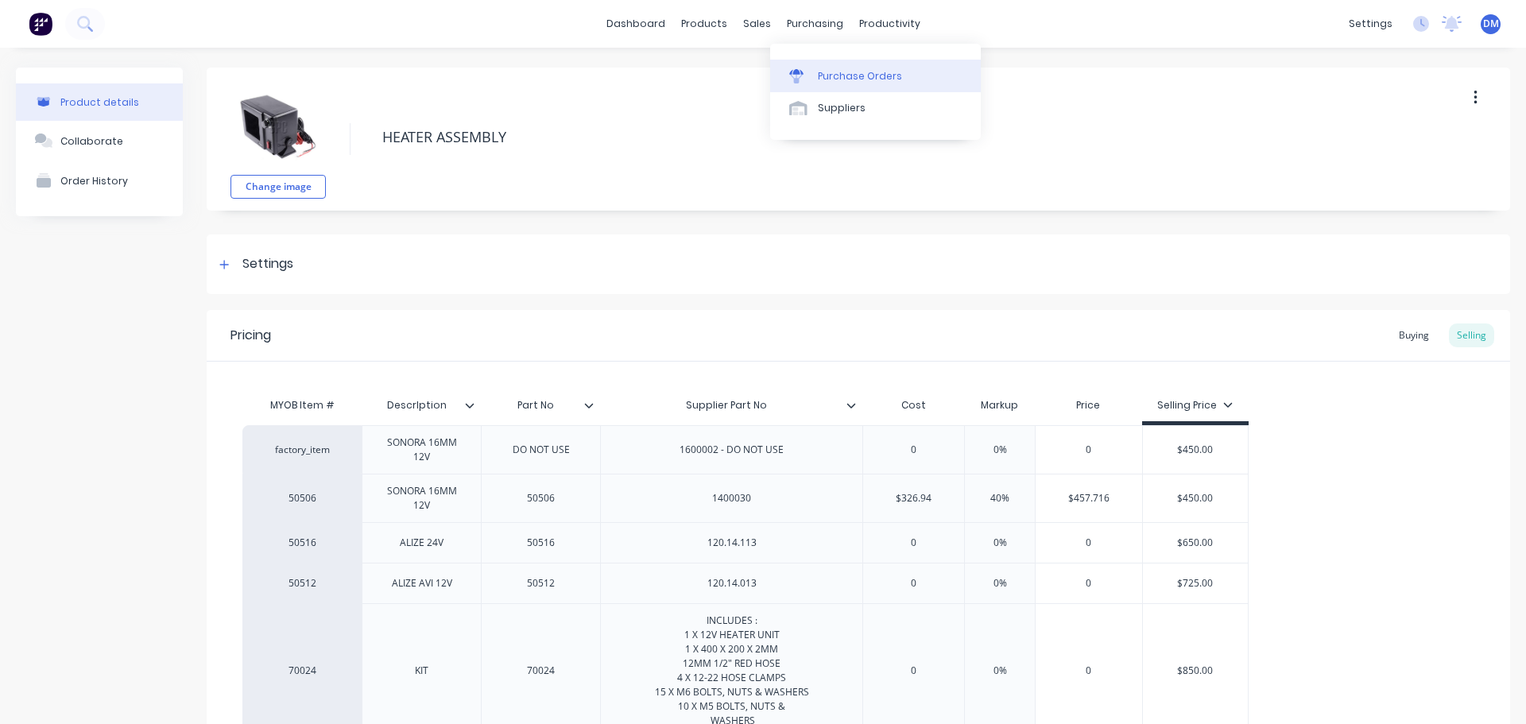
click at [849, 76] on div "Purchase Orders" at bounding box center [860, 76] width 84 height 14
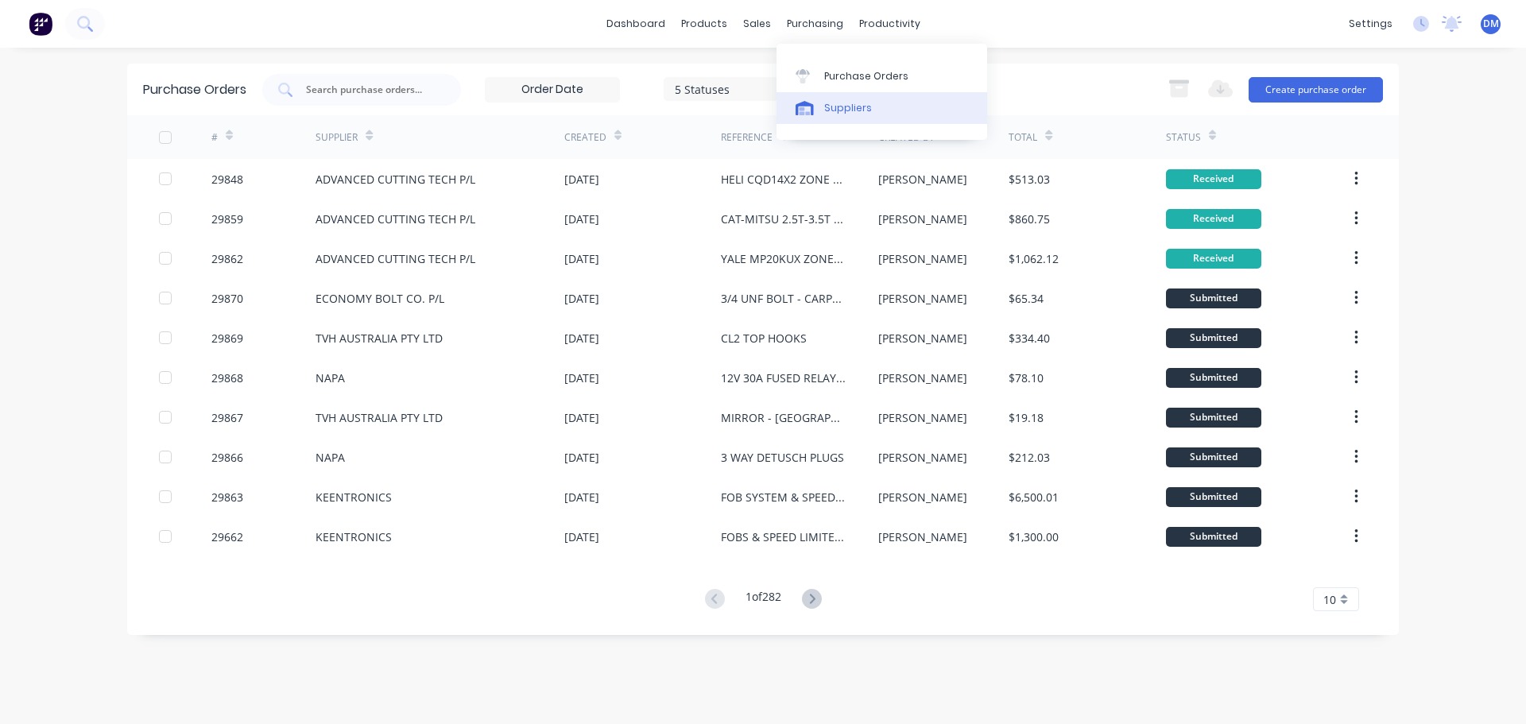
click at [869, 115] on link "Suppliers" at bounding box center [882, 108] width 211 height 32
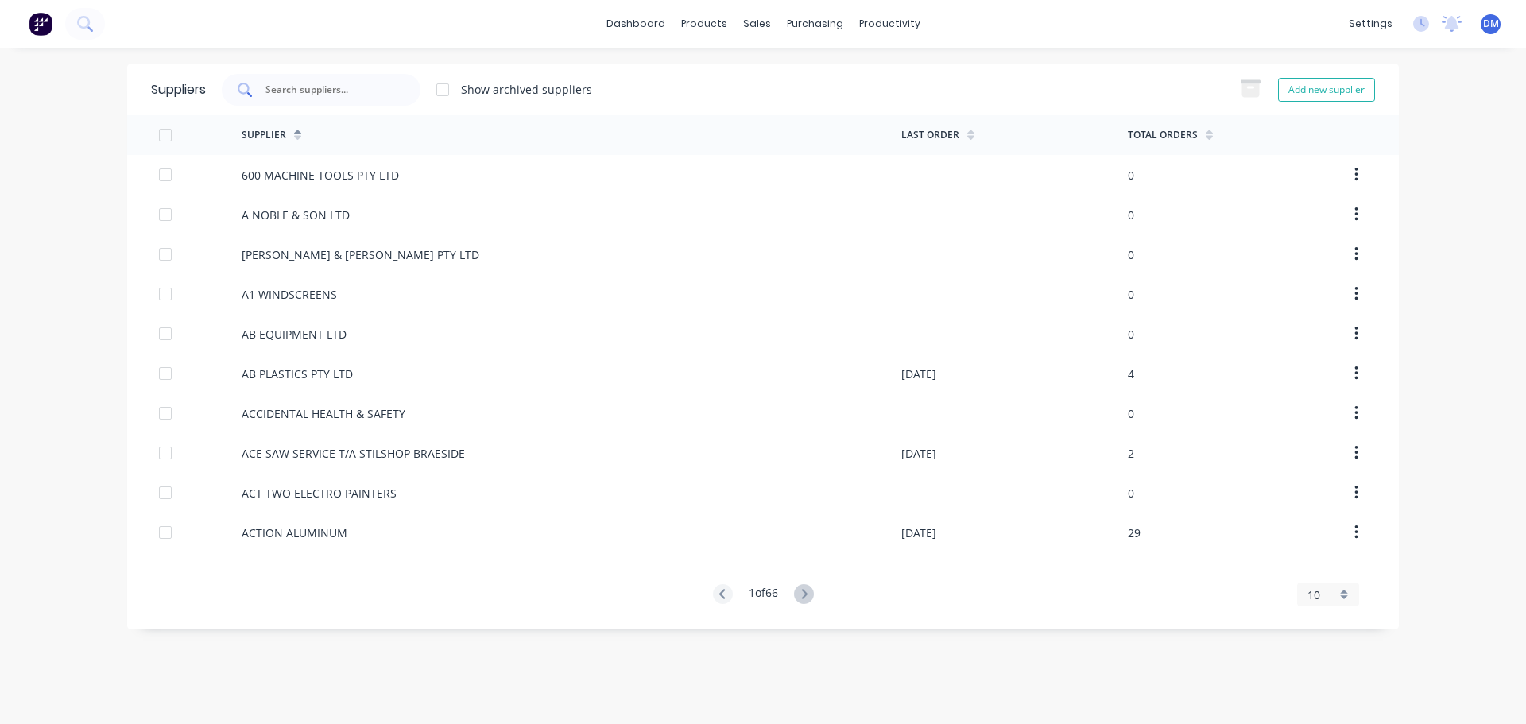
click at [346, 94] on input "text" at bounding box center [330, 90] width 132 height 16
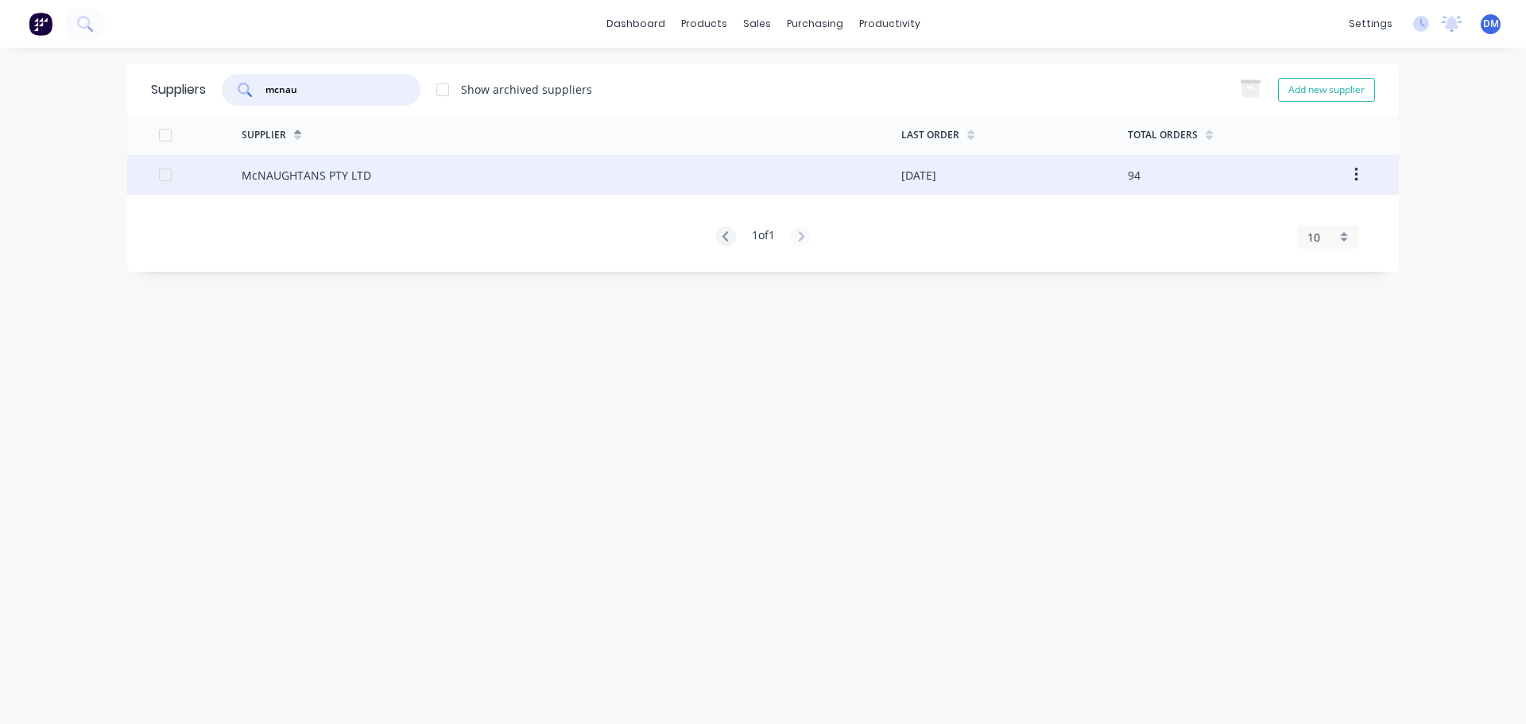
type input "mcnau"
click at [261, 180] on div "McNAUGHTANS PTY LTD" at bounding box center [307, 175] width 130 height 17
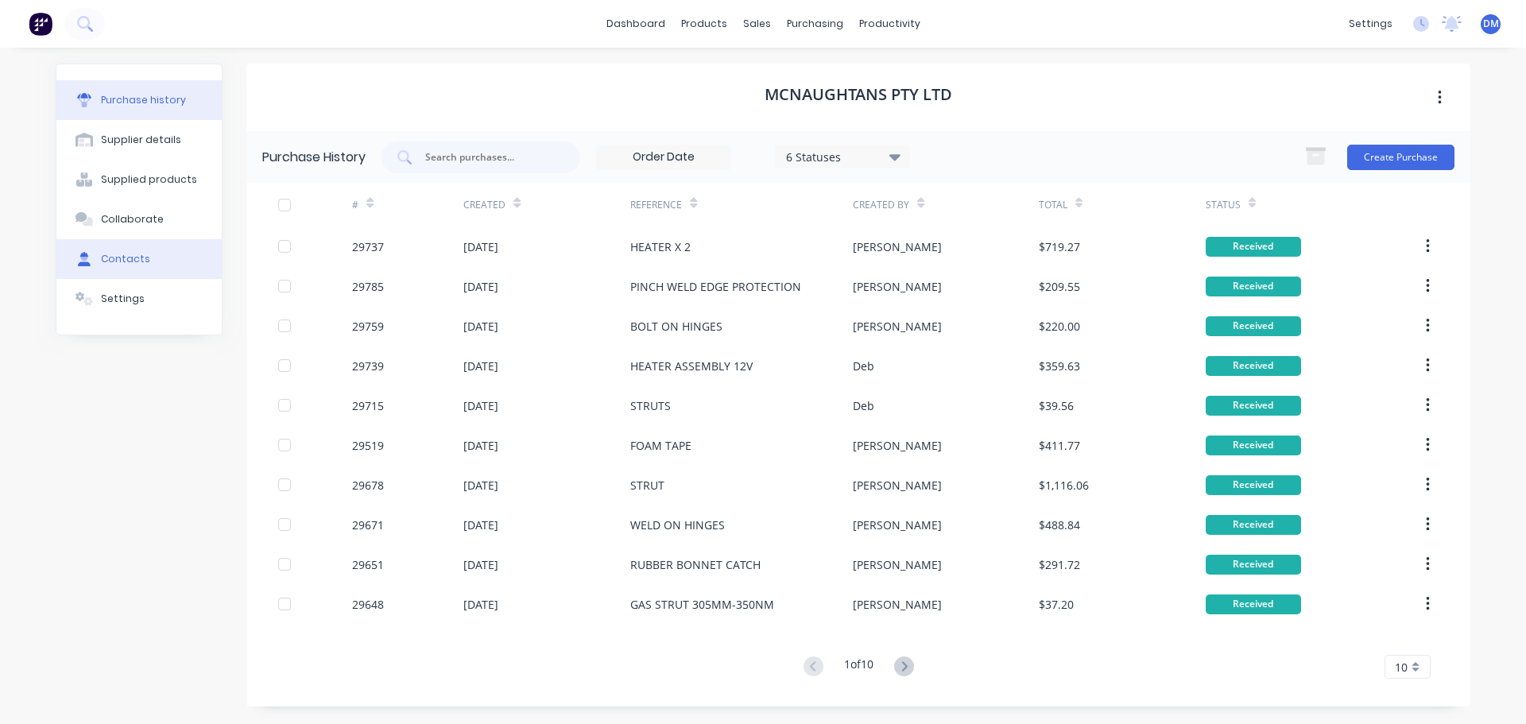
click at [133, 252] on div "Contacts" at bounding box center [125, 259] width 49 height 14
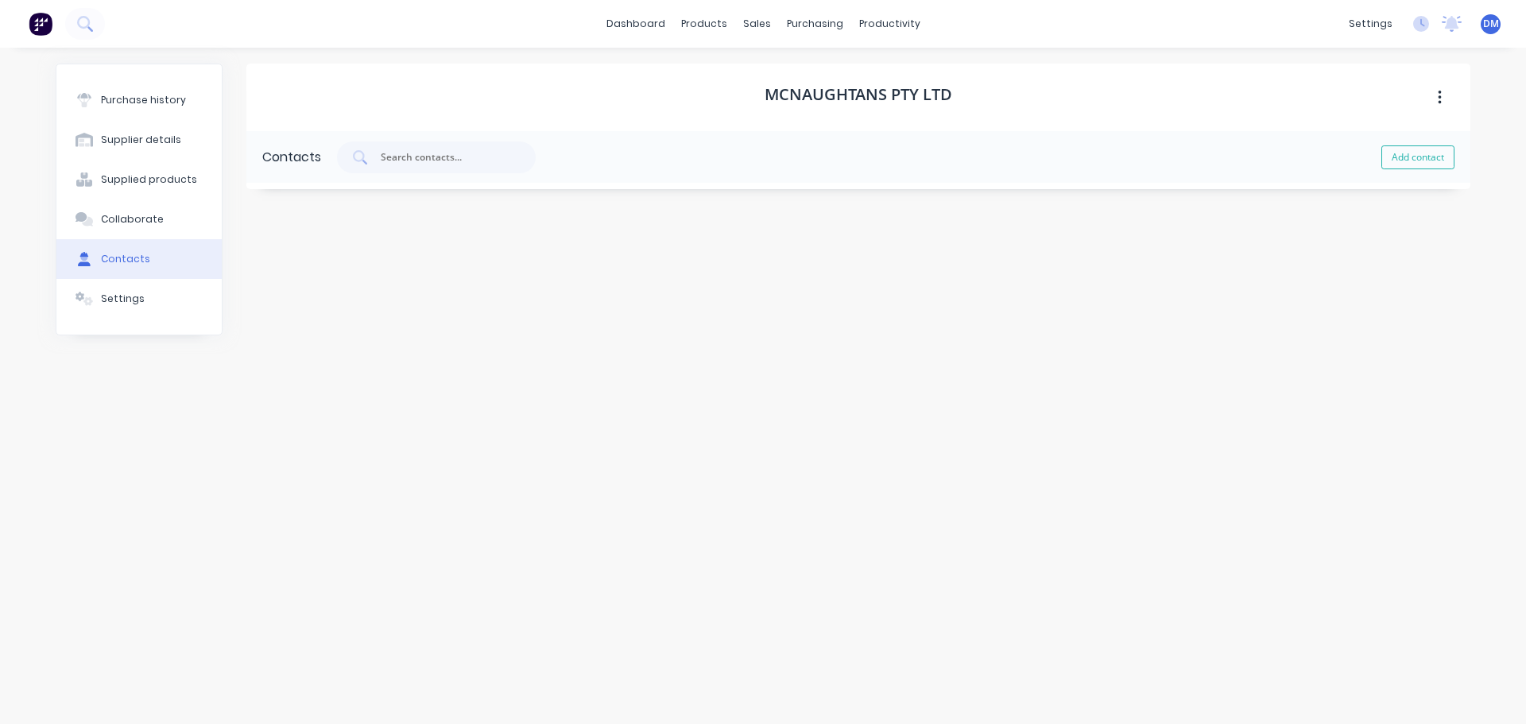
select select "AU"
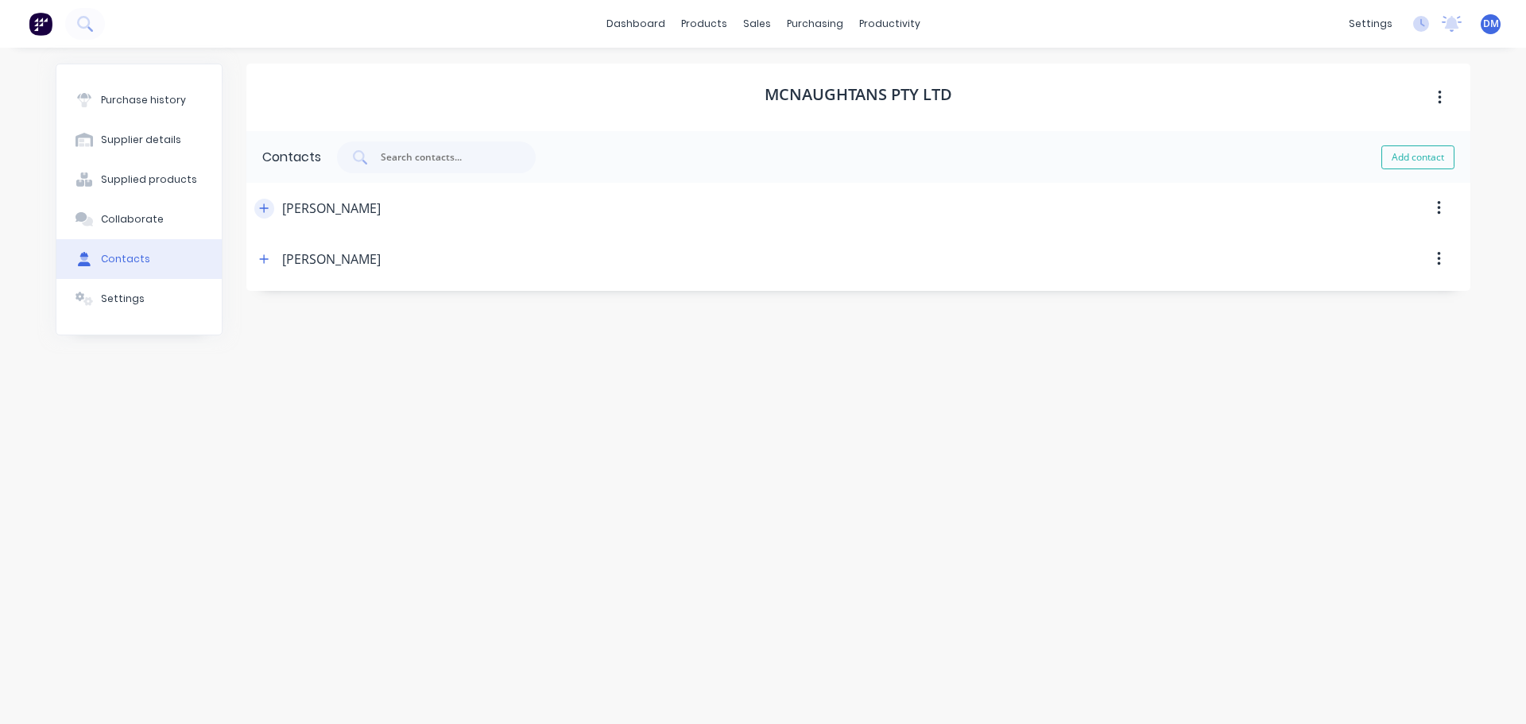
click at [266, 210] on icon "button" at bounding box center [264, 208] width 10 height 11
click at [80, 24] on icon at bounding box center [84, 23] width 15 height 15
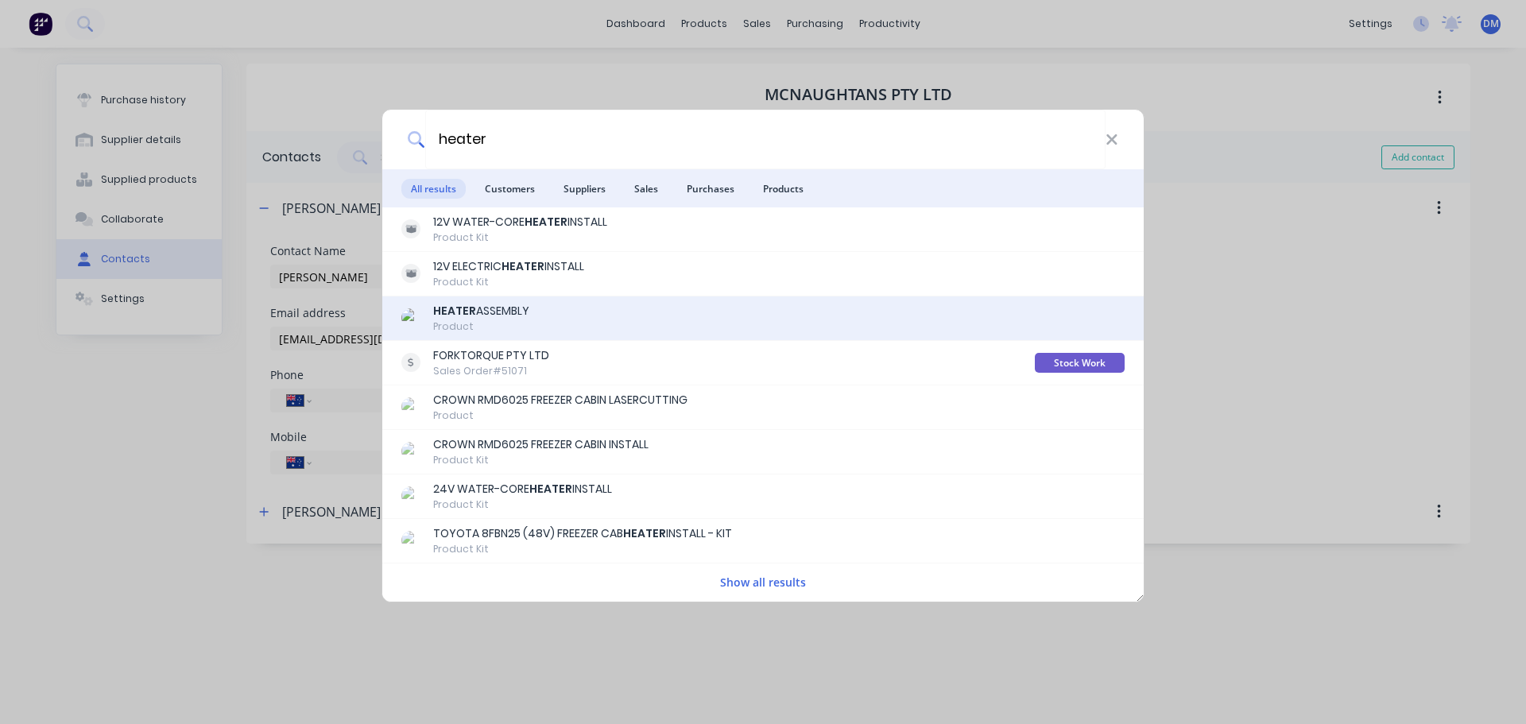
type input "heater"
click at [504, 312] on div "HEATER ASSEMBLY" at bounding box center [481, 311] width 96 height 17
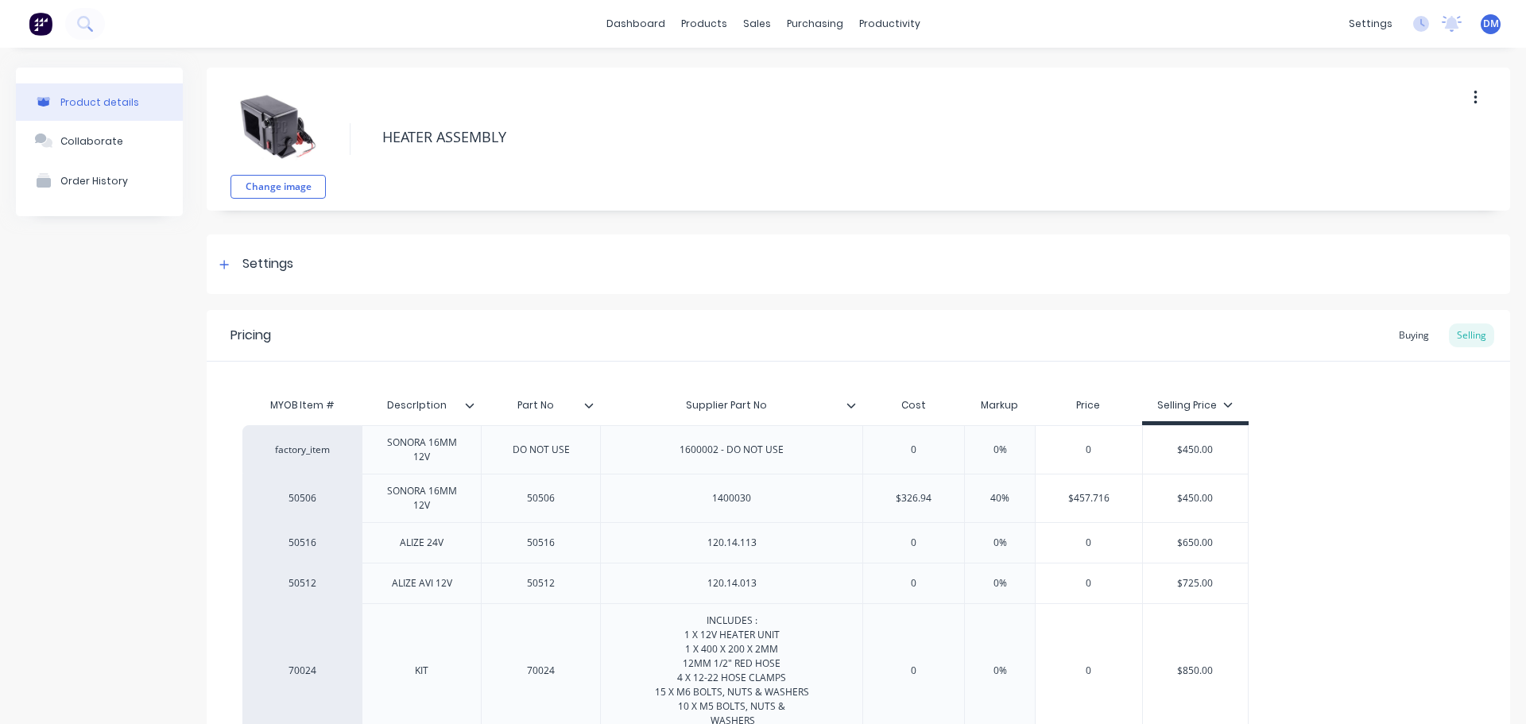
type textarea "x"
click at [46, 22] on img at bounding box center [41, 24] width 24 height 24
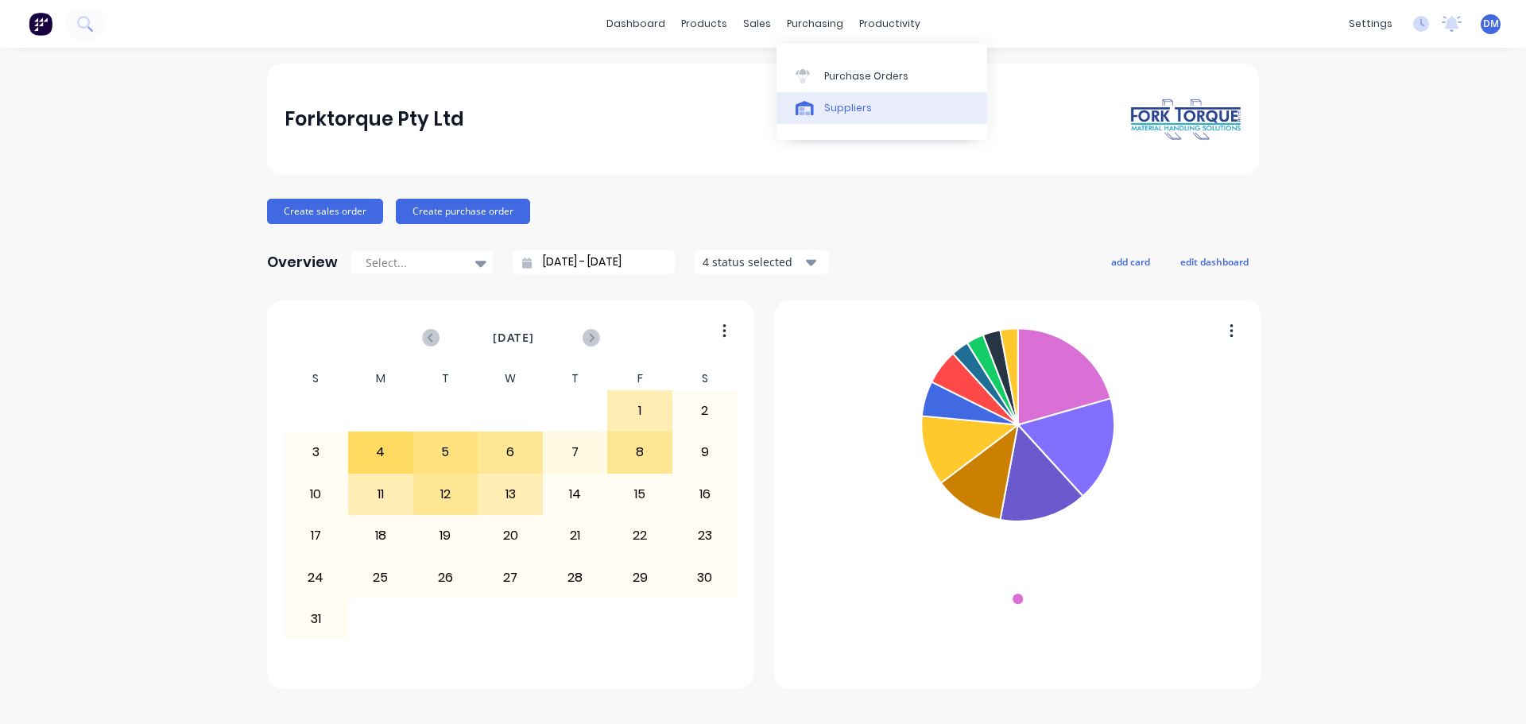
click at [862, 113] on div "Suppliers" at bounding box center [848, 108] width 48 height 14
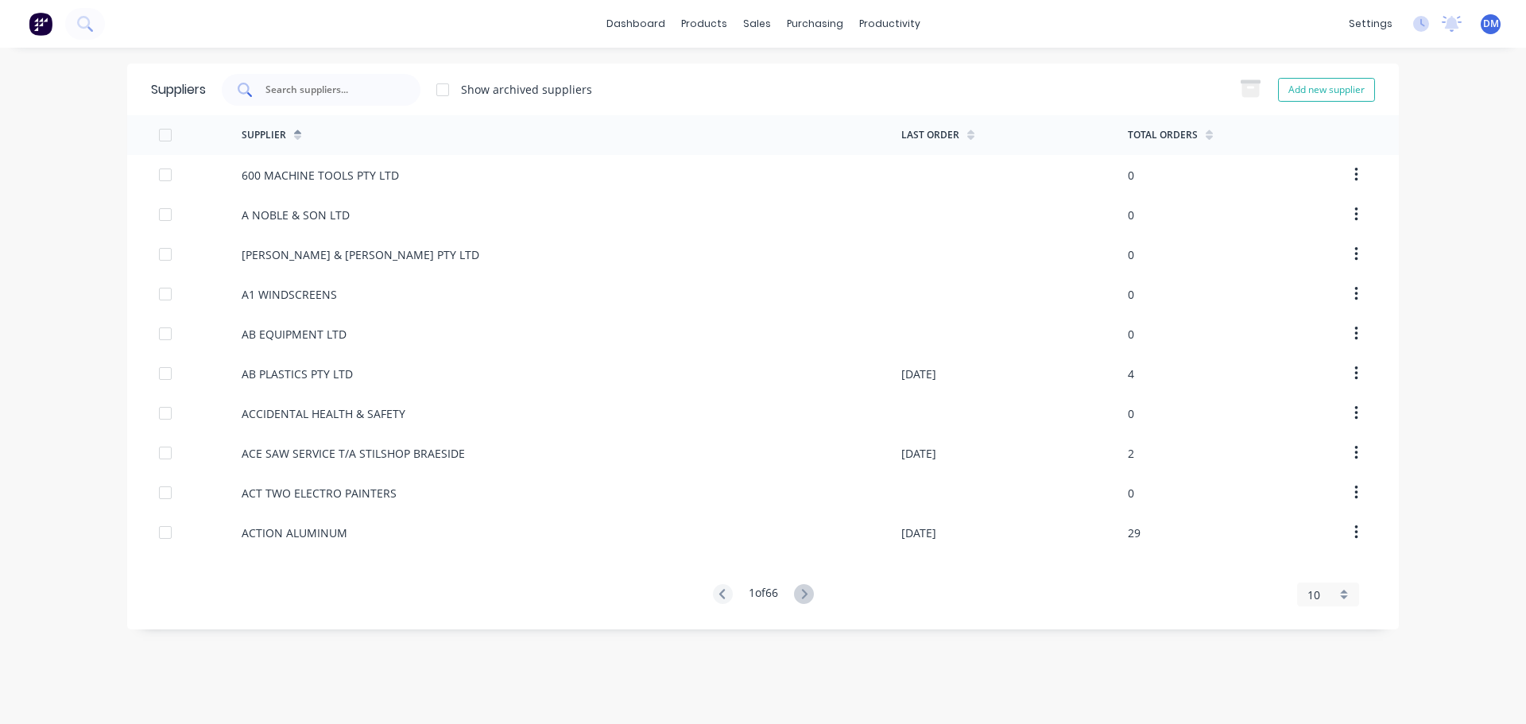
click at [316, 97] on input "text" at bounding box center [330, 90] width 132 height 16
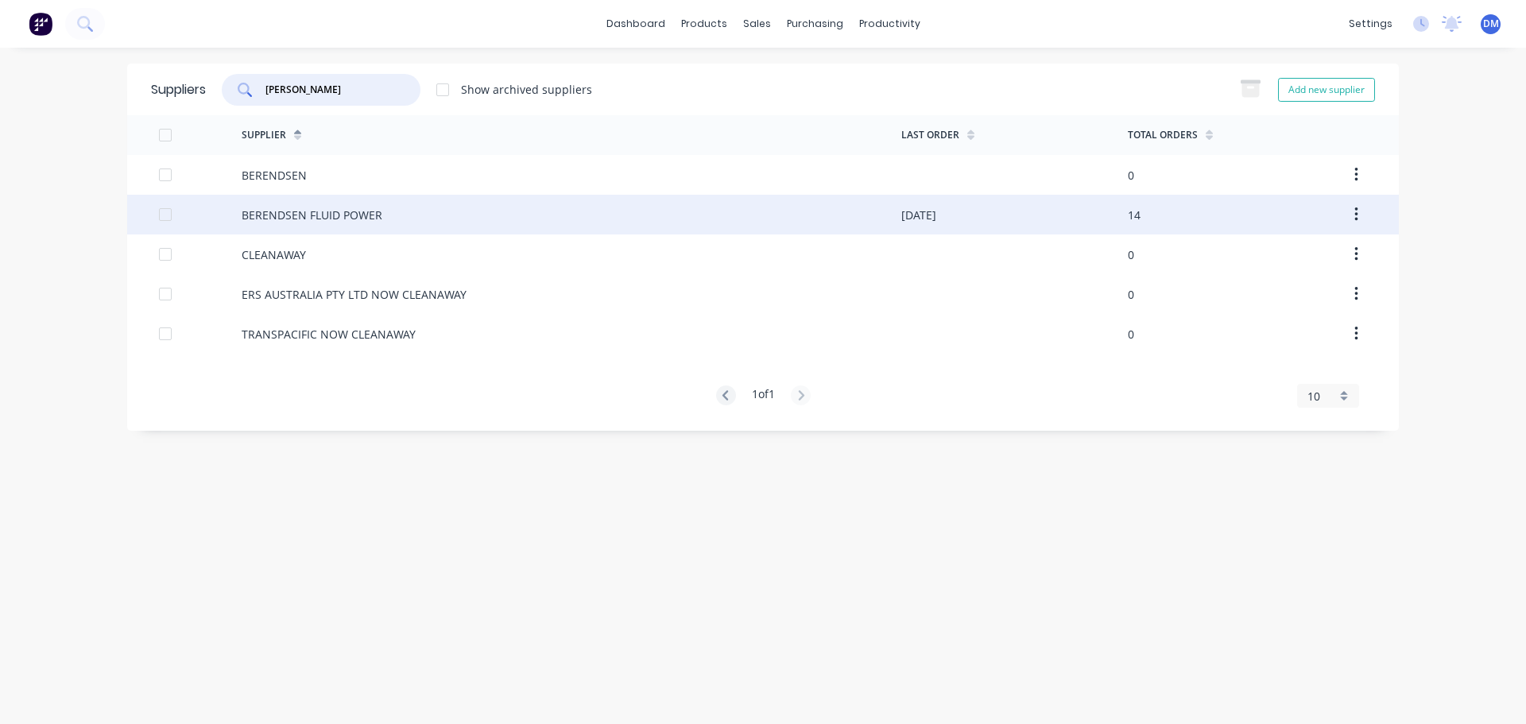
type input "[PERSON_NAME]"
click at [312, 203] on div "BERENDSEN FLUID POWER" at bounding box center [572, 215] width 660 height 40
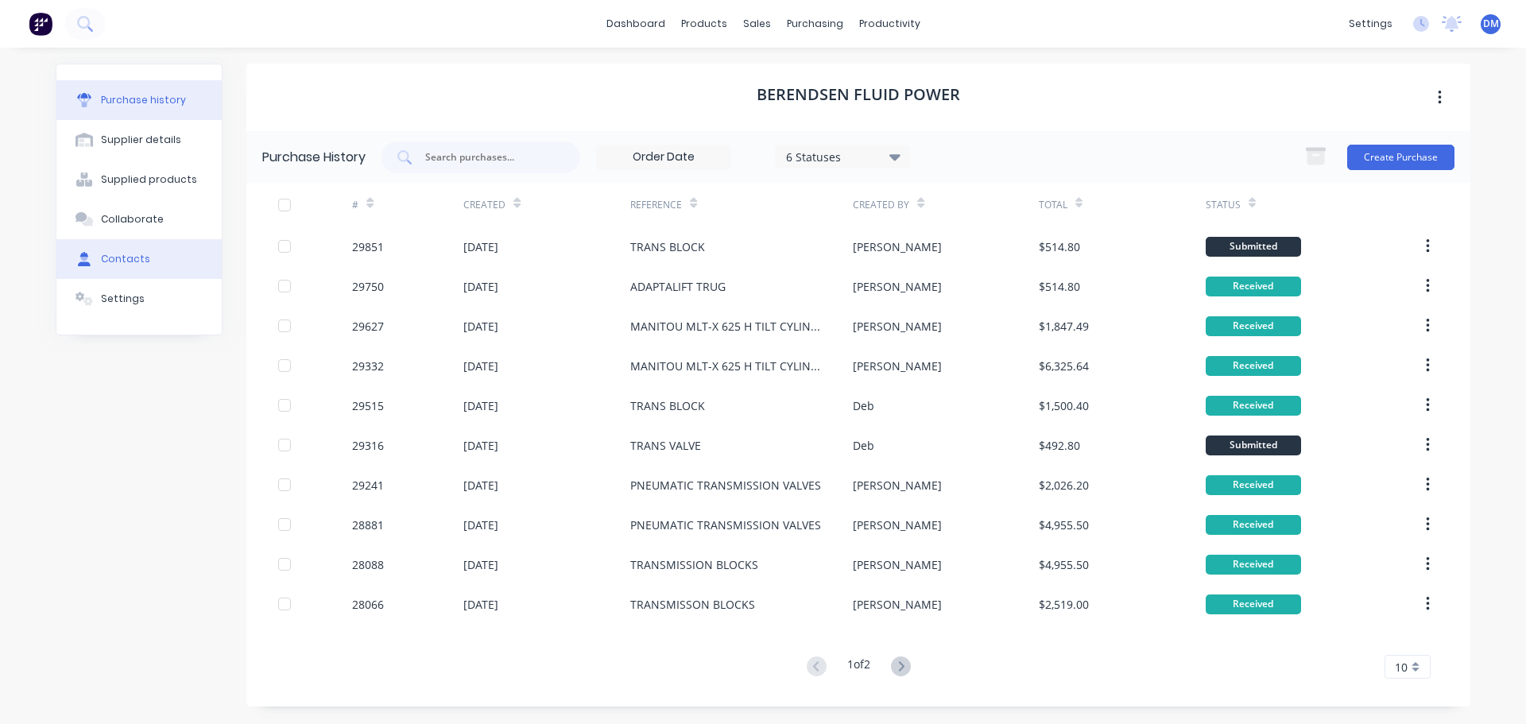
click at [136, 266] on button "Contacts" at bounding box center [138, 259] width 165 height 40
select select "AU"
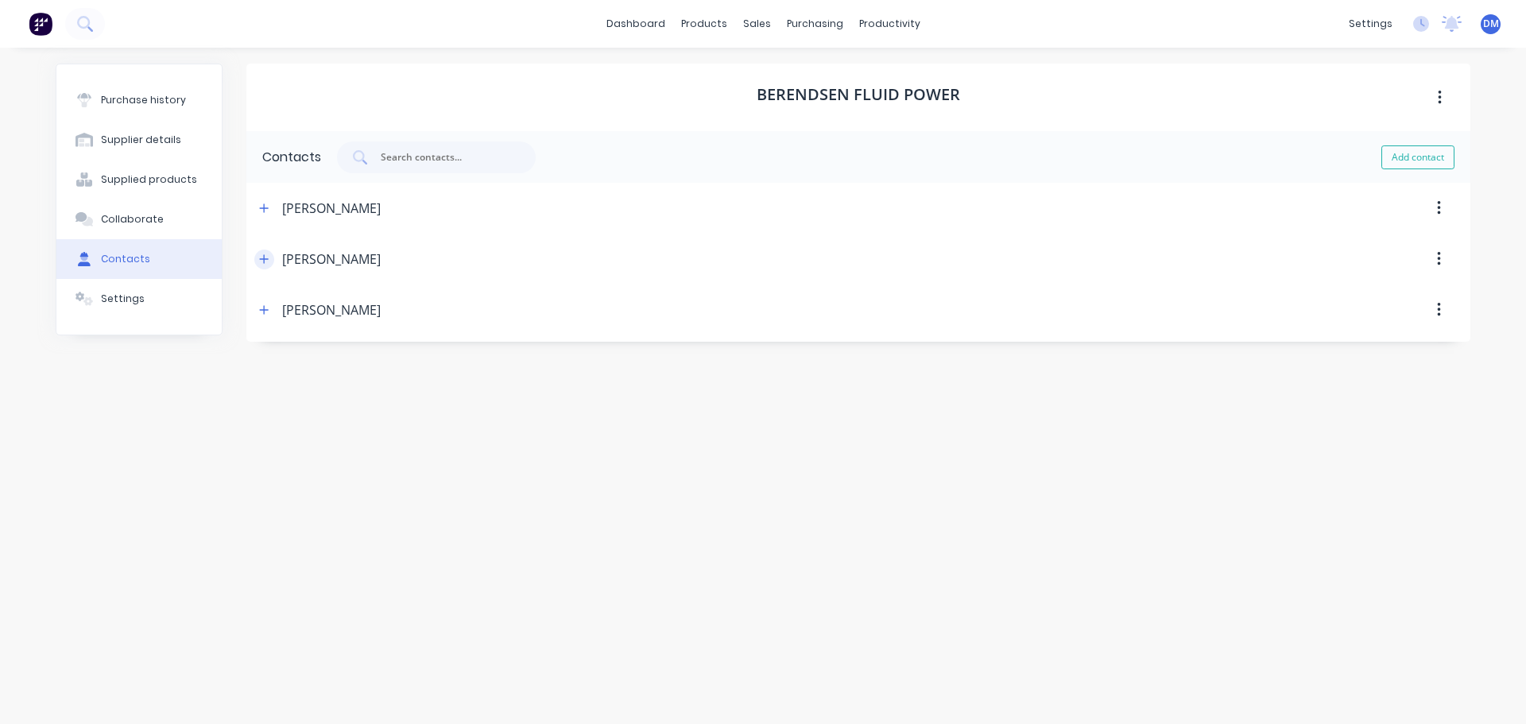
click at [269, 262] on icon "button" at bounding box center [264, 259] width 10 height 11
click at [45, 23] on img at bounding box center [41, 24] width 24 height 24
